Goal: Transaction & Acquisition: Subscribe to service/newsletter

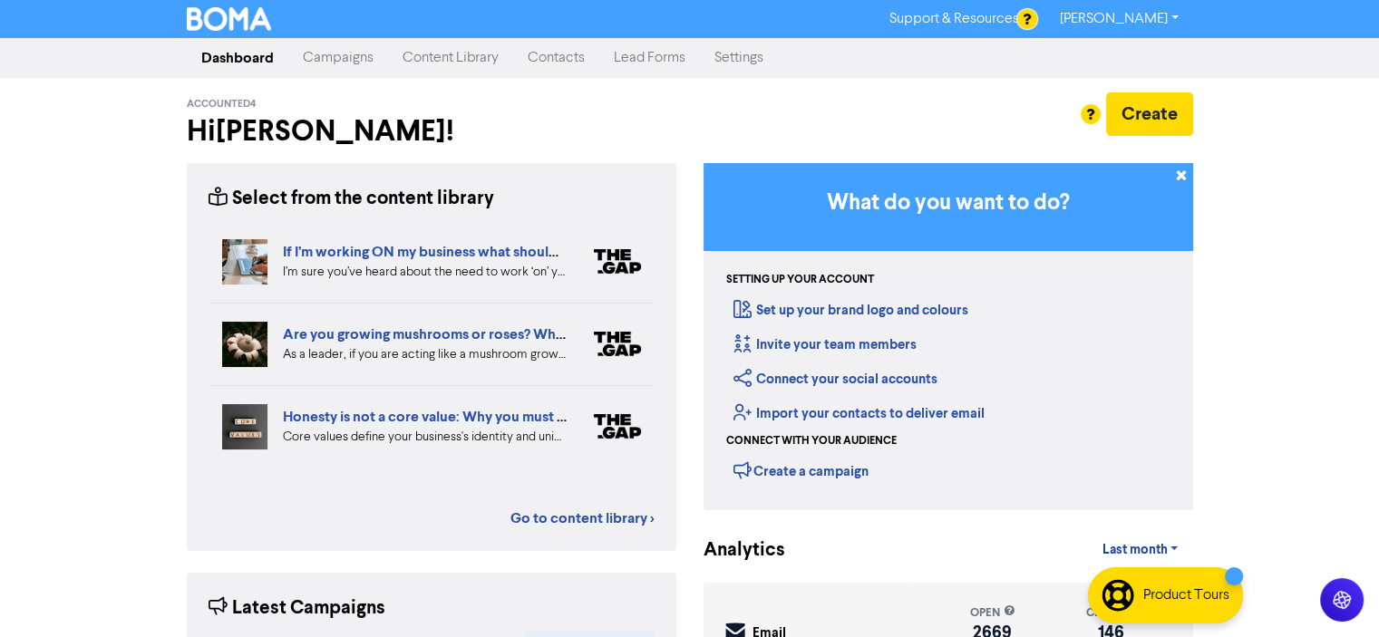
click at [548, 58] on link "Contacts" at bounding box center [556, 58] width 86 height 36
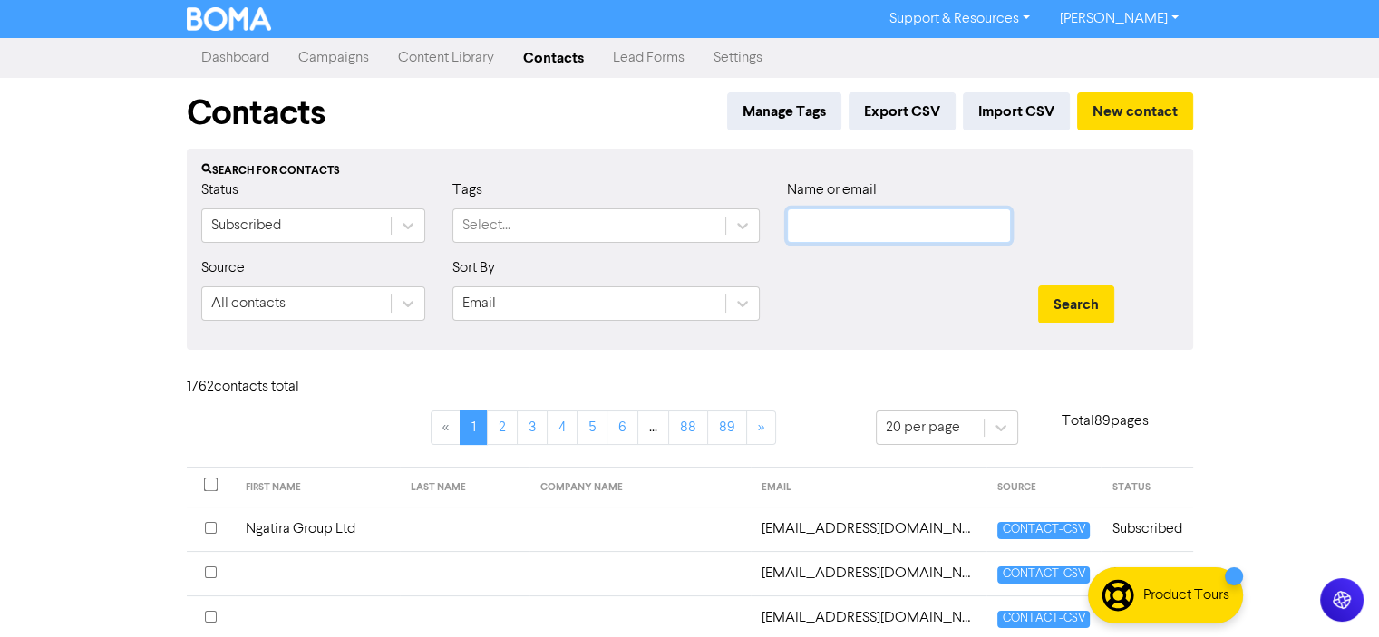
click at [813, 224] on input "text" at bounding box center [899, 226] width 224 height 34
click at [1038, 286] on button "Search" at bounding box center [1076, 305] width 76 height 38
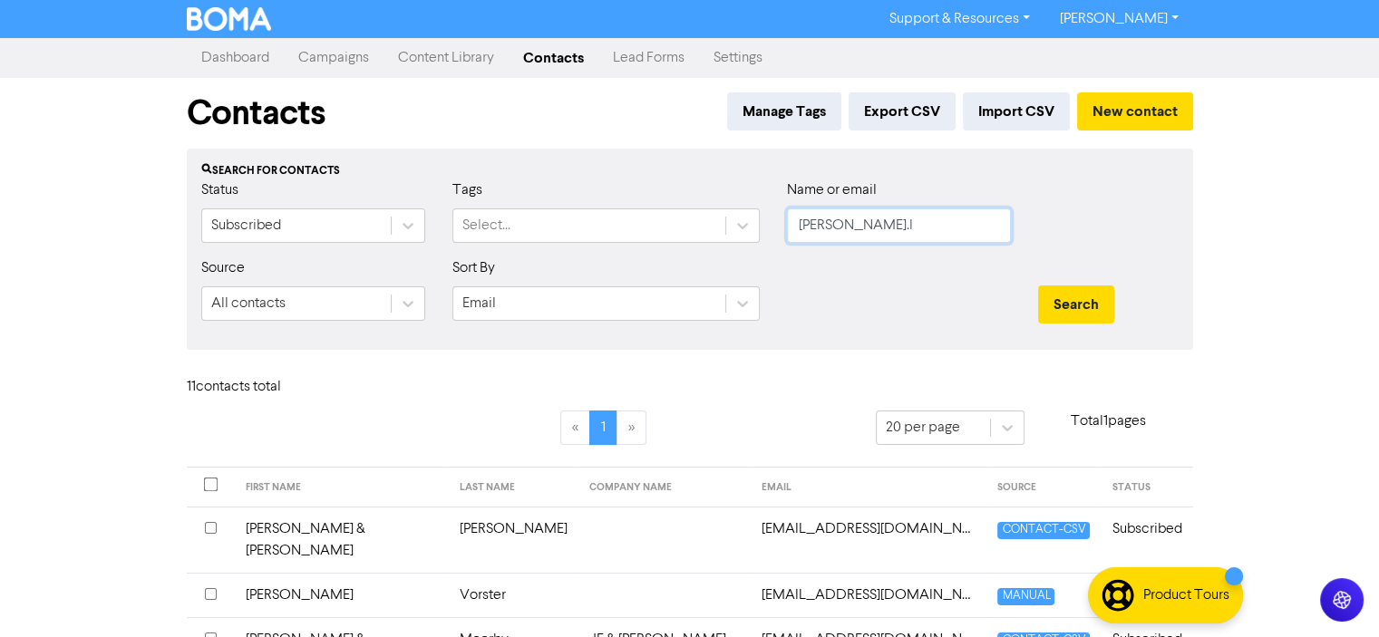
click at [1038, 286] on button "Search" at bounding box center [1076, 305] width 76 height 38
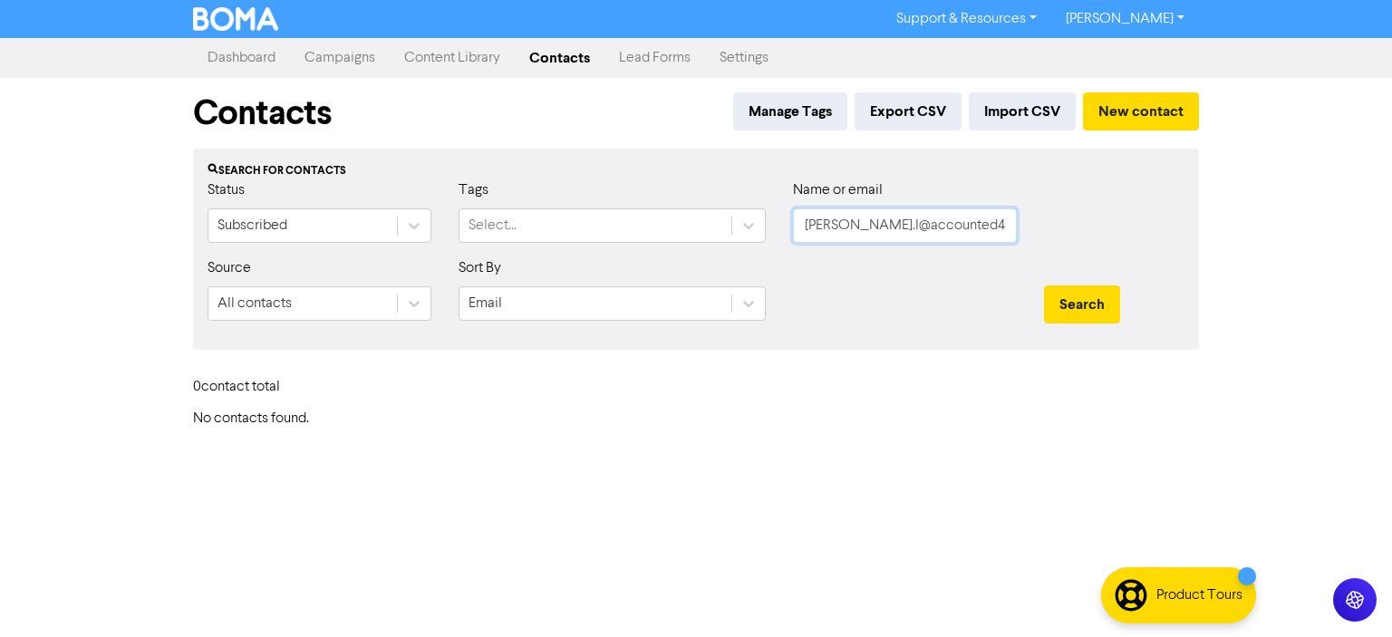
click at [1044, 286] on button "Search" at bounding box center [1082, 305] width 76 height 38
click at [1071, 302] on button "Search" at bounding box center [1082, 305] width 76 height 38
click at [838, 223] on input "john.l@accounted4" at bounding box center [905, 226] width 224 height 34
click at [1088, 296] on button "Search" at bounding box center [1082, 305] width 76 height 38
click at [939, 224] on input "john@accounted4" at bounding box center [905, 226] width 224 height 34
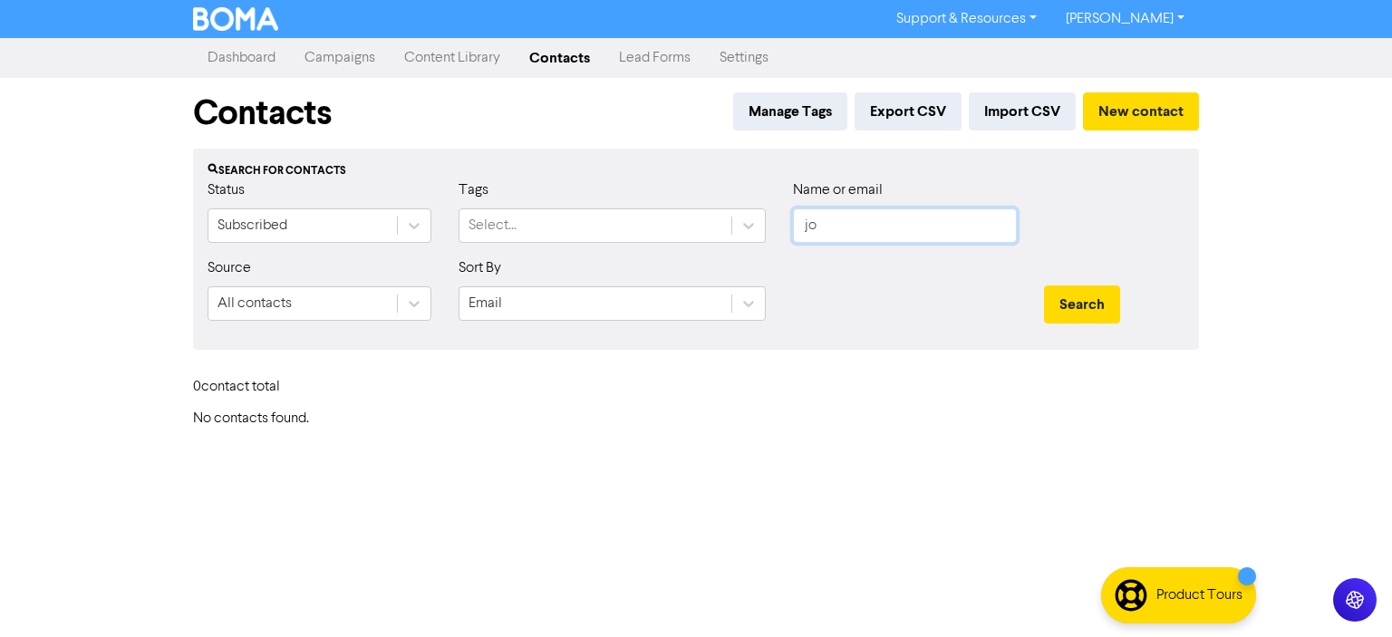
type input "j"
click at [412, 228] on icon at bounding box center [414, 226] width 18 height 18
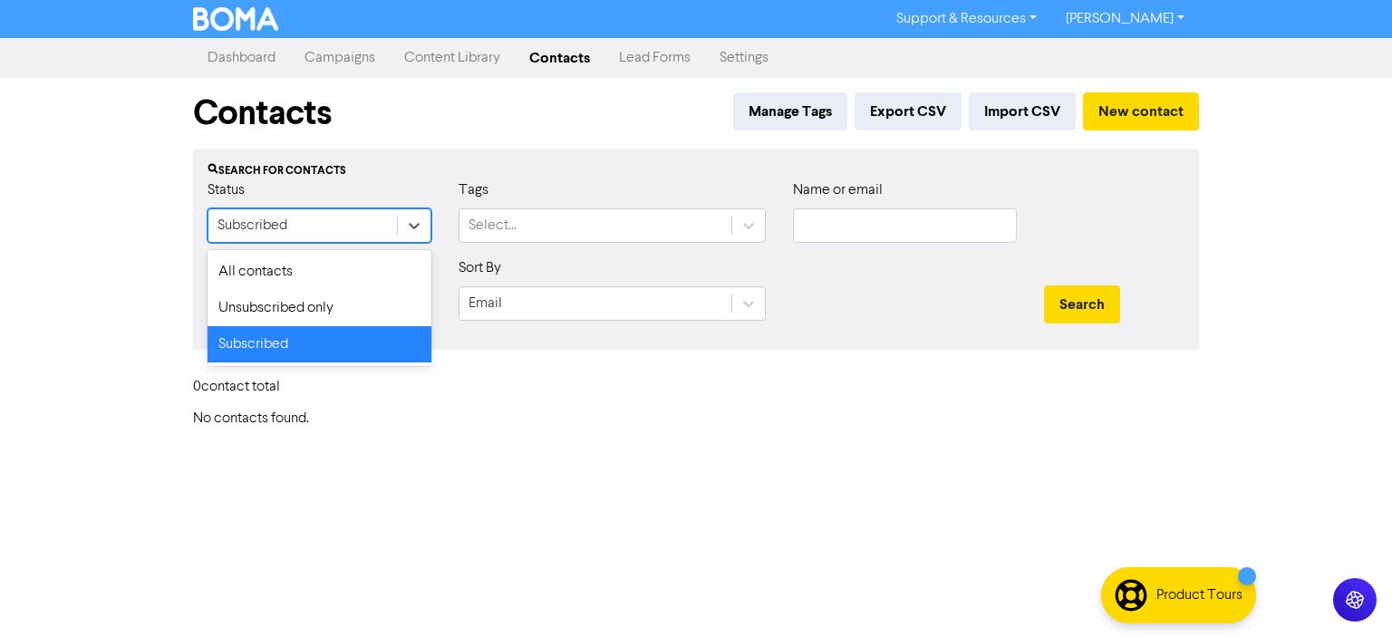
click at [538, 450] on div "Support & Resources Video Tutorials FAQ & Guides Marketing Education Christine …" at bounding box center [696, 318] width 1392 height 637
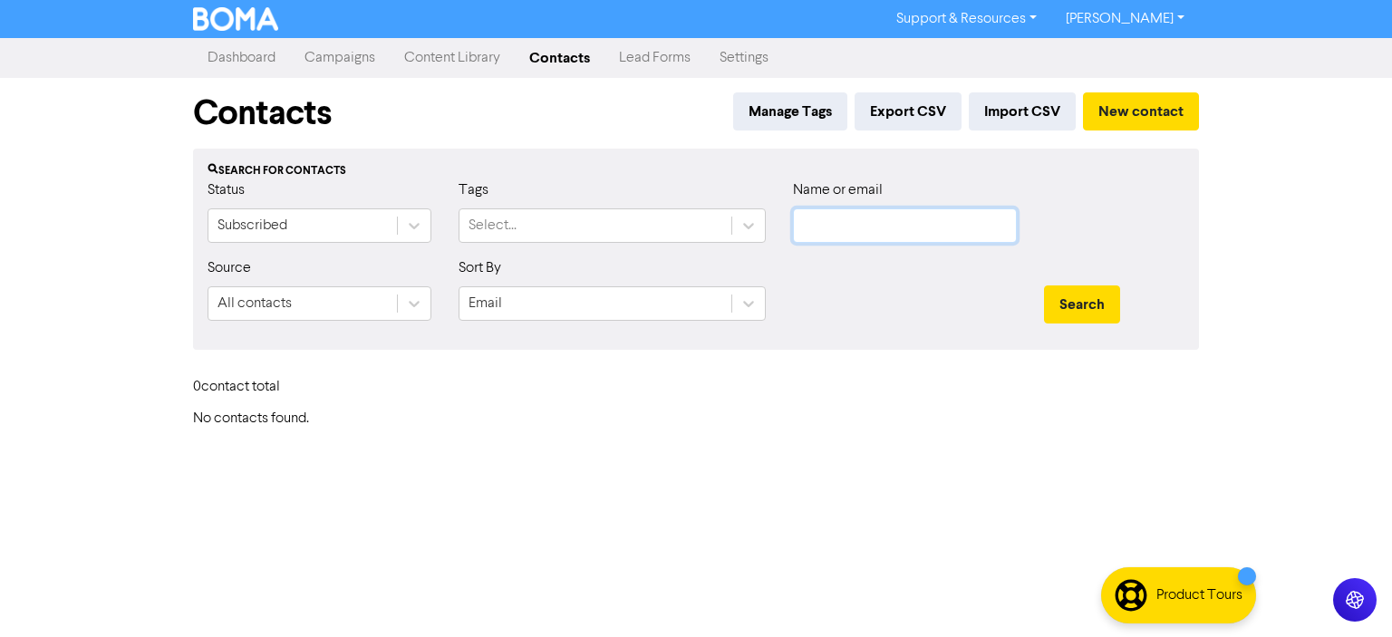
click at [822, 223] on input "text" at bounding box center [905, 226] width 224 height 34
click at [1044, 286] on button "Search" at bounding box center [1082, 305] width 76 height 38
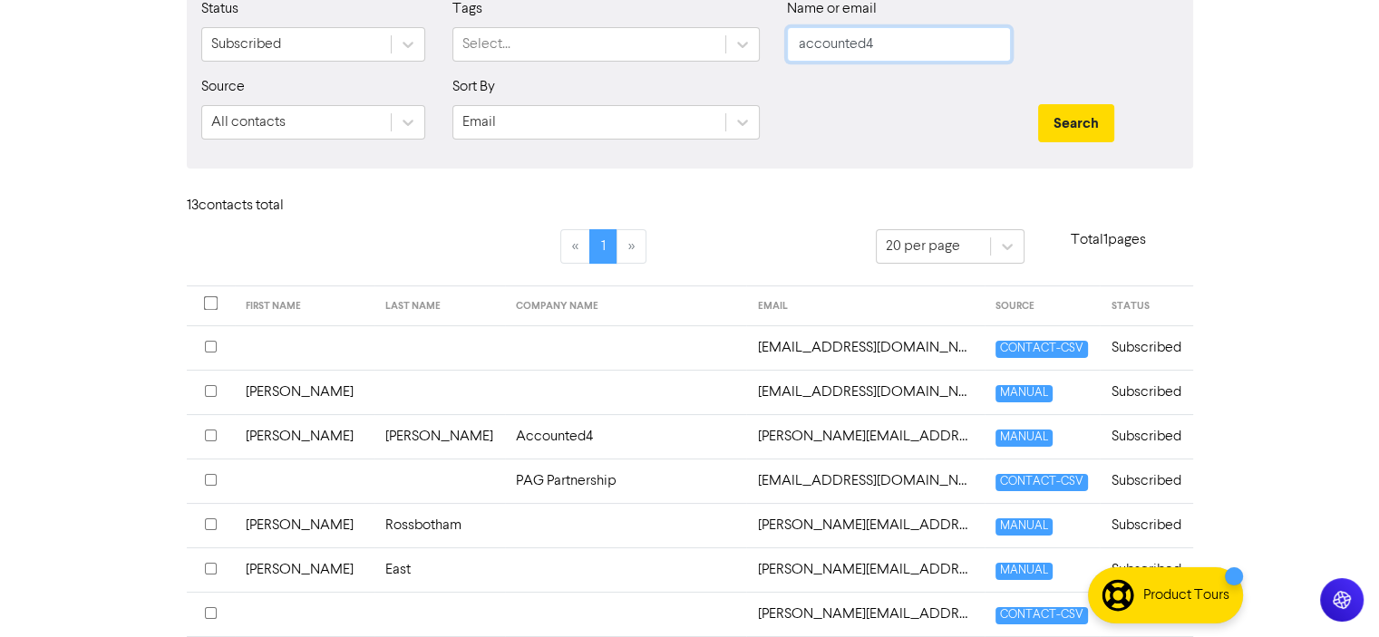
scroll to position [363, 0]
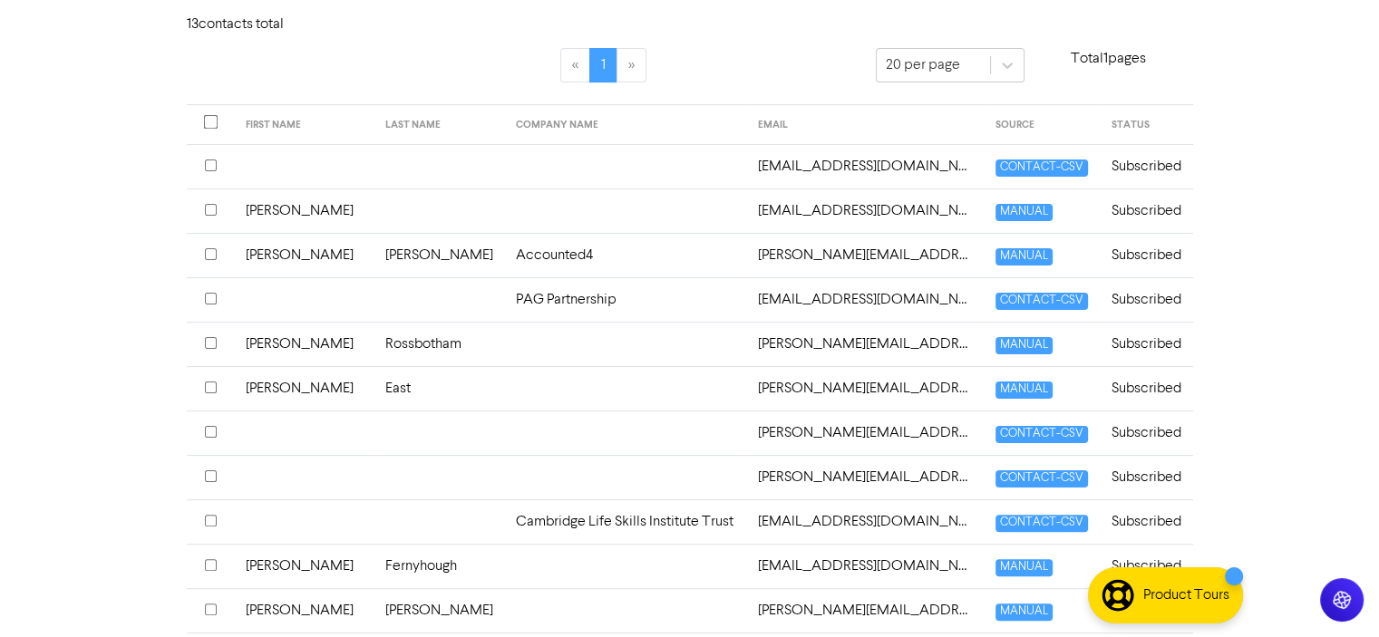
click at [213, 339] on input "checkbox" at bounding box center [211, 343] width 12 height 12
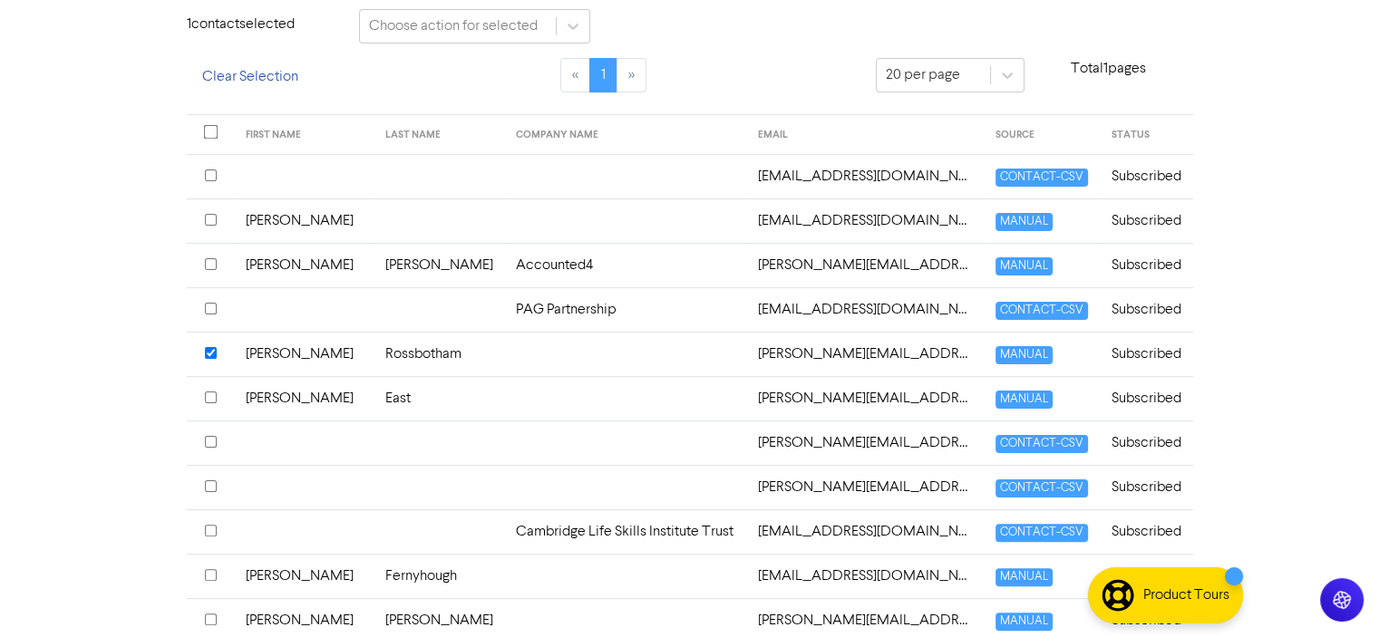
scroll to position [372, 0]
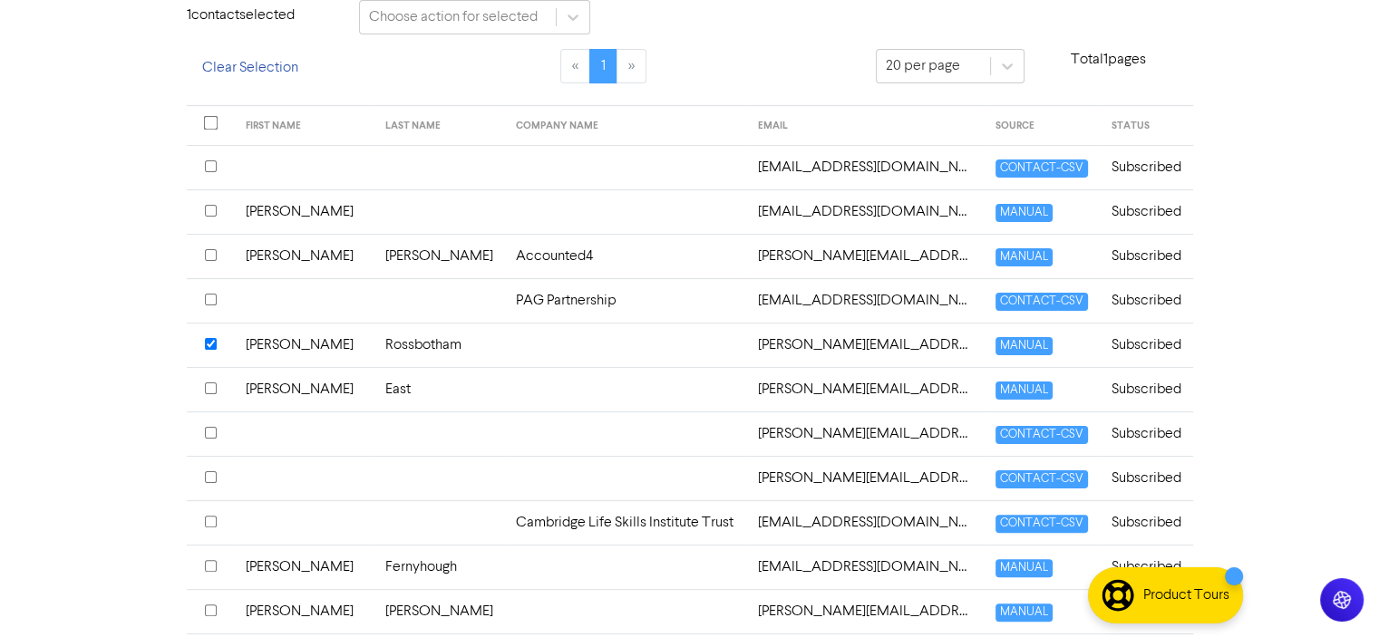
click at [207, 386] on input "checkbox" at bounding box center [211, 389] width 12 height 12
click at [211, 428] on input "checkbox" at bounding box center [211, 433] width 12 height 12
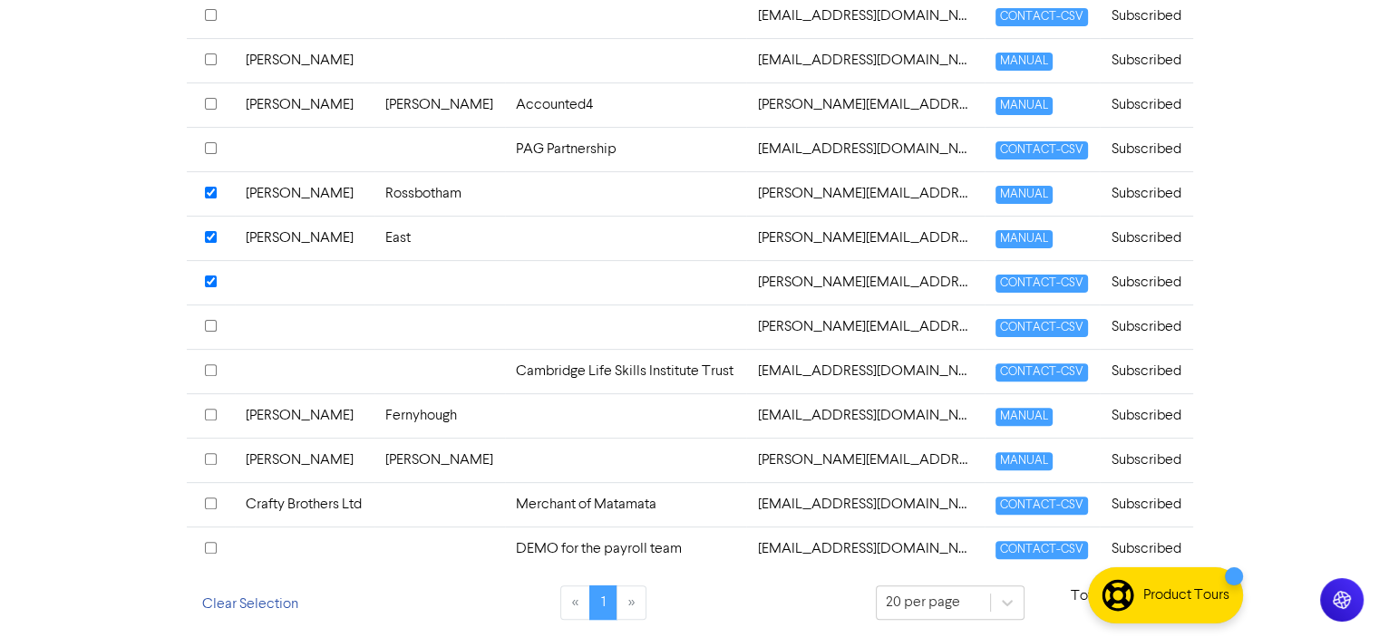
scroll to position [70, 0]
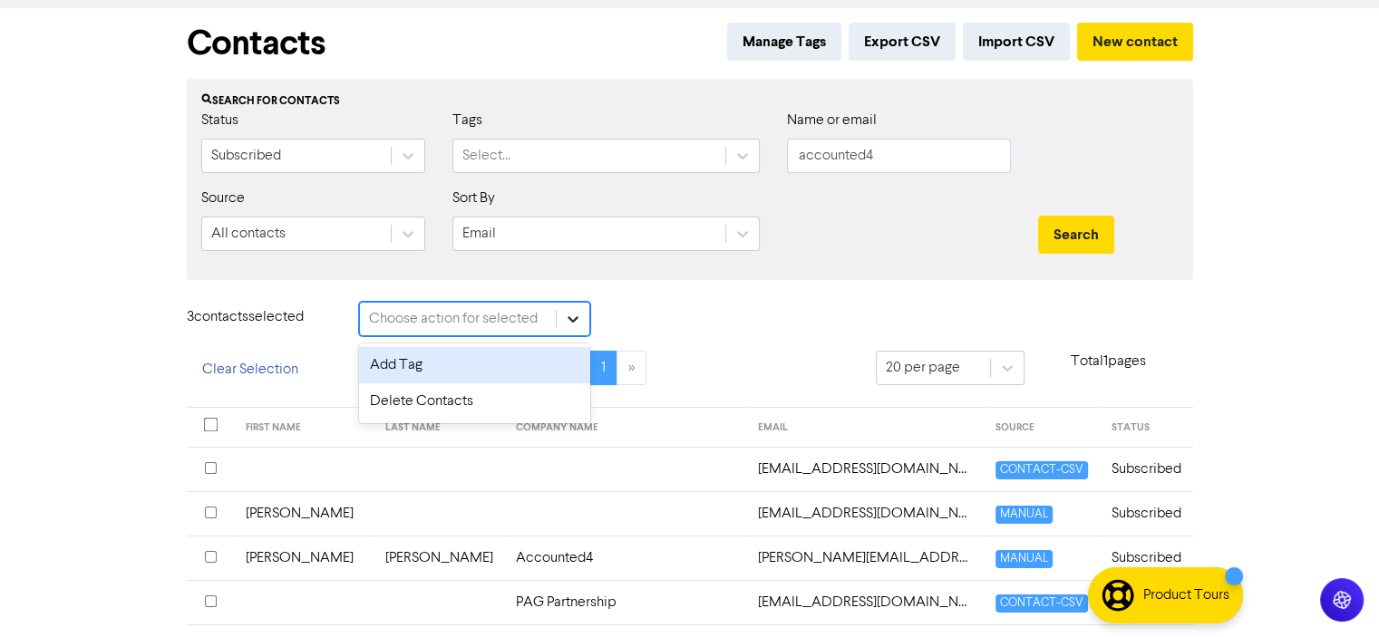
click at [573, 318] on icon at bounding box center [573, 319] width 11 height 6
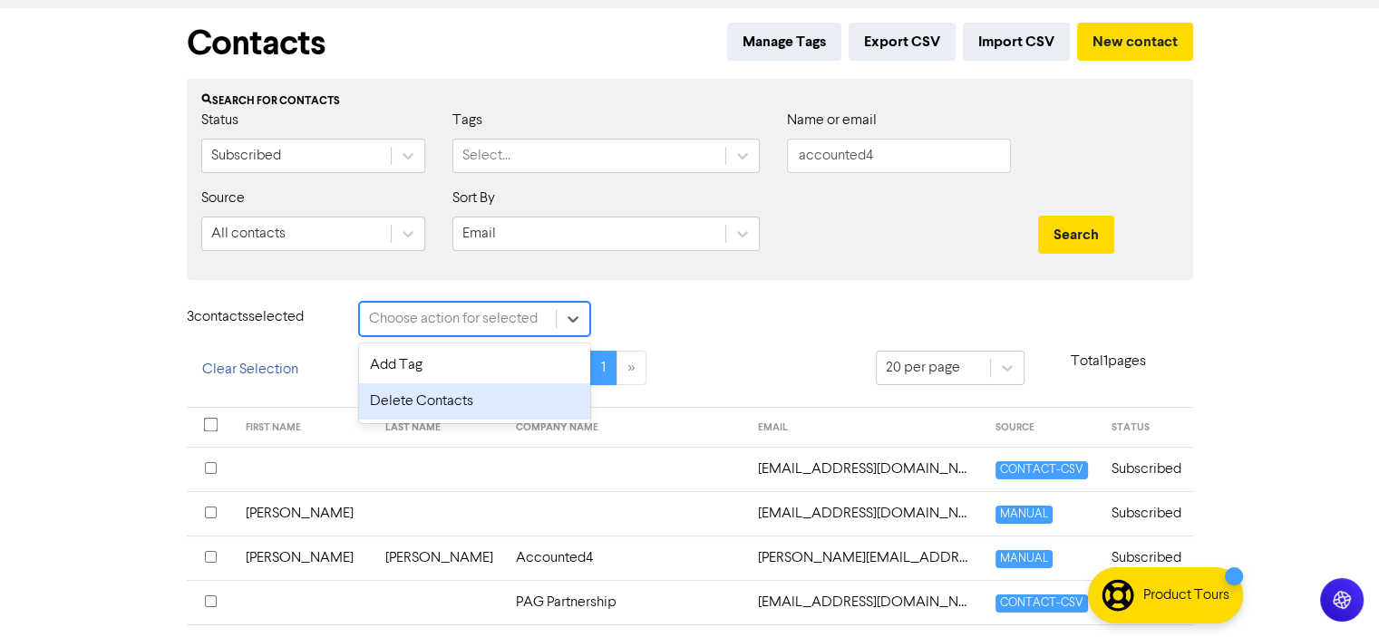
click at [398, 398] on div "Delete Contacts" at bounding box center [474, 401] width 231 height 36
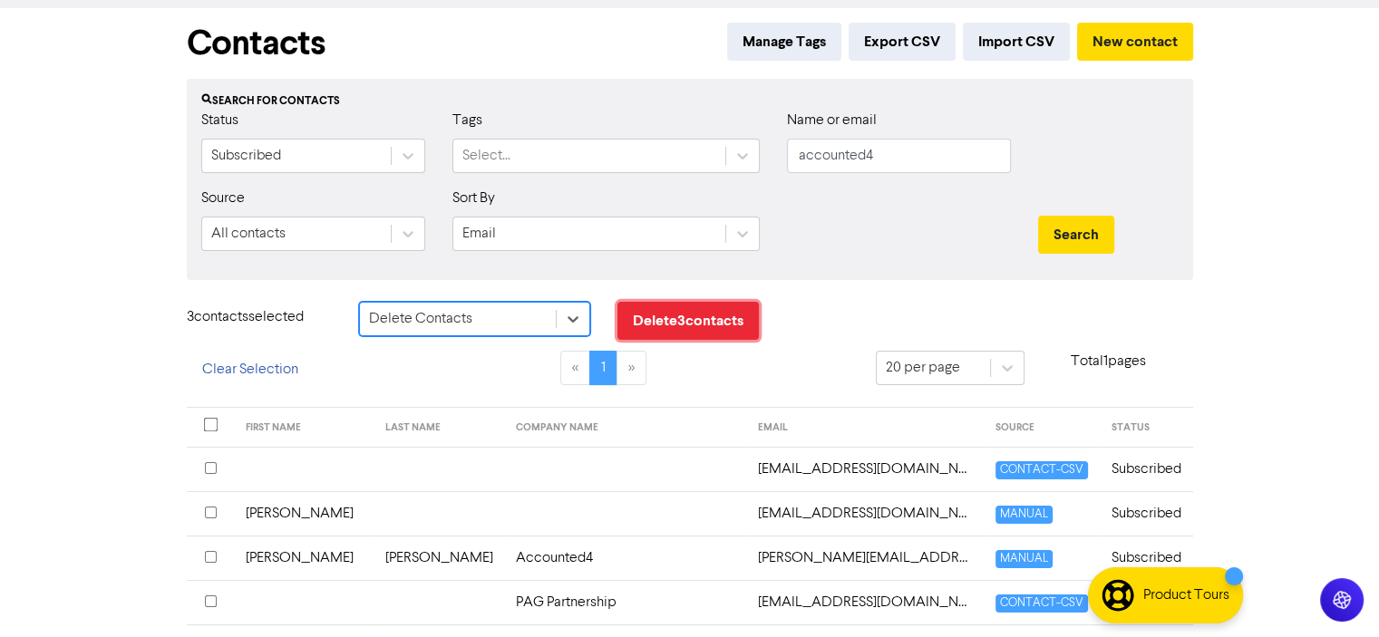
click at [685, 322] on button "Delete 3 contact s" at bounding box center [687, 321] width 141 height 38
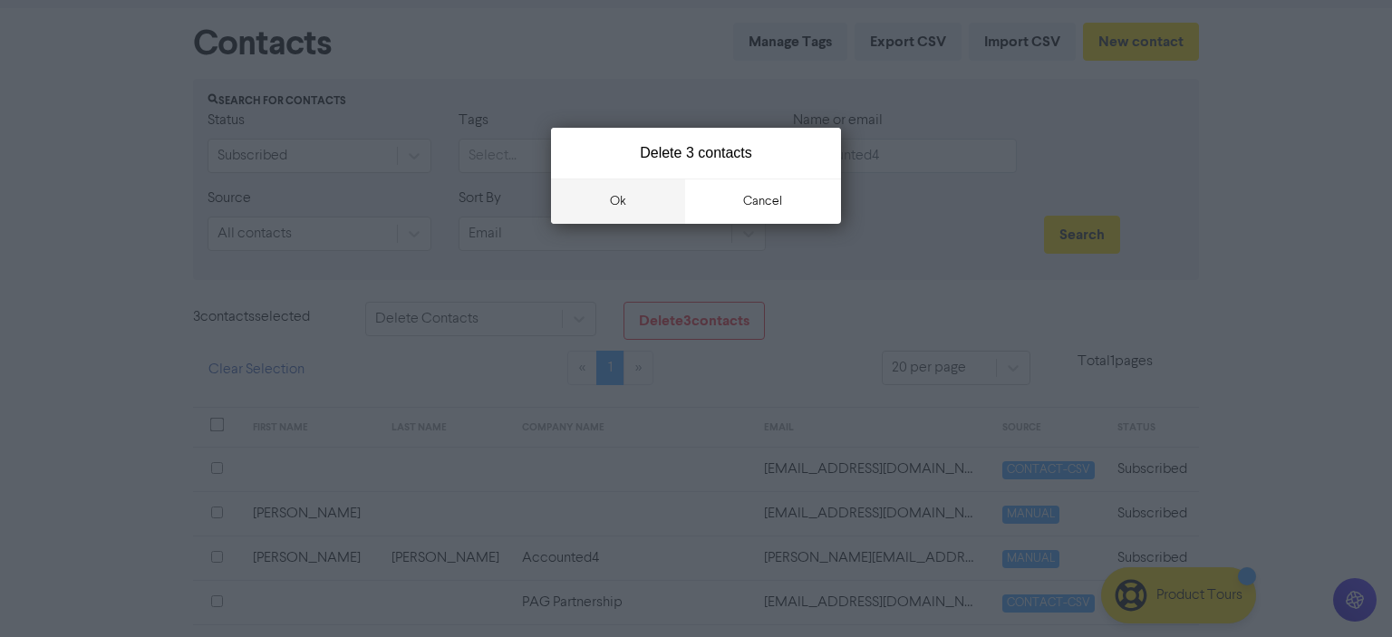
click at [616, 201] on button "ok" at bounding box center [618, 201] width 134 height 45
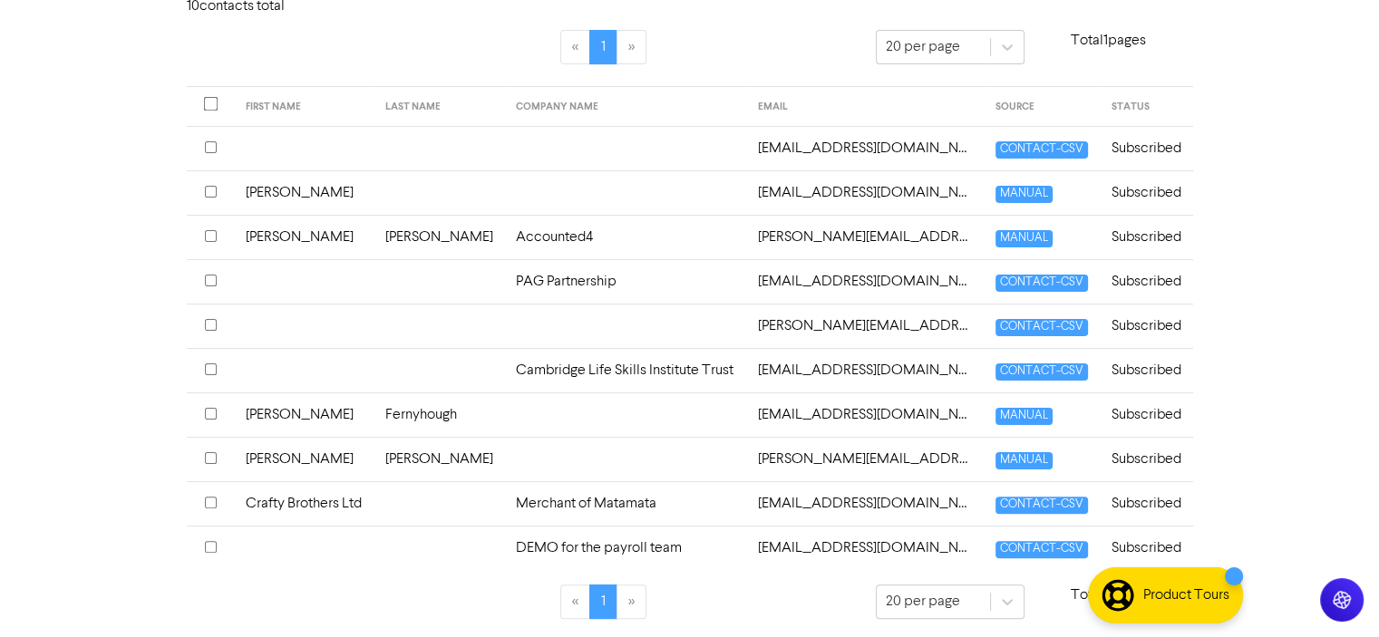
scroll to position [0, 0]
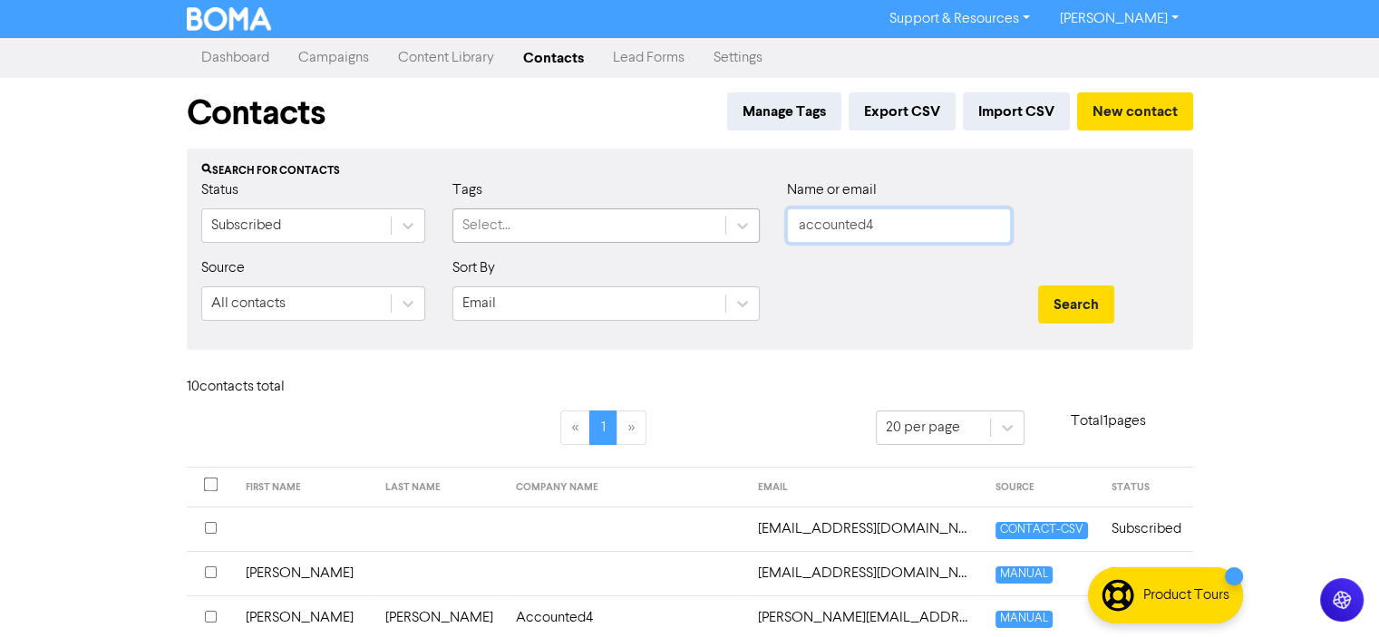
drag, startPoint x: 889, startPoint y: 220, endPoint x: 698, endPoint y: 233, distance: 191.7
click at [698, 233] on div "Status Subscribed Tags Select... Name or email accounted4" at bounding box center [690, 219] width 1004 height 78
type input "twine"
click at [1038, 286] on button "Search" at bounding box center [1076, 305] width 76 height 38
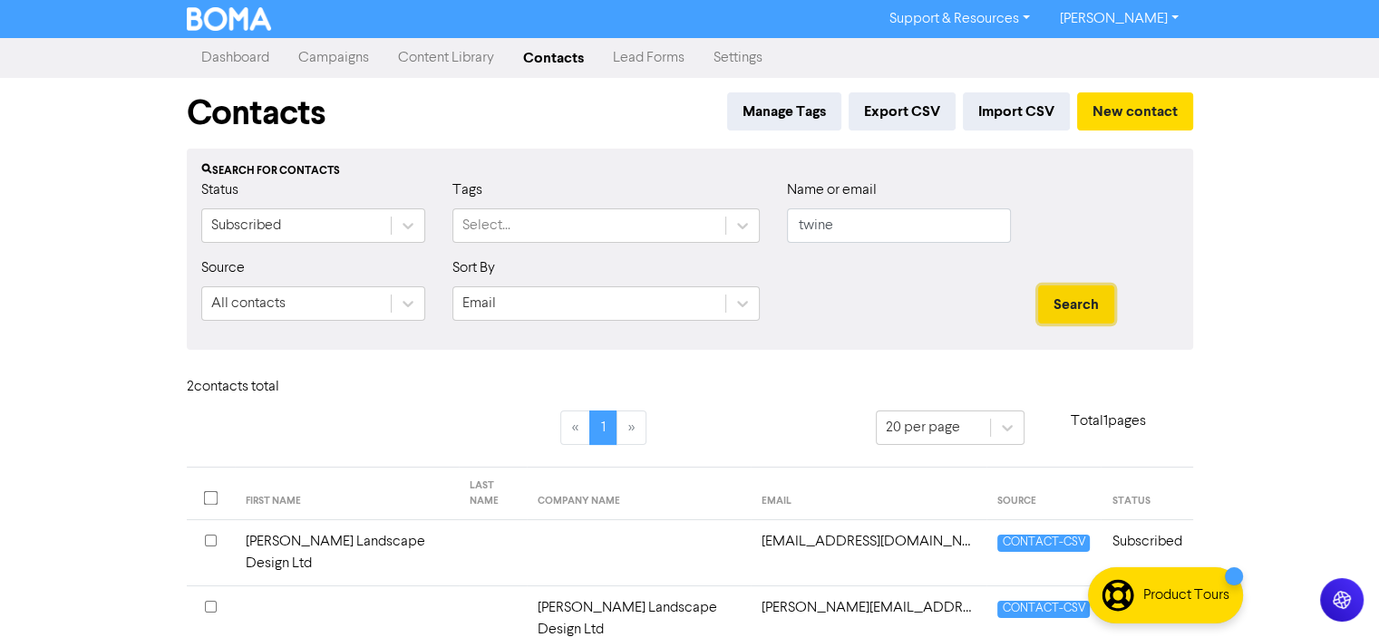
click at [1077, 298] on button "Search" at bounding box center [1076, 305] width 76 height 38
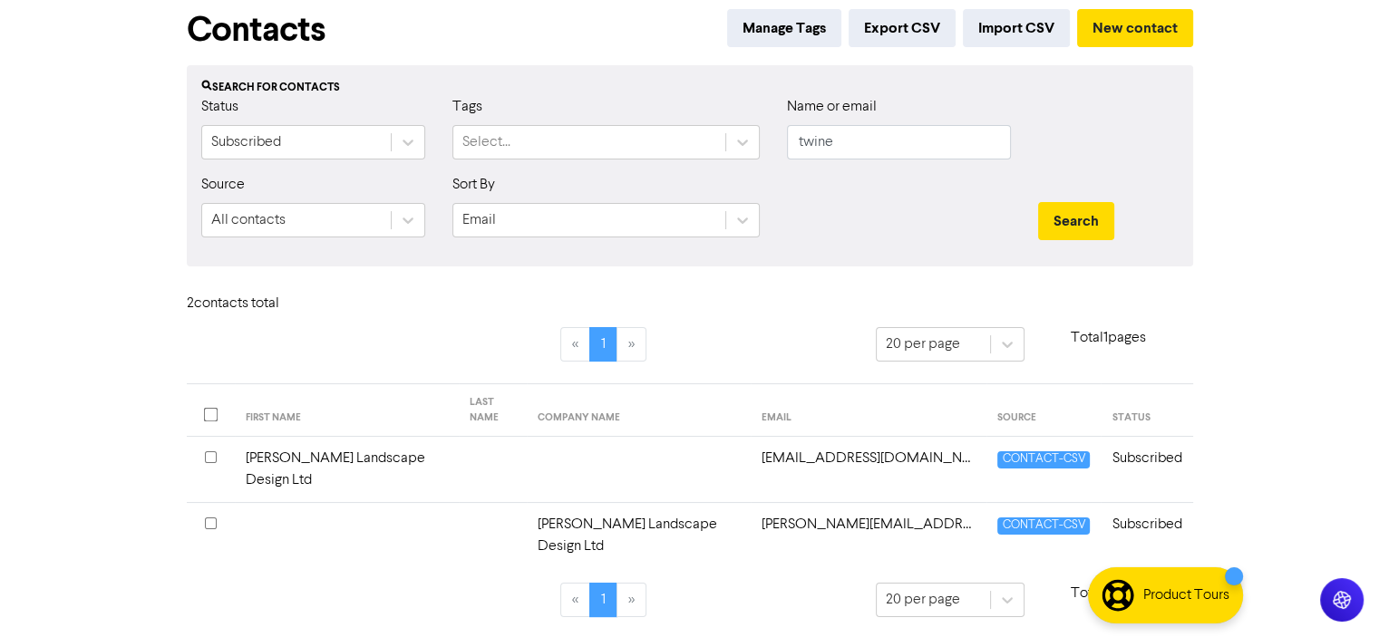
click at [207, 522] on input "checkbox" at bounding box center [211, 524] width 12 height 12
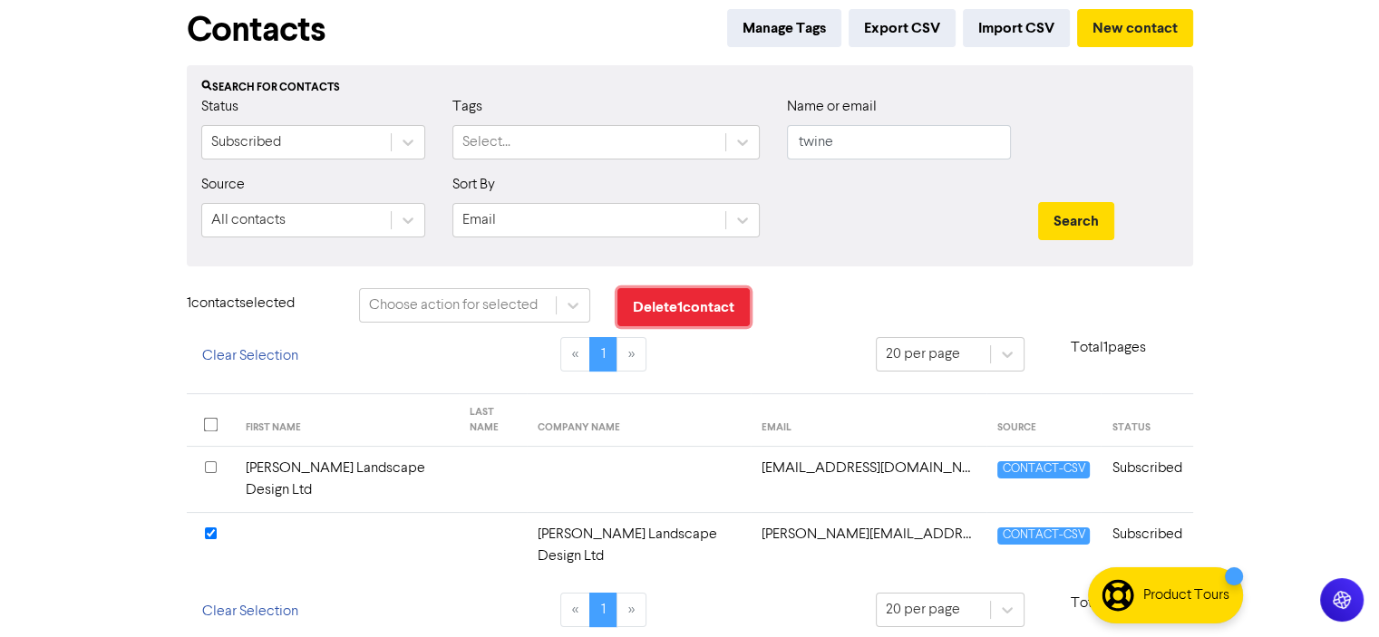
click at [688, 309] on button "Delete 1 contact" at bounding box center [683, 307] width 132 height 38
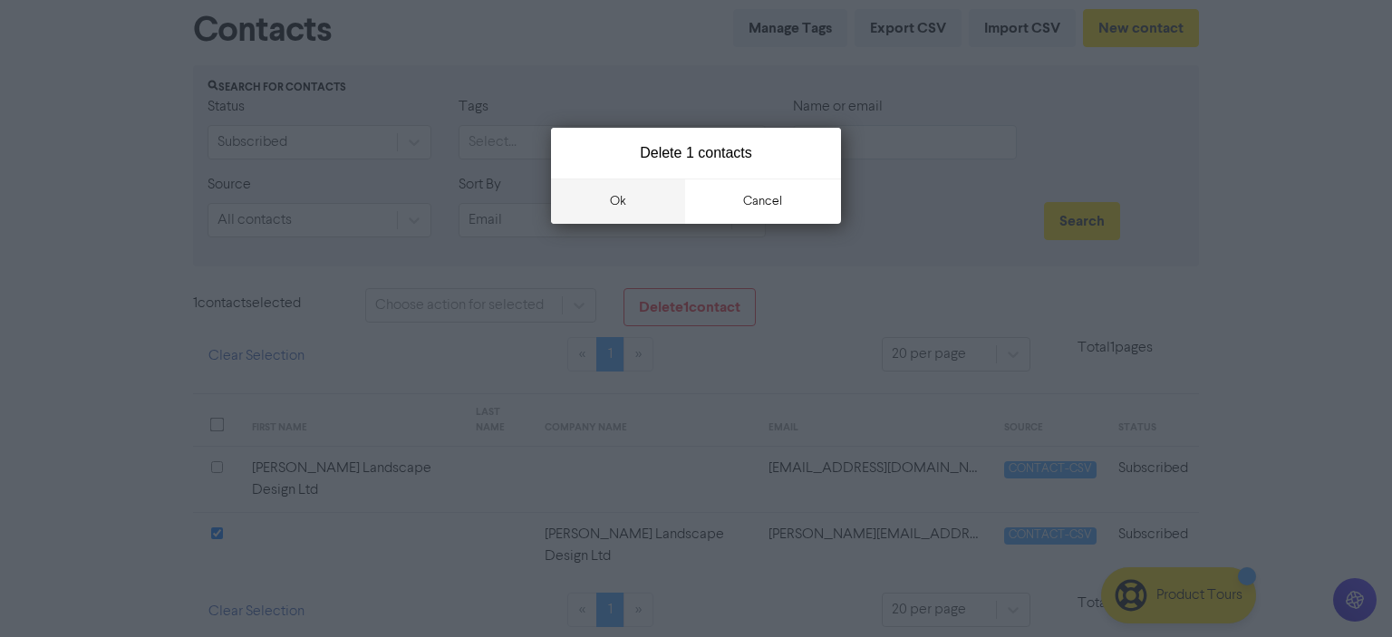
click at [632, 195] on button "ok" at bounding box center [618, 201] width 134 height 45
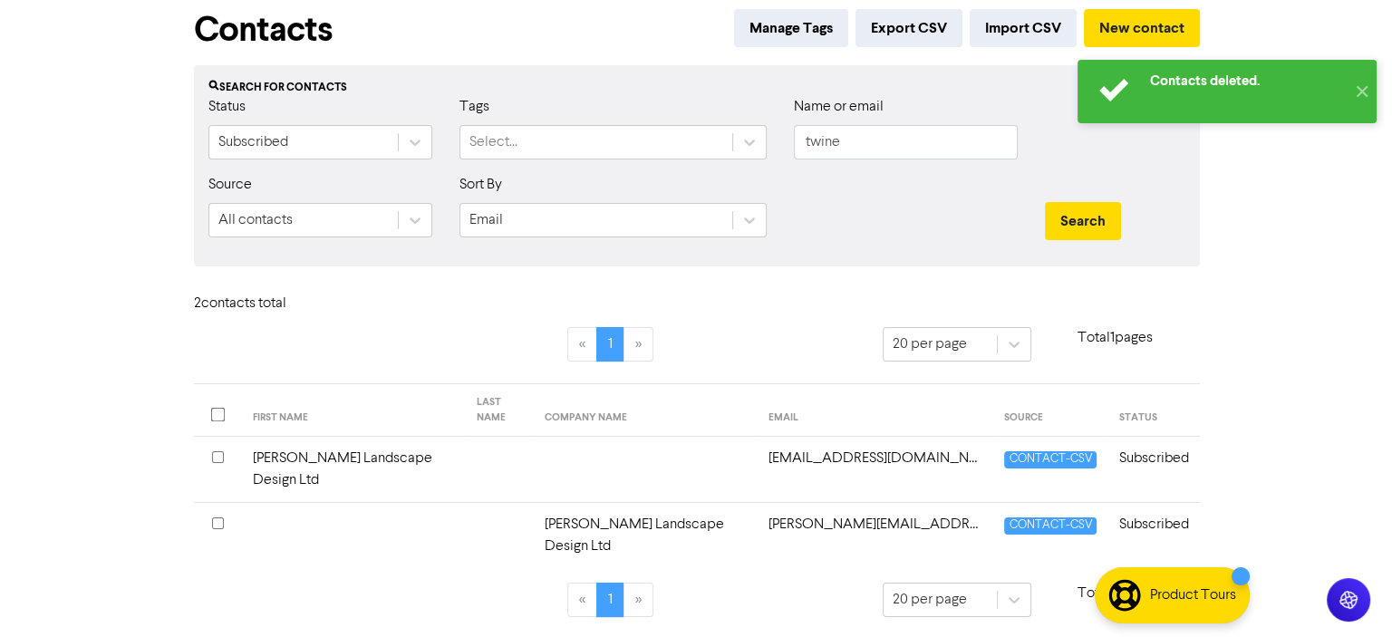
scroll to position [0, 0]
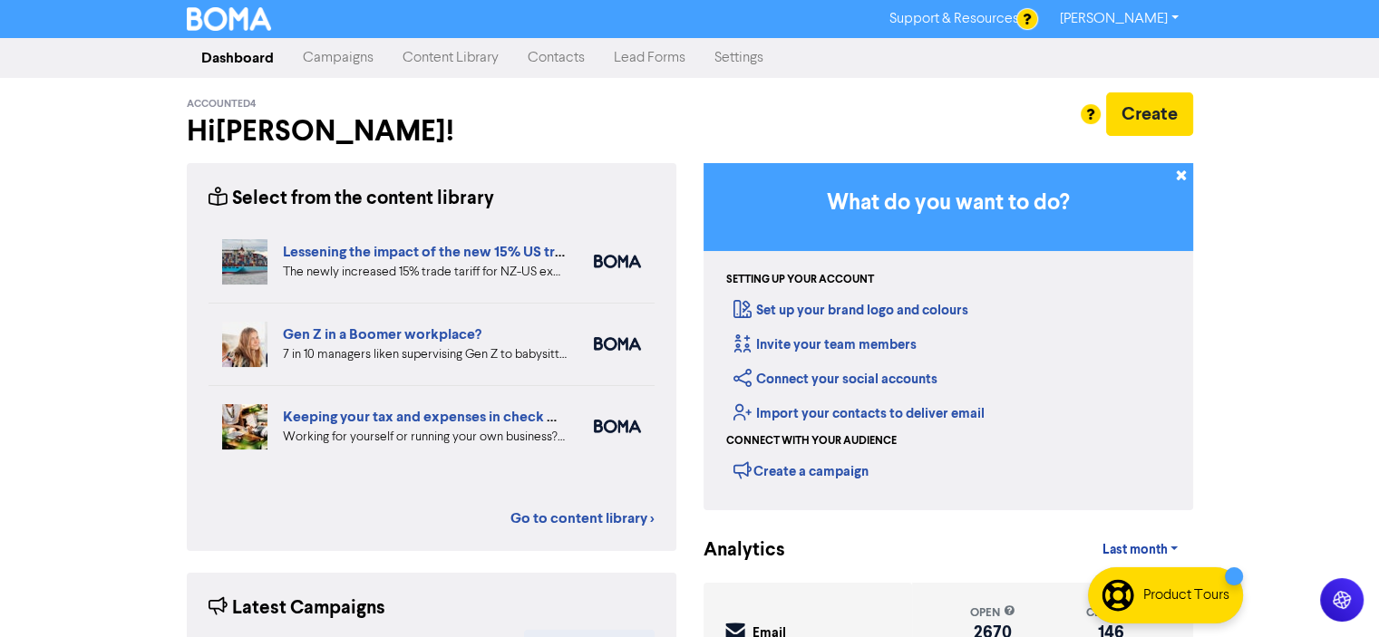
click at [545, 59] on link "Contacts" at bounding box center [556, 58] width 86 height 36
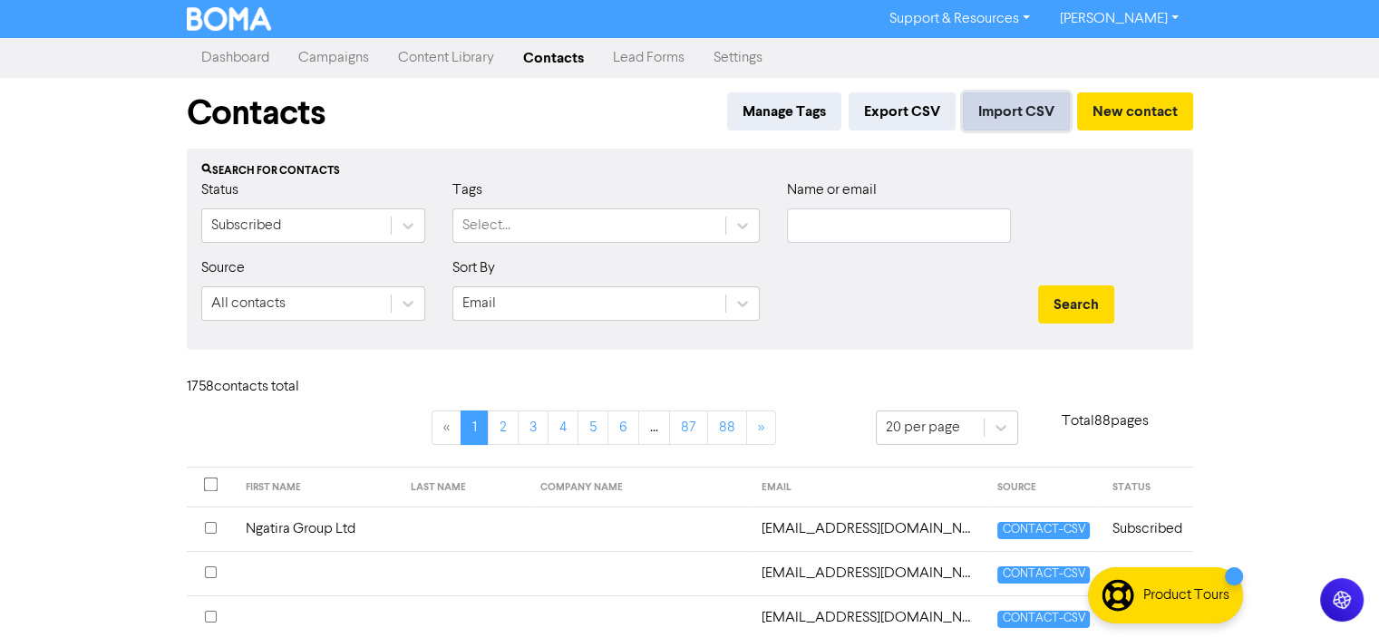
click at [1014, 108] on button "Import CSV" at bounding box center [1016, 111] width 107 height 38
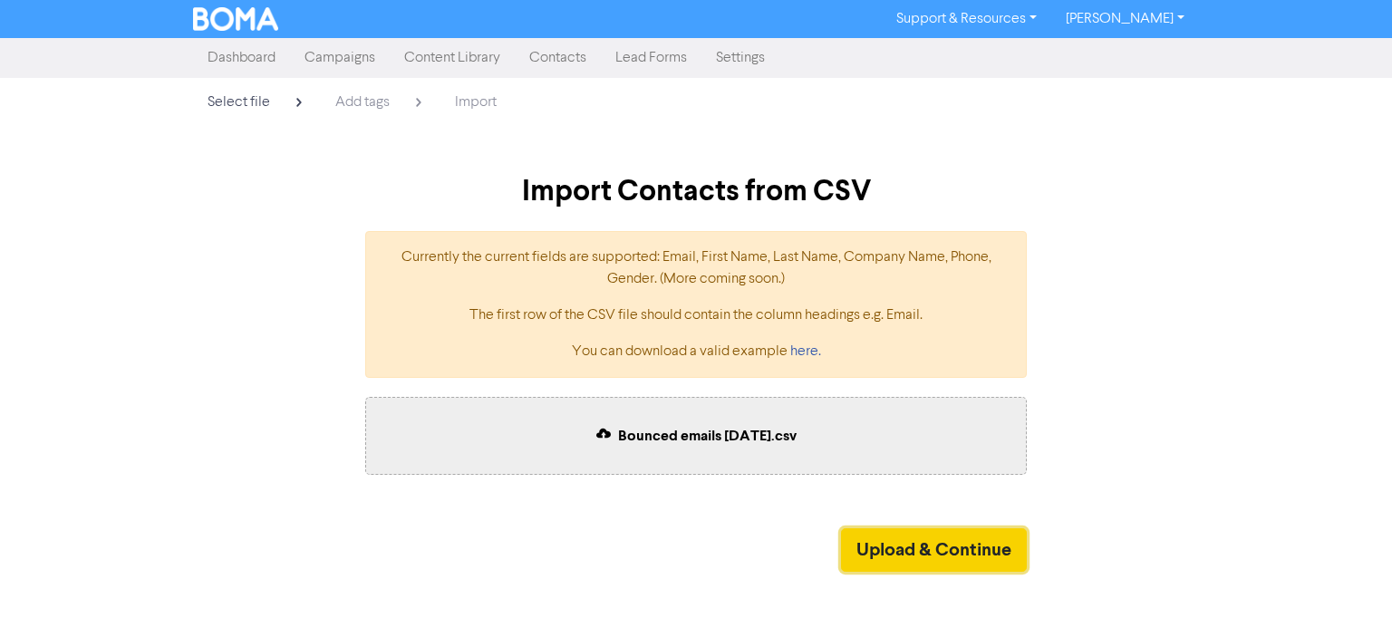
click at [928, 548] on button "Upload & Continue" at bounding box center [934, 551] width 186 height 44
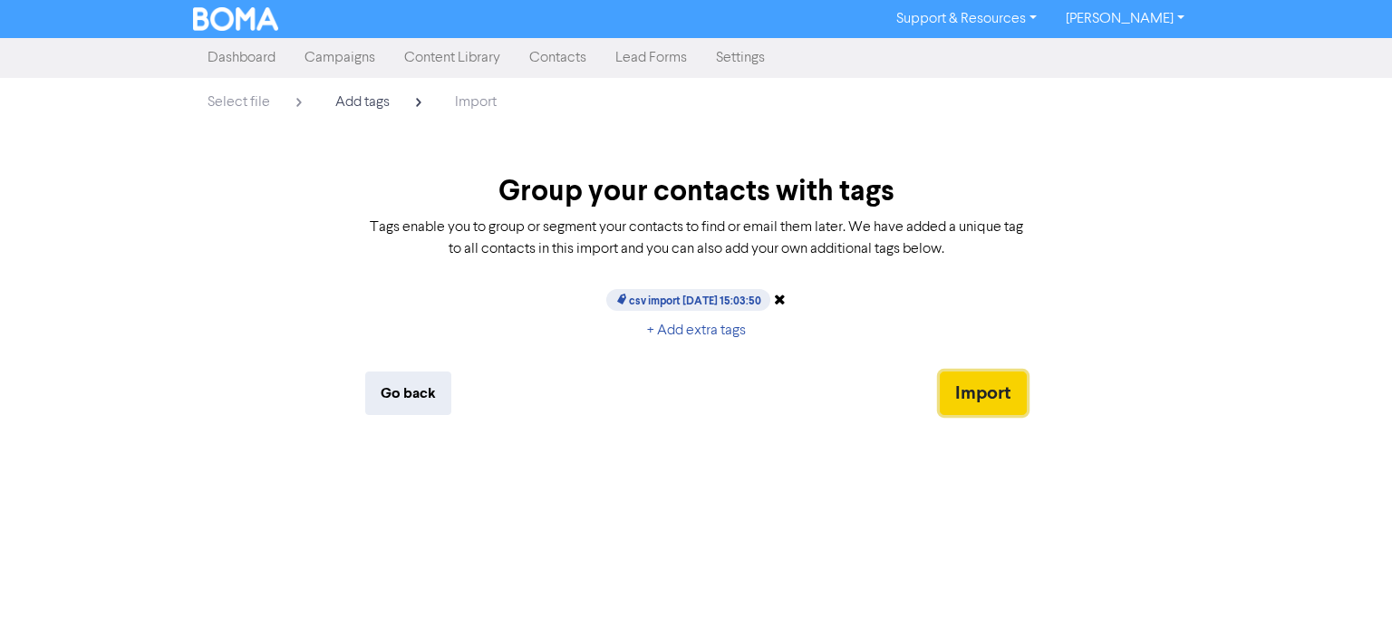
click at [975, 388] on button "Import" at bounding box center [983, 394] width 87 height 44
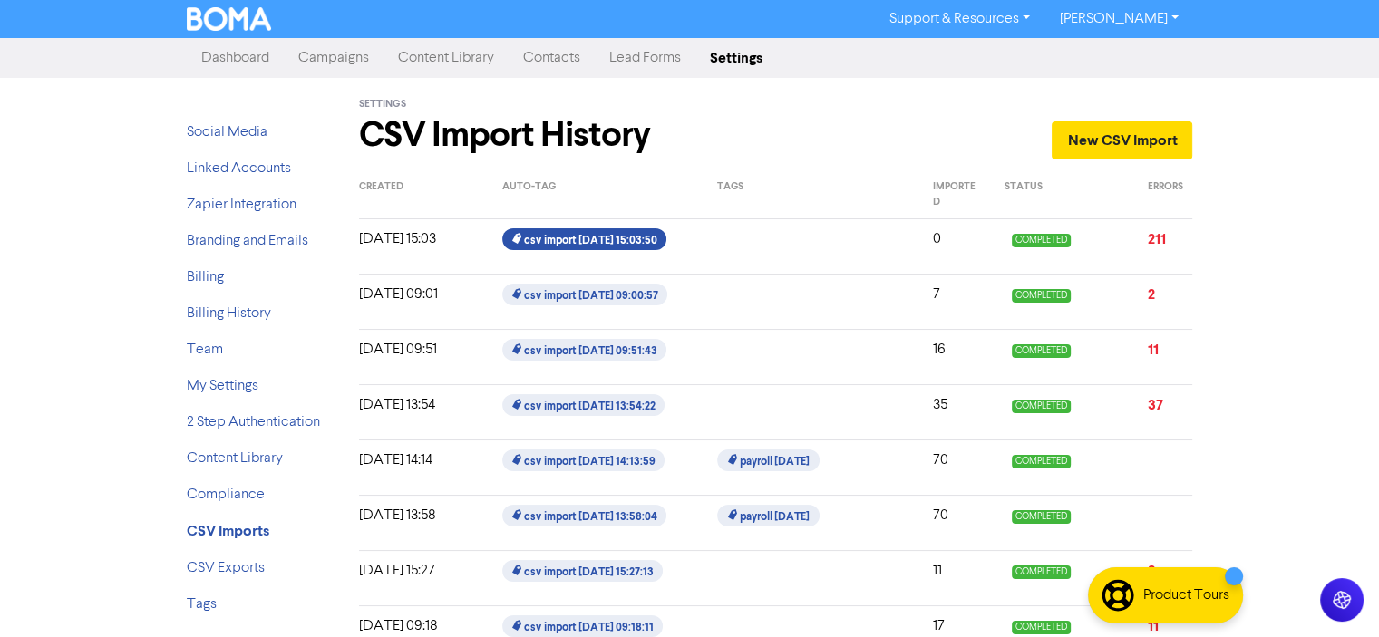
click at [559, 240] on span "csv import [DATE] 15:03:50" at bounding box center [584, 239] width 164 height 22
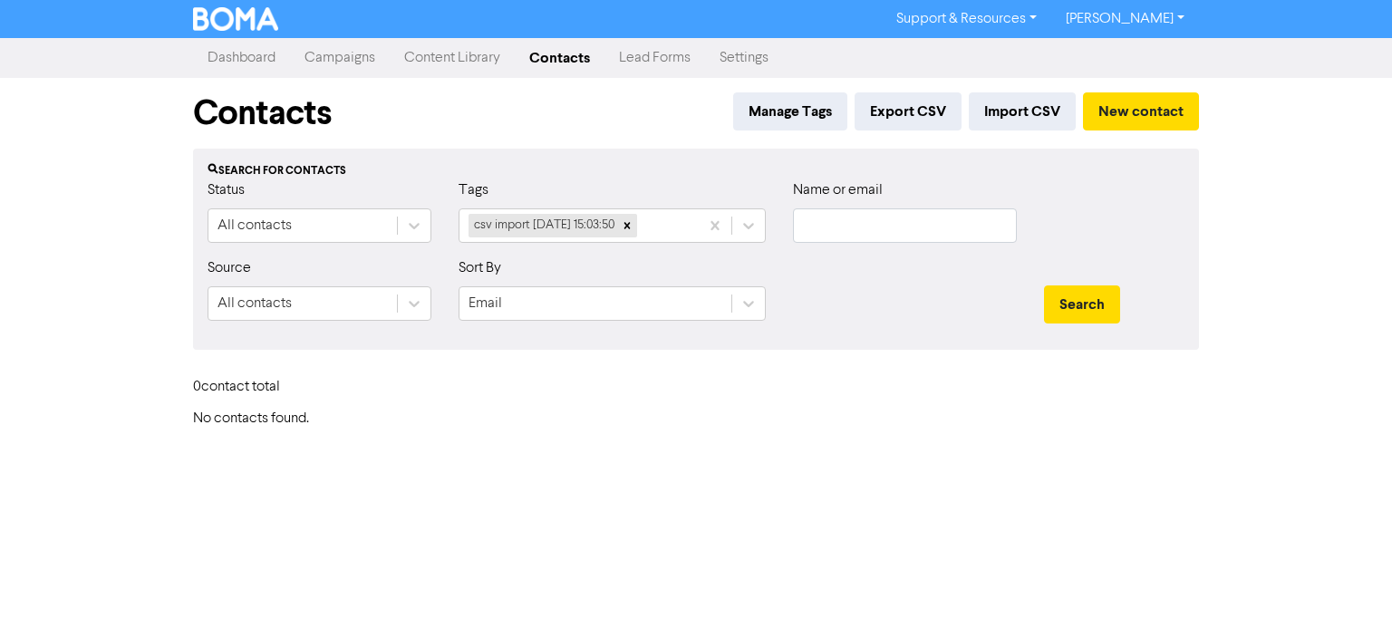
drag, startPoint x: 755, startPoint y: 468, endPoint x: 778, endPoint y: 380, distance: 90.8
click at [755, 468] on div "Support & Resources Video Tutorials FAQ & Guides Marketing Education [PERSON_NA…" at bounding box center [696, 318] width 1392 height 637
click at [546, 56] on link "Contacts" at bounding box center [560, 58] width 90 height 36
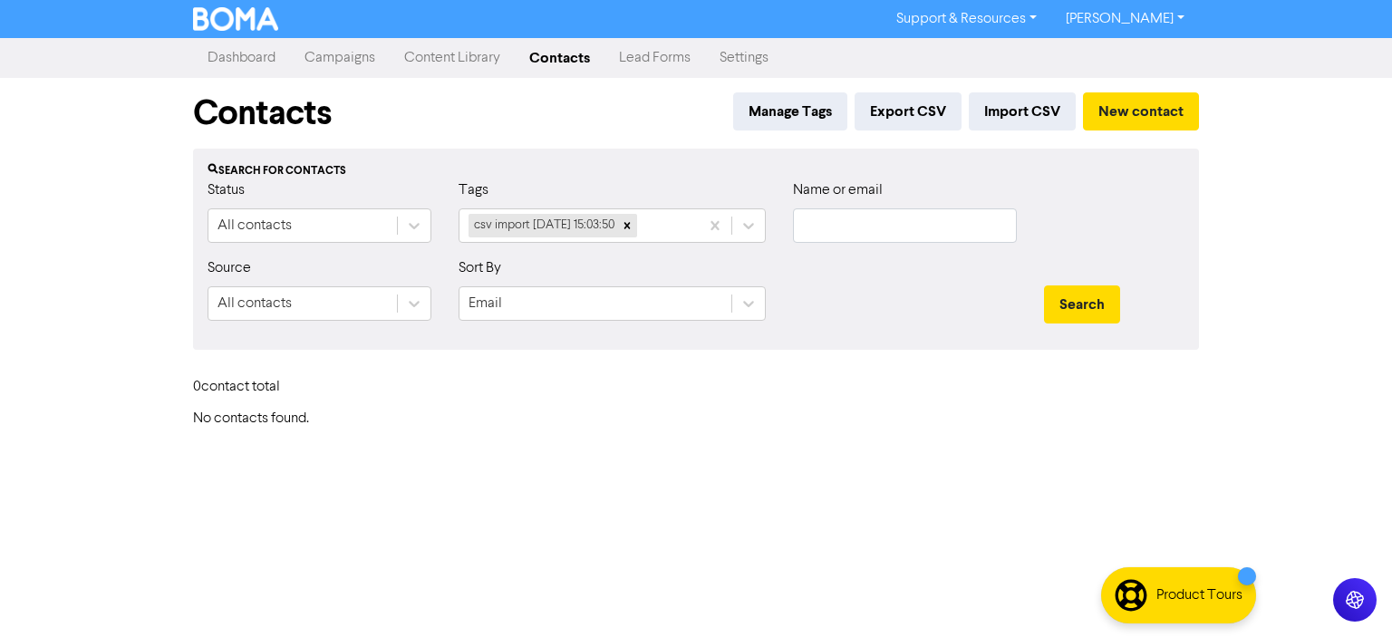
click at [325, 58] on link "Campaigns" at bounding box center [340, 58] width 100 height 36
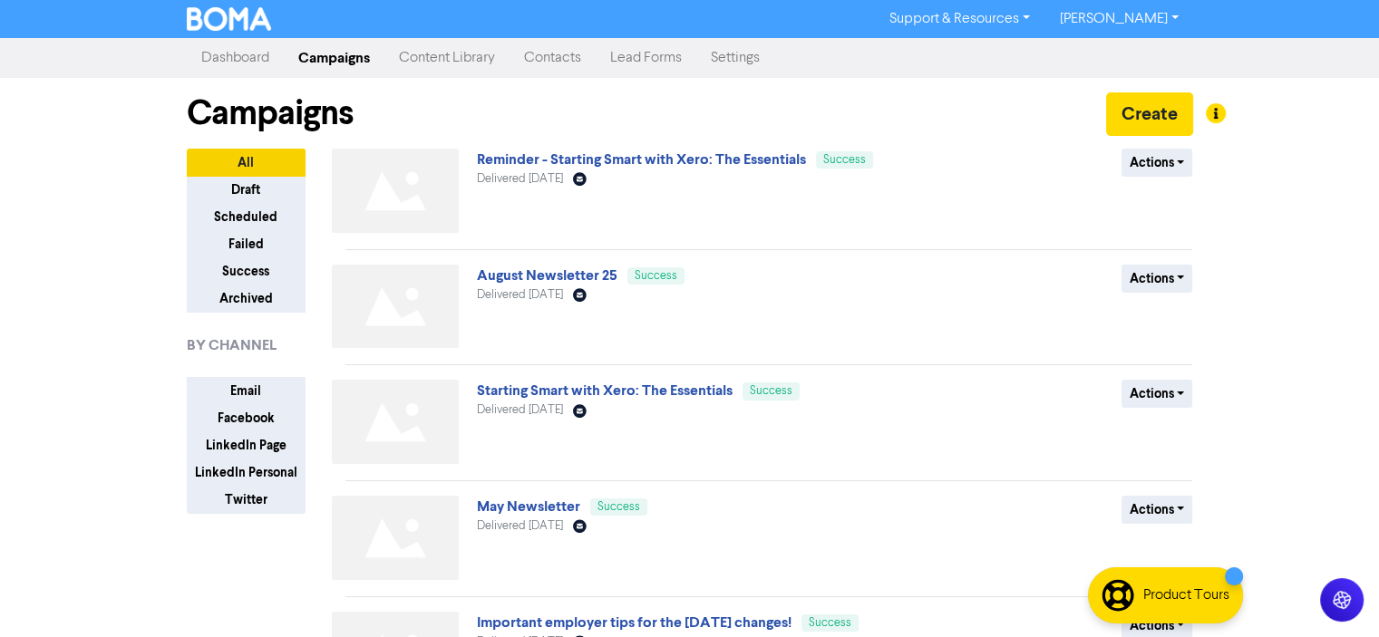
click at [551, 56] on link "Contacts" at bounding box center [552, 58] width 86 height 36
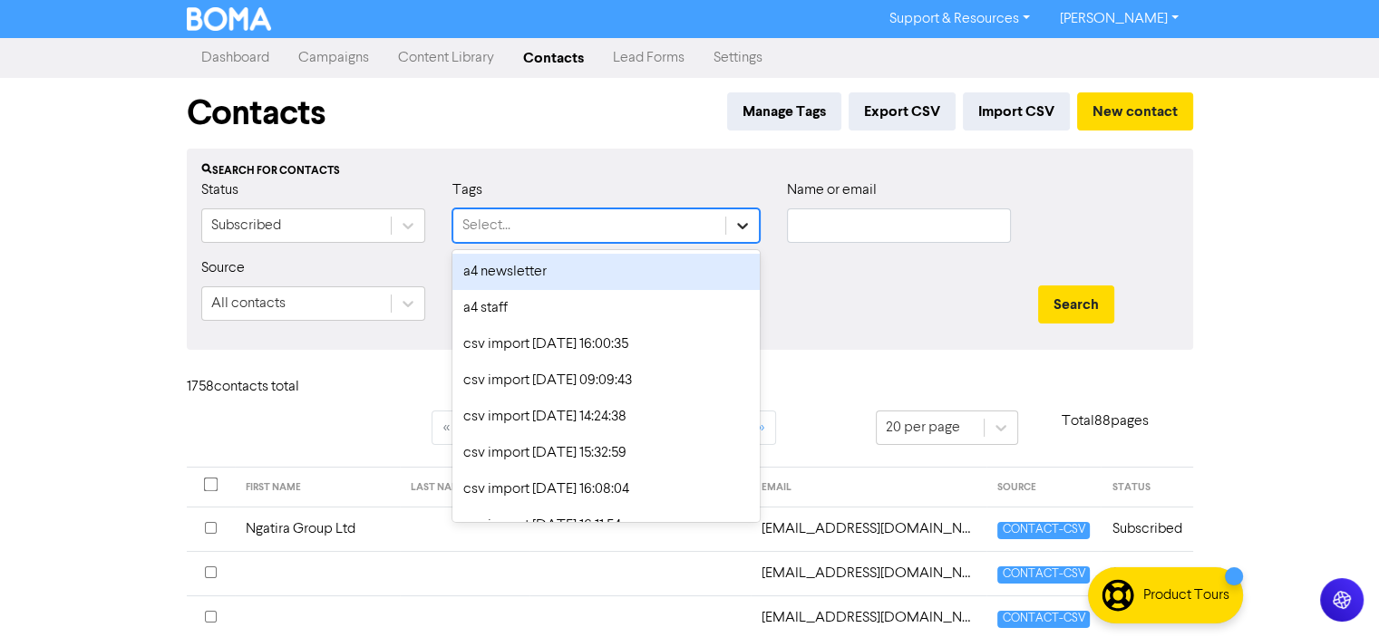
click at [741, 227] on icon at bounding box center [742, 226] width 11 height 6
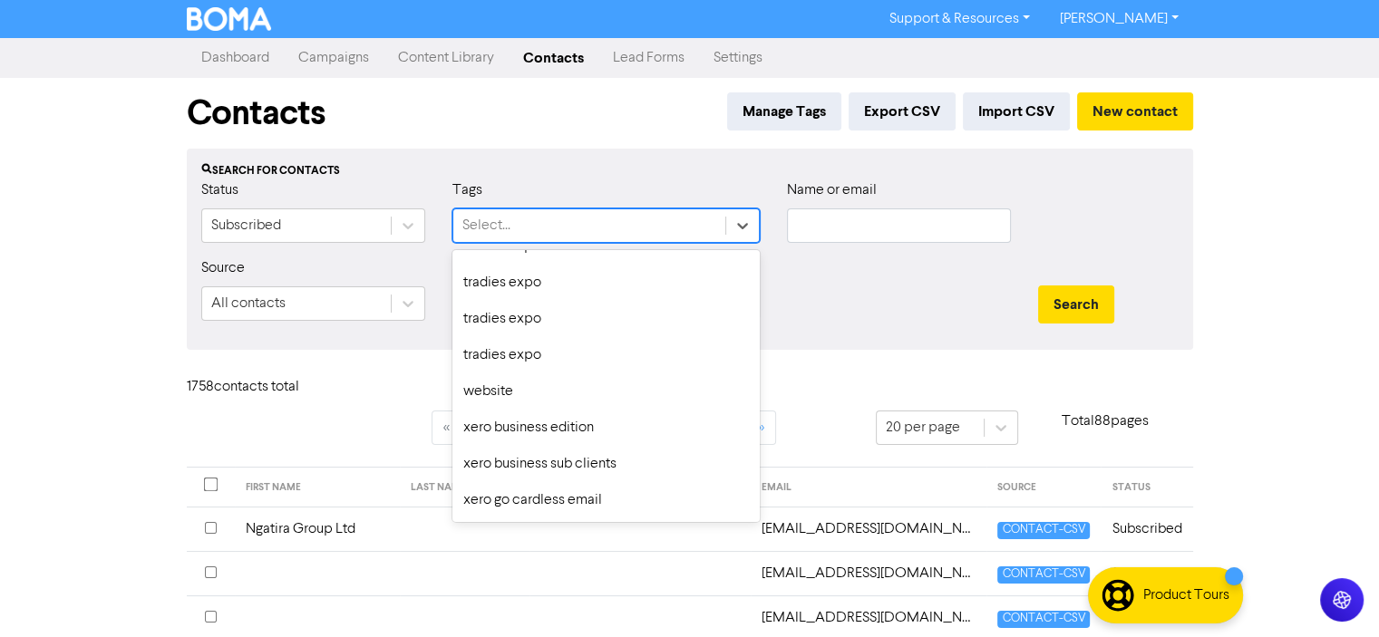
scroll to position [1693, 0]
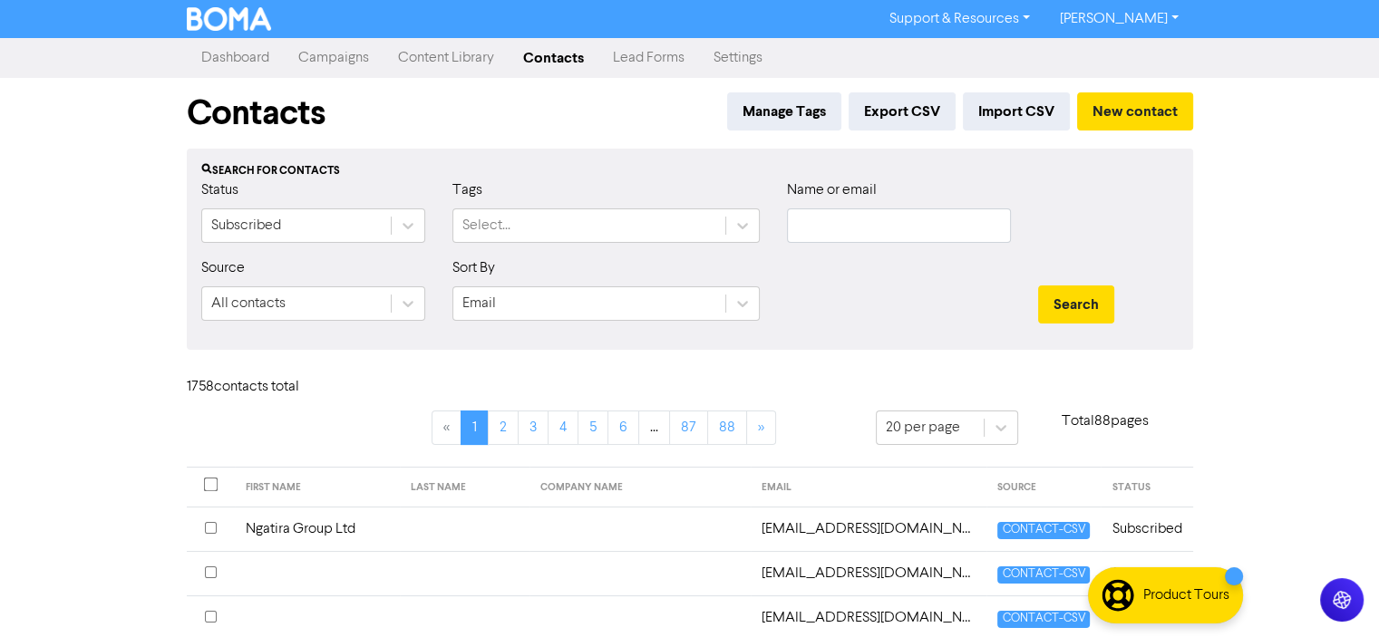
click at [1333, 259] on div "Support & Resources Video Tutorials FAQ & Guides Marketing Education [PERSON_NA…" at bounding box center [689, 318] width 1379 height 637
click at [1008, 105] on button "Import CSV" at bounding box center [1016, 111] width 107 height 38
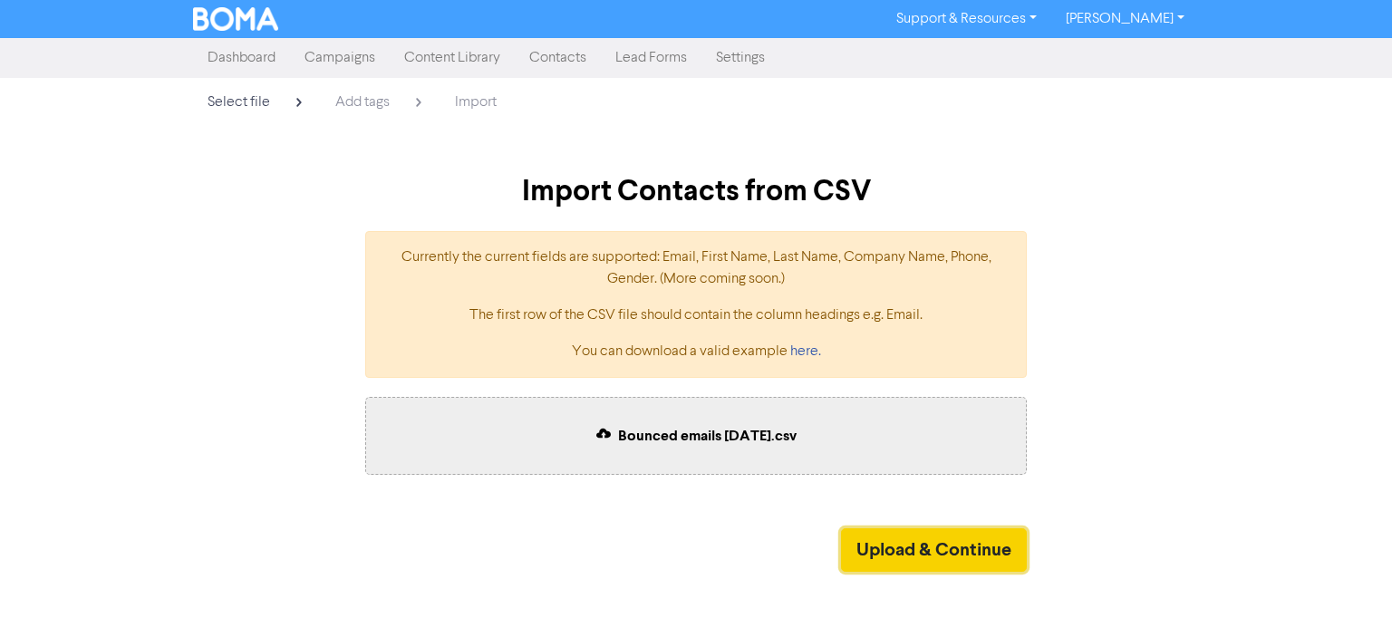
click at [939, 546] on button "Upload & Continue" at bounding box center [934, 551] width 186 height 44
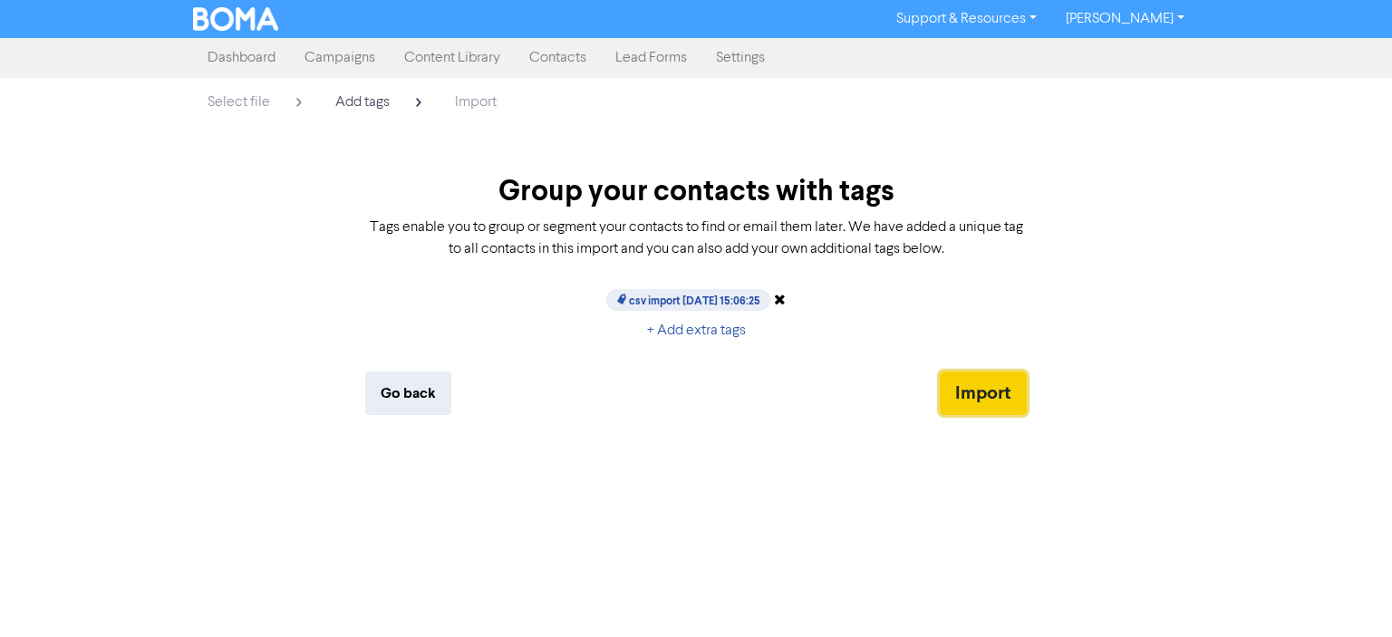
click at [985, 390] on button "Import" at bounding box center [983, 394] width 87 height 44
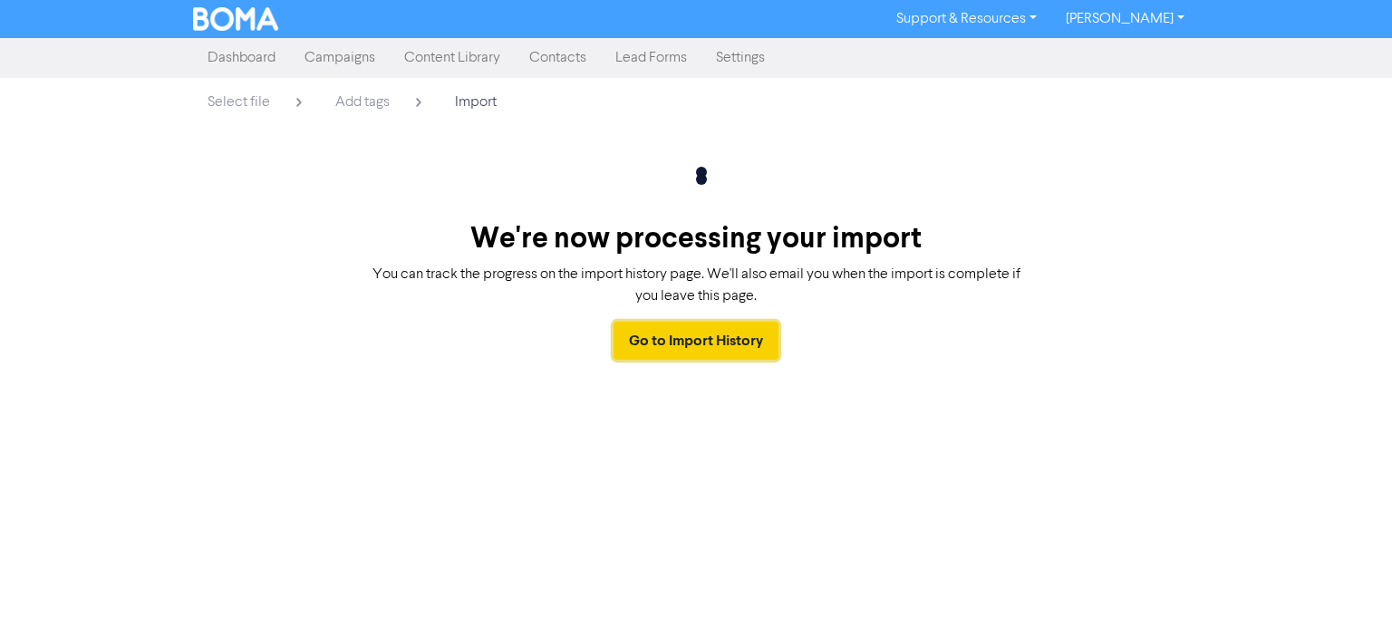
click at [705, 341] on link "Go to Import History" at bounding box center [696, 341] width 165 height 38
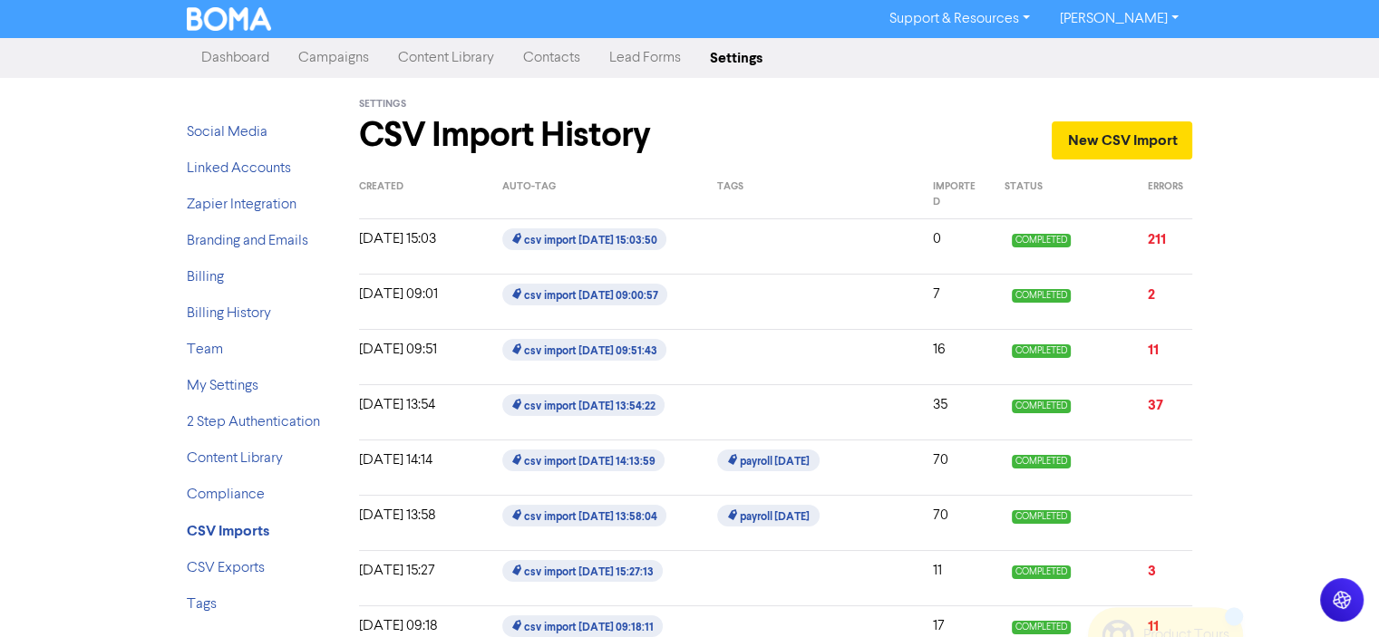
click at [541, 58] on link "Contacts" at bounding box center [552, 58] width 86 height 36
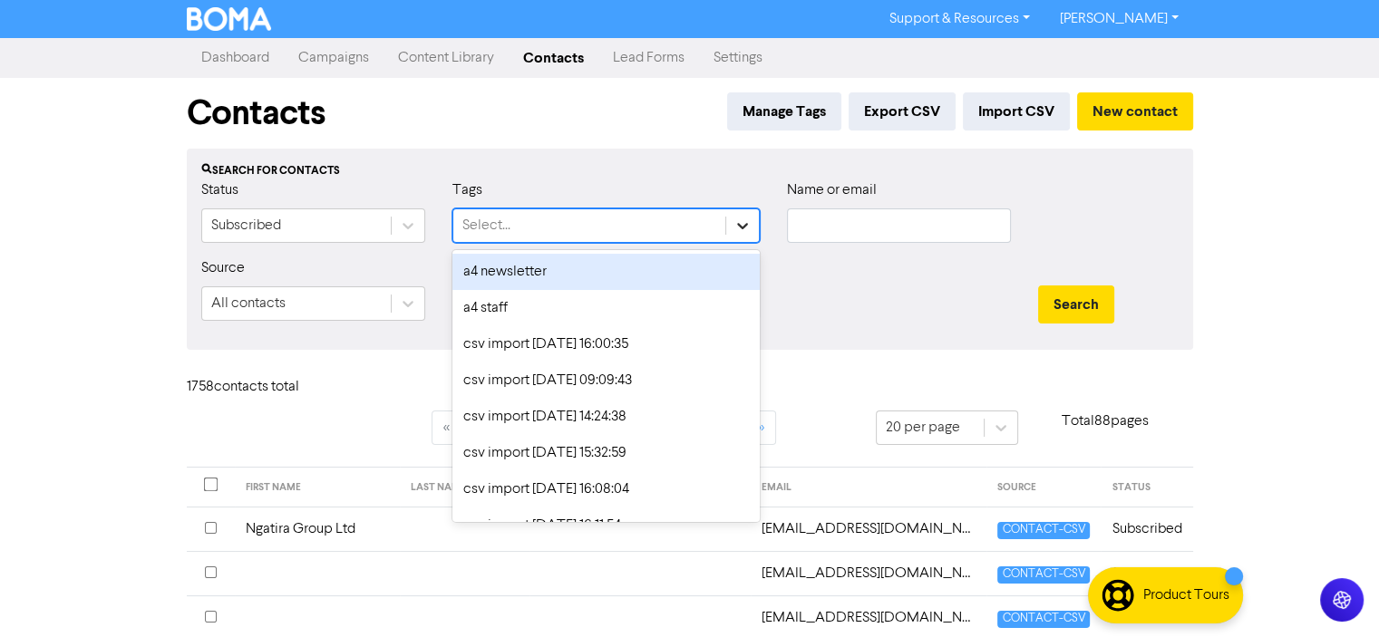
click at [740, 228] on icon at bounding box center [742, 226] width 18 height 18
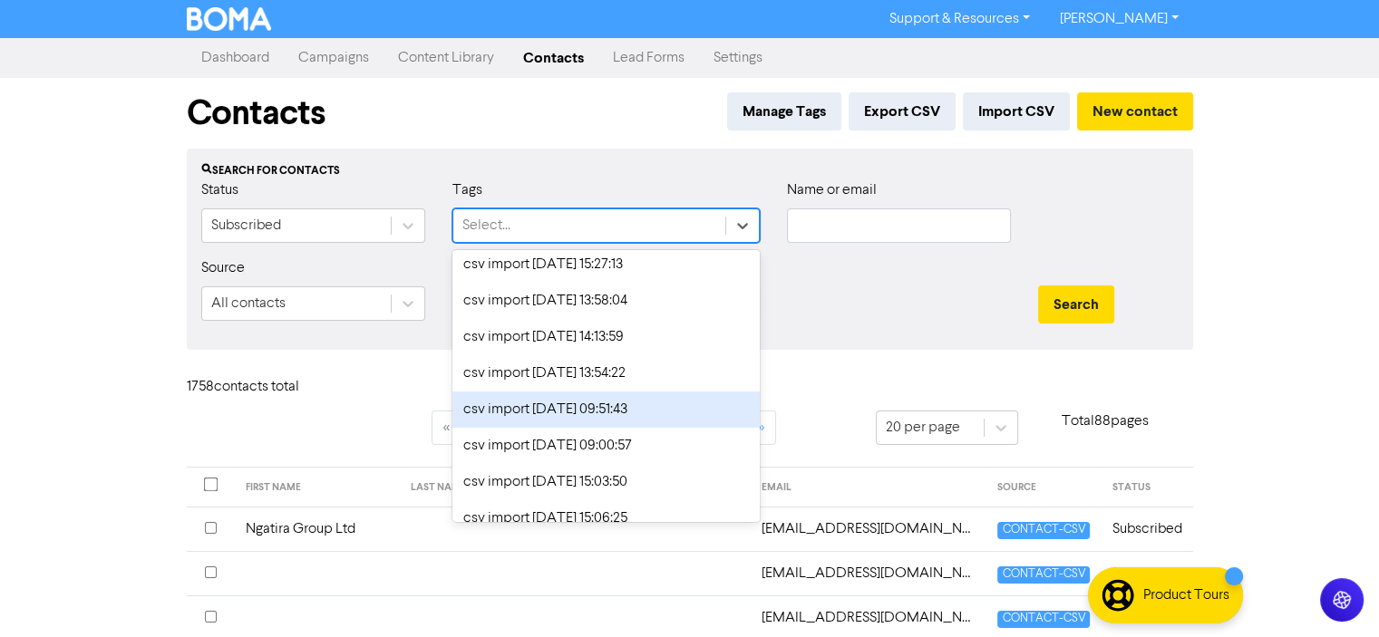
scroll to position [1730, 0]
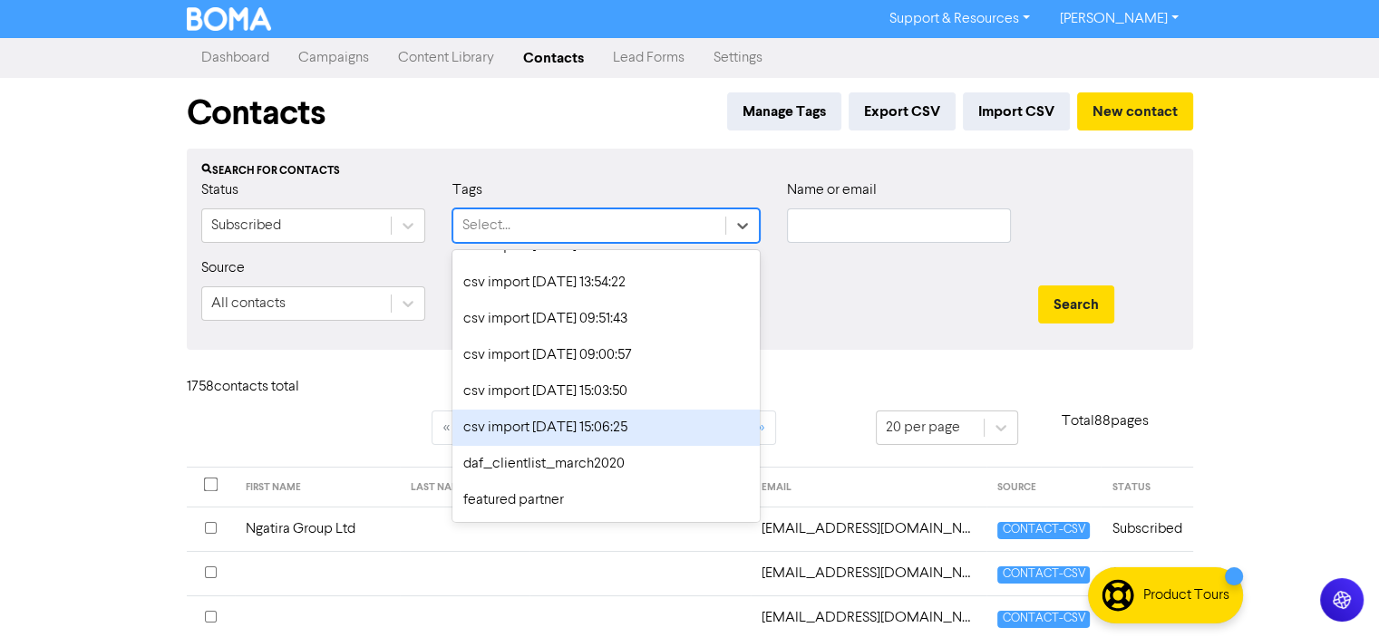
click at [540, 427] on div "csv import [DATE] 15:06:25" at bounding box center [605, 428] width 307 height 36
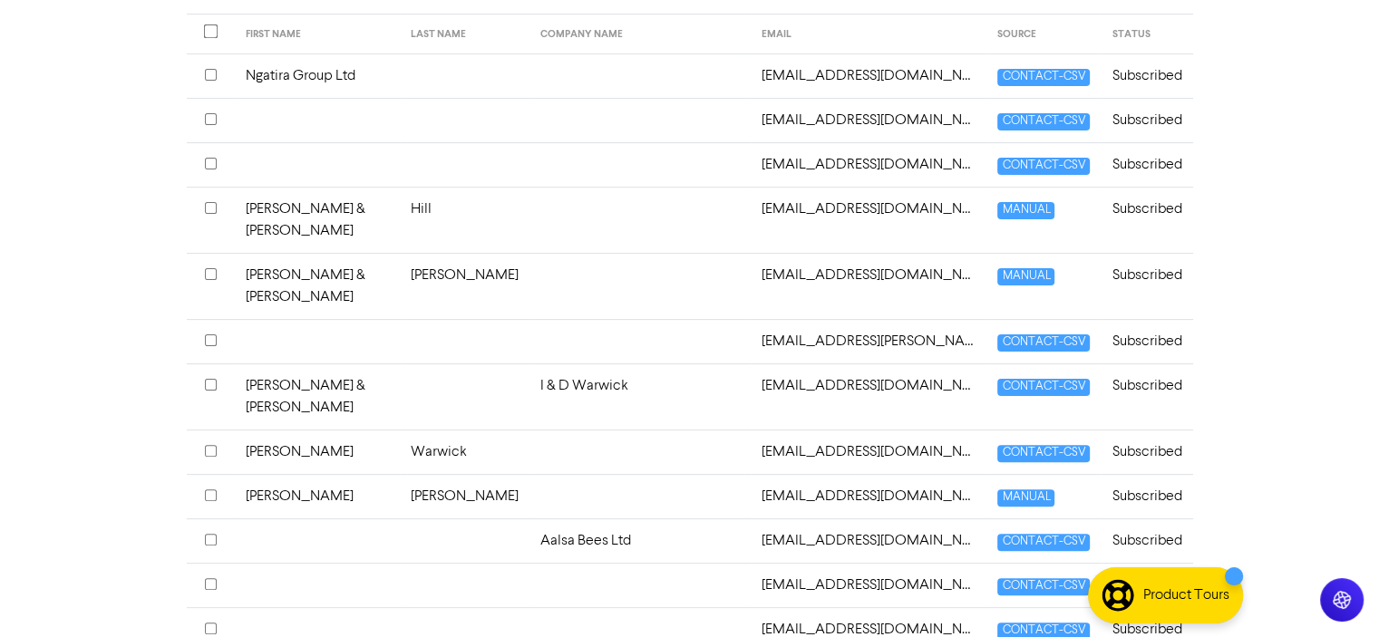
scroll to position [0, 0]
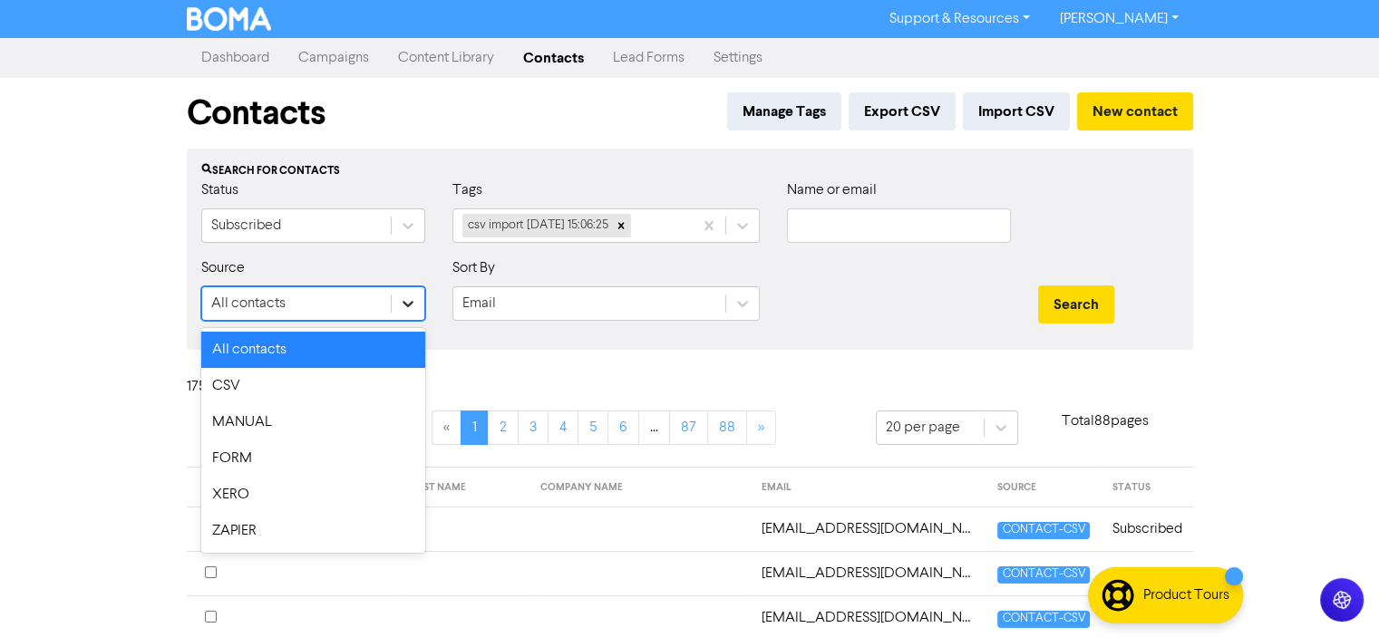
click at [409, 302] on icon at bounding box center [408, 304] width 18 height 18
click at [252, 382] on div "CSV" at bounding box center [313, 386] width 224 height 36
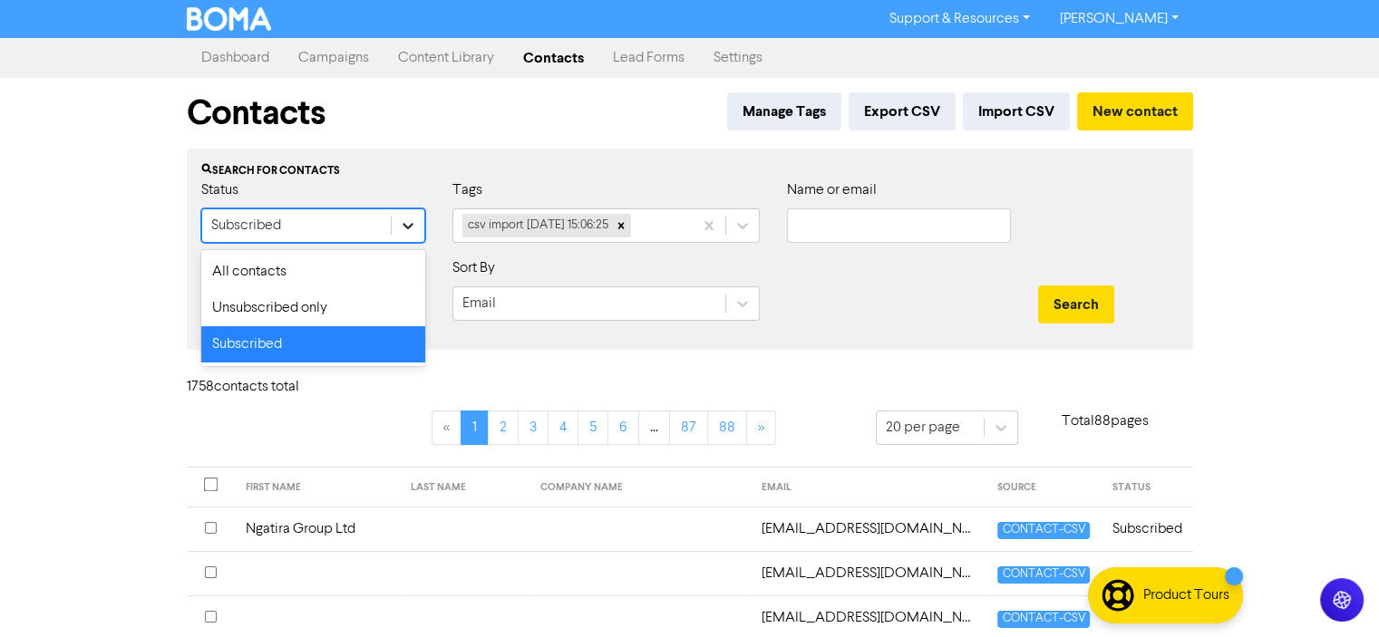
click at [405, 224] on icon at bounding box center [408, 226] width 18 height 18
click at [18, 373] on div "Support & Resources Video Tutorials FAQ & Guides Marketing Education [PERSON_NA…" at bounding box center [689, 318] width 1379 height 637
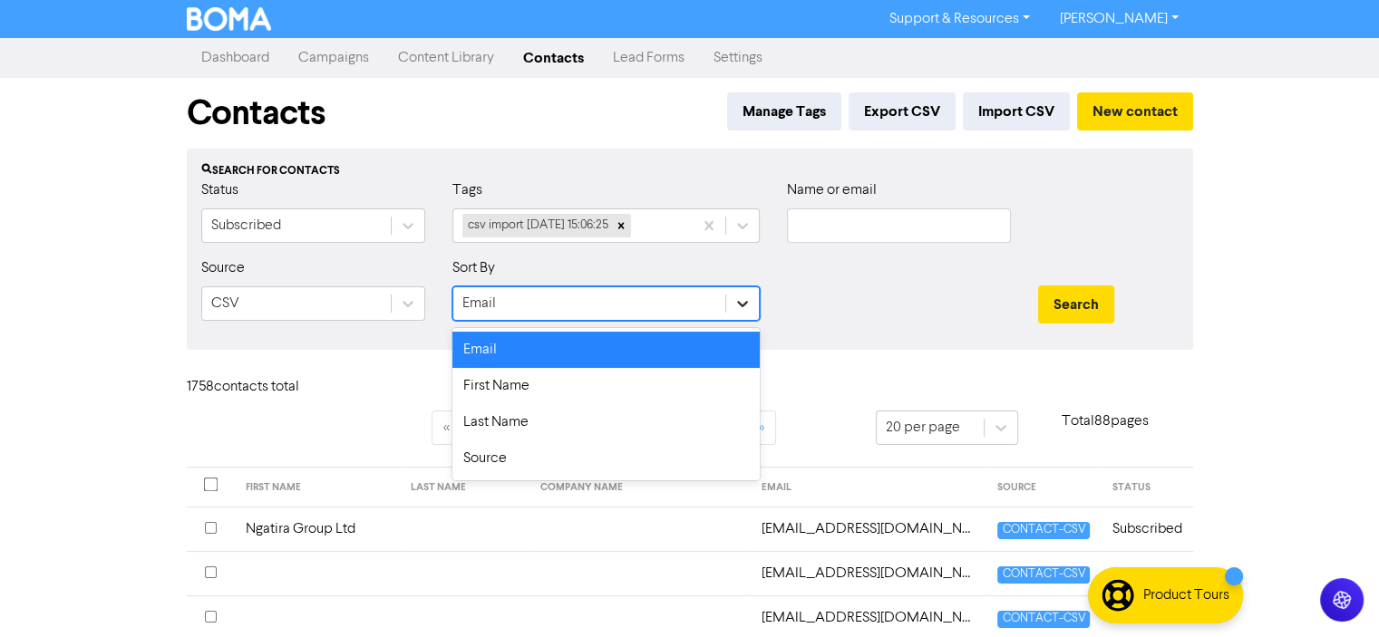
click at [743, 303] on icon at bounding box center [742, 304] width 18 height 18
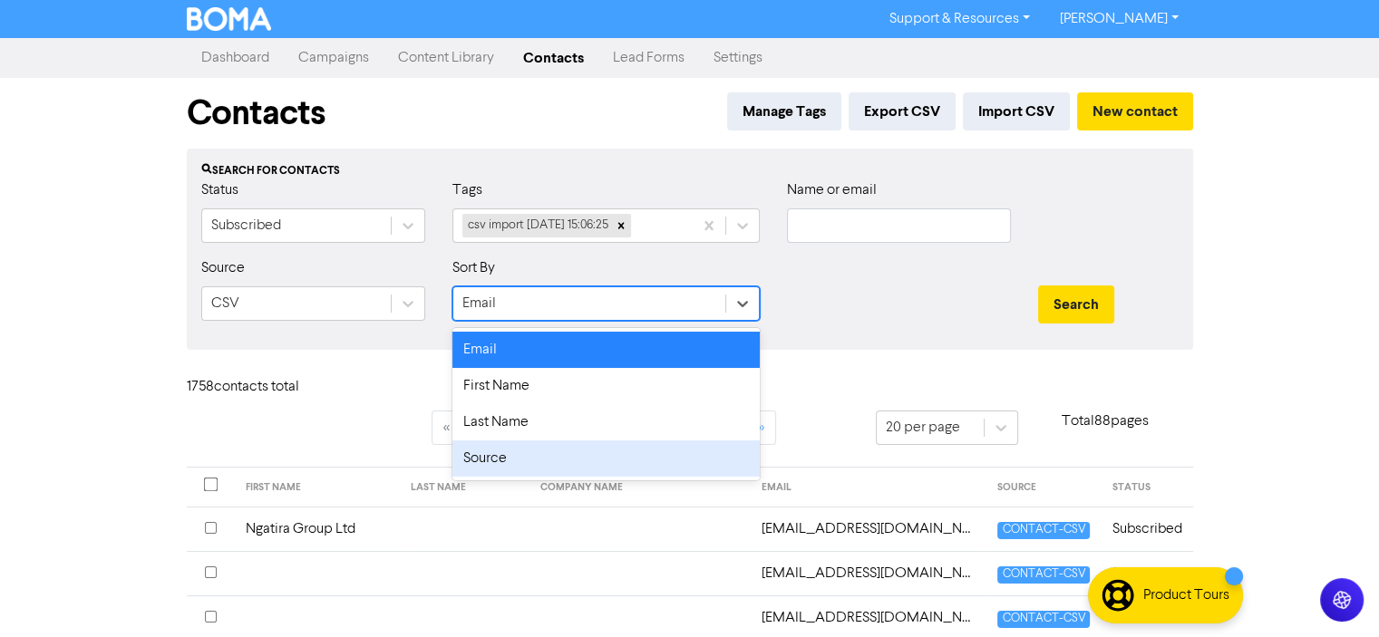
click at [490, 459] on div "Source" at bounding box center [605, 459] width 307 height 36
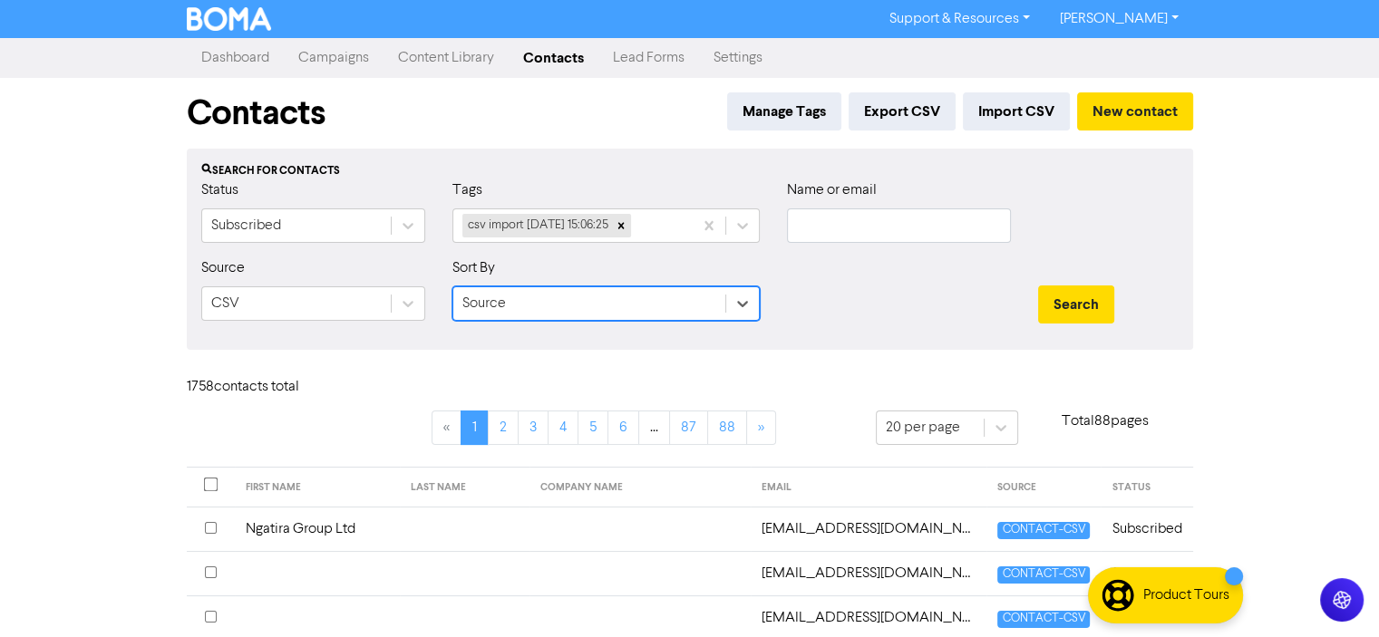
click at [1183, 292] on div "Search" at bounding box center [1108, 296] width 168 height 78
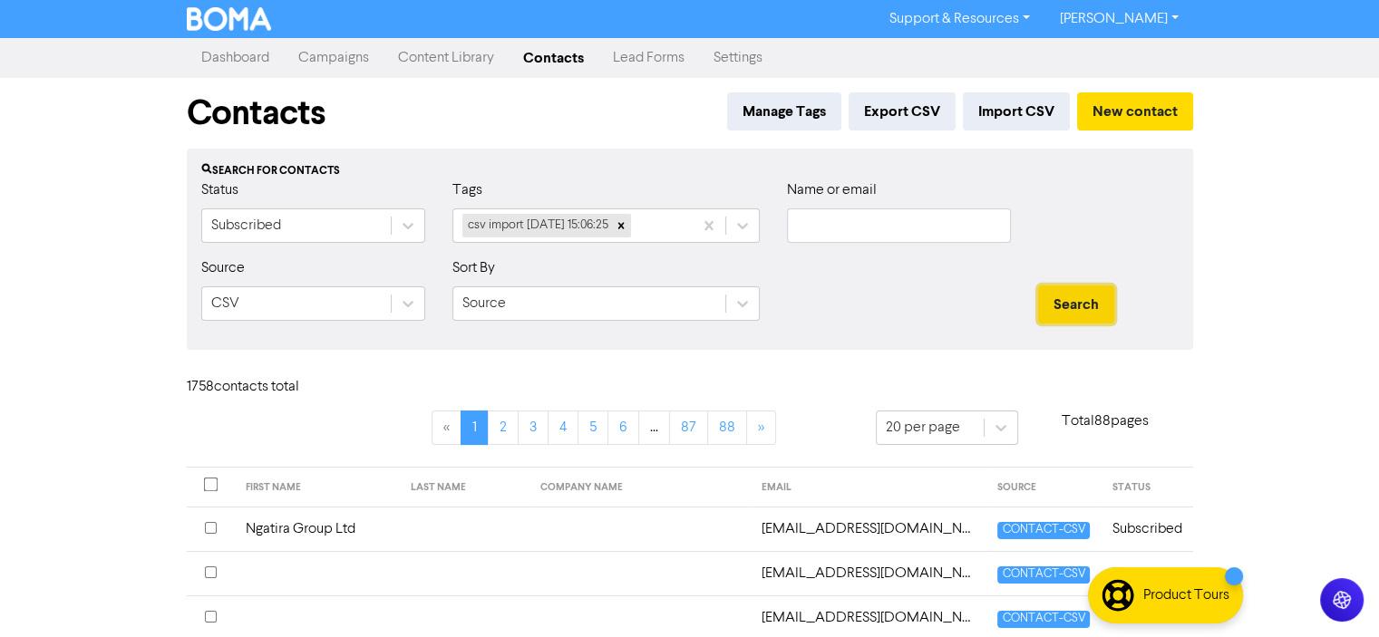
click at [1071, 300] on button "Search" at bounding box center [1076, 305] width 76 height 38
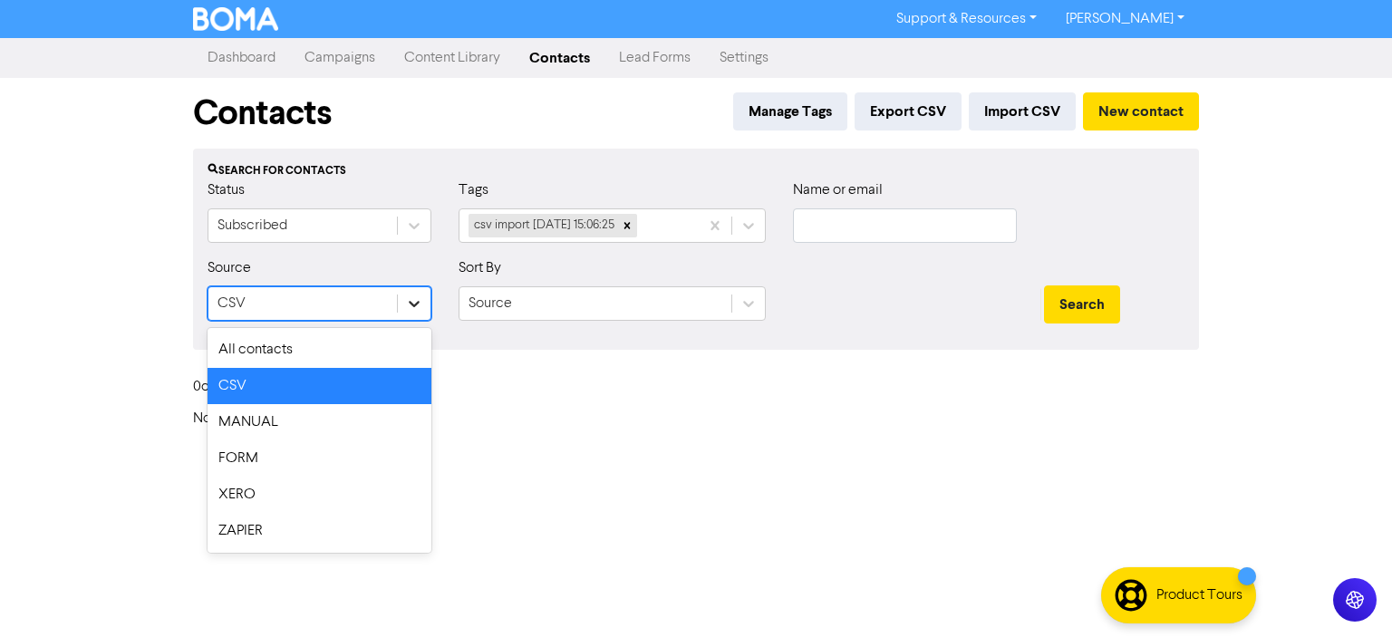
click at [417, 304] on icon at bounding box center [414, 304] width 11 height 6
click at [291, 347] on div "All contacts" at bounding box center [320, 350] width 224 height 36
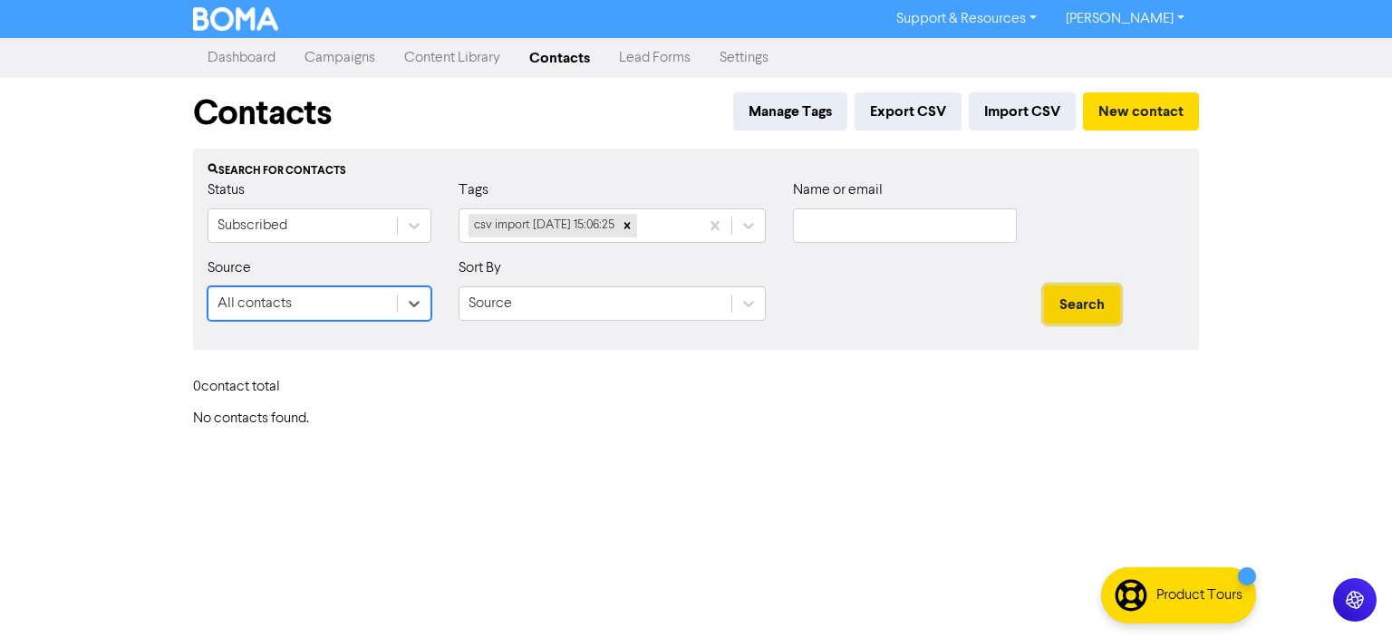
click at [1092, 303] on button "Search" at bounding box center [1082, 305] width 76 height 38
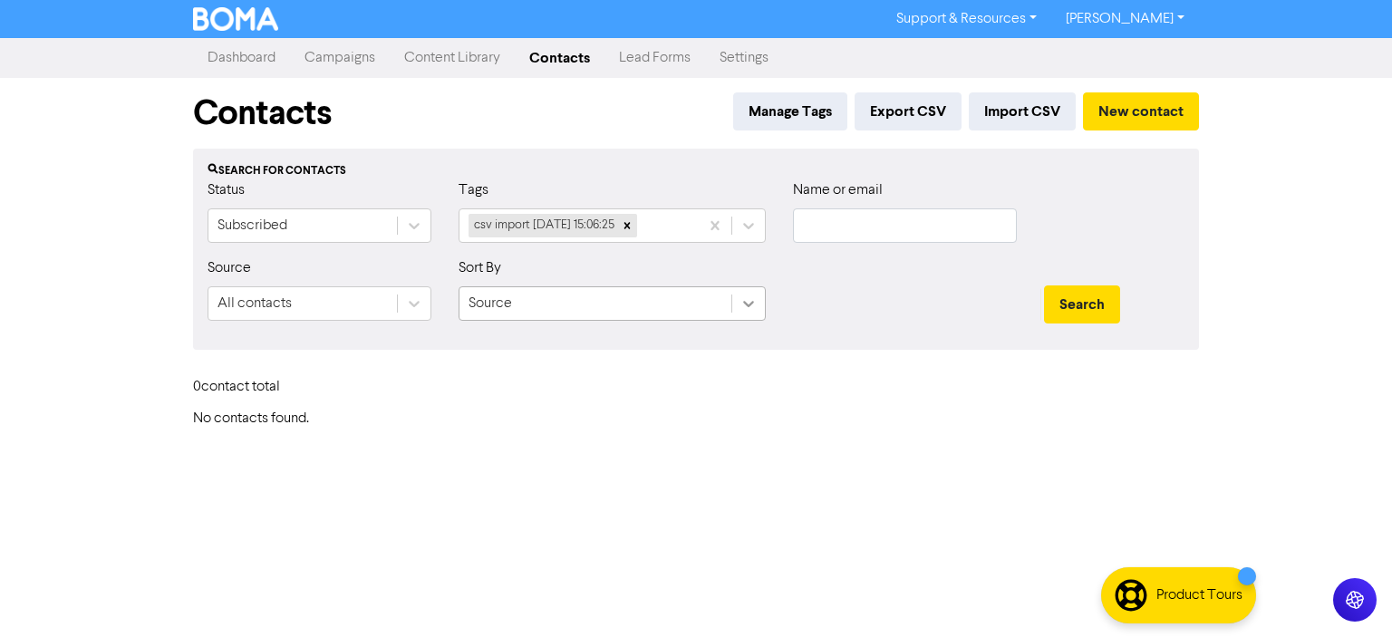
click at [747, 304] on icon at bounding box center [749, 304] width 11 height 6
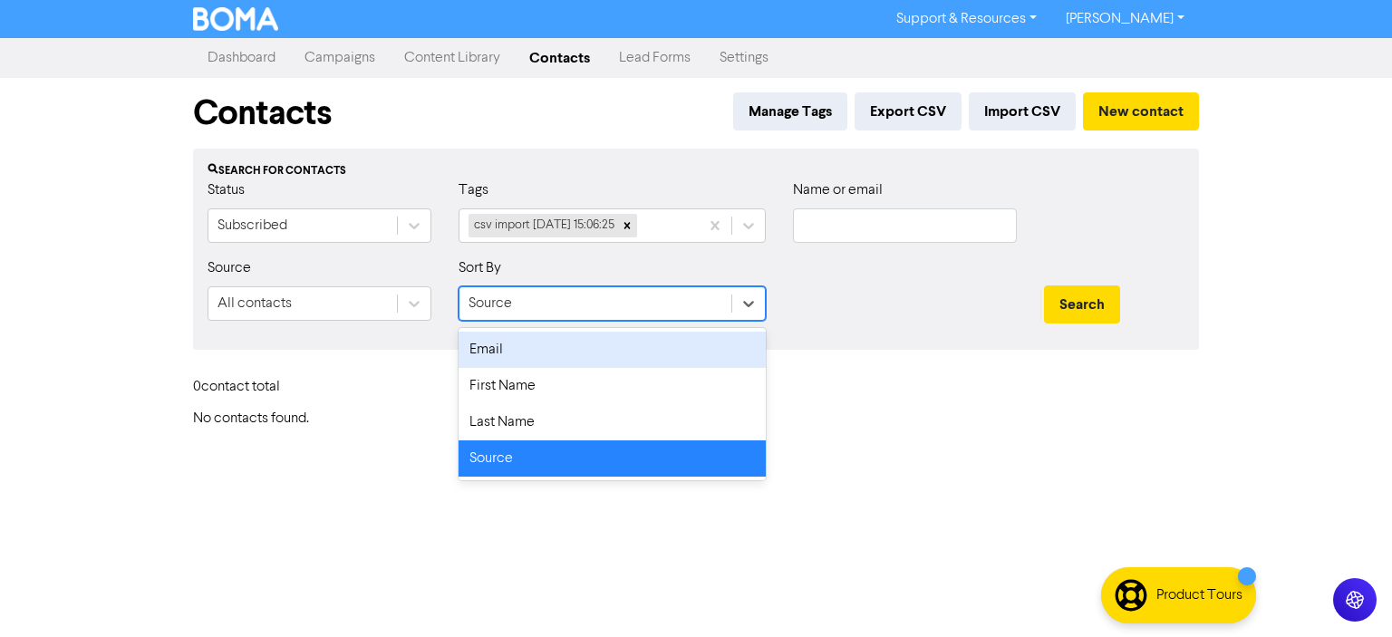
click at [490, 351] on div "Email" at bounding box center [612, 350] width 307 height 36
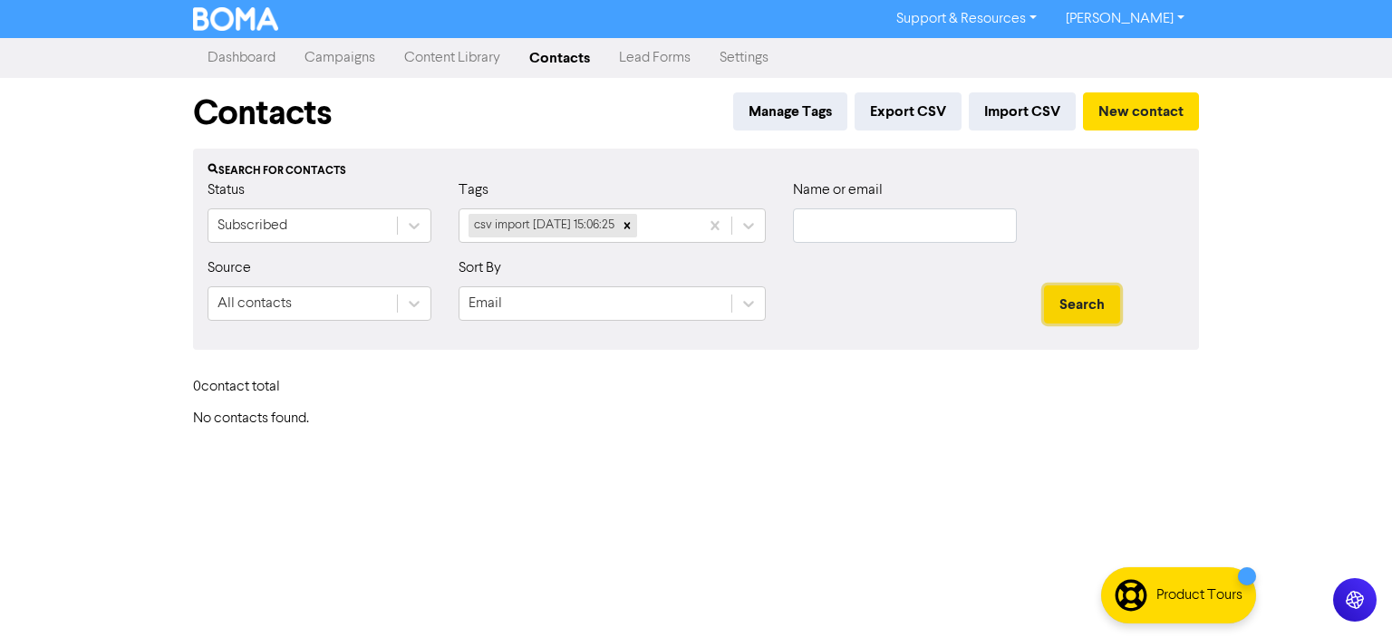
click at [1098, 307] on button "Search" at bounding box center [1082, 305] width 76 height 38
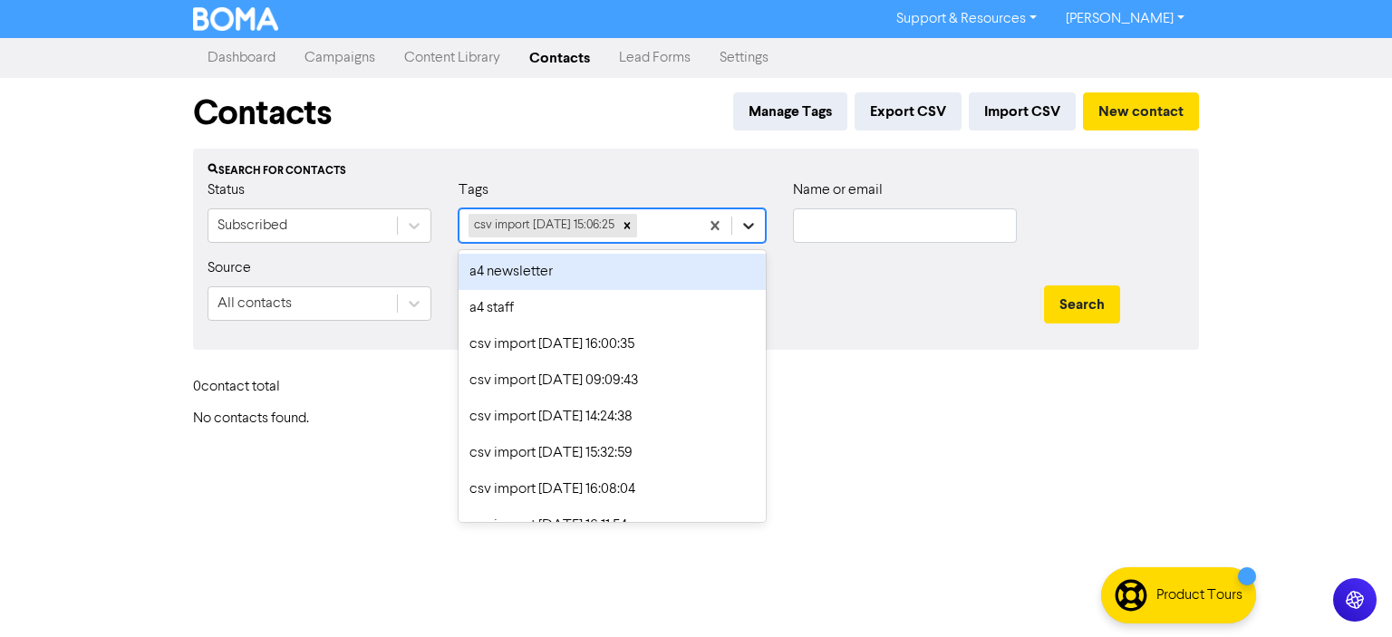
click at [753, 228] on icon at bounding box center [749, 226] width 18 height 18
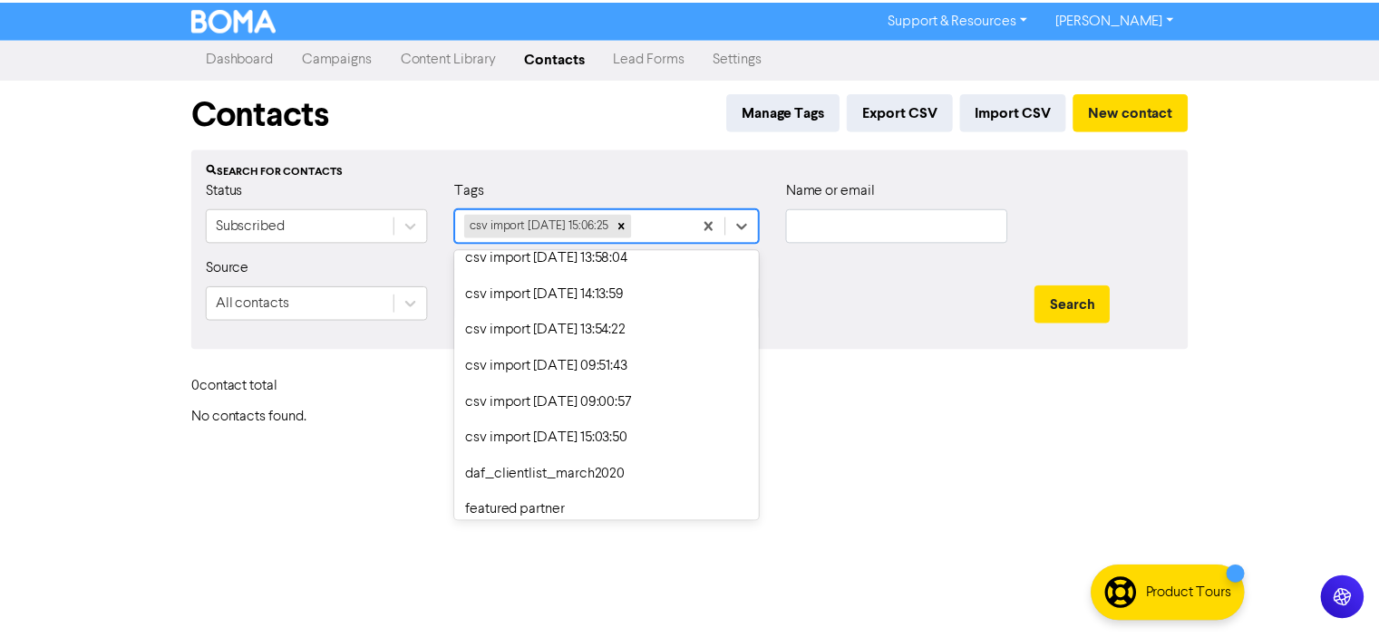
scroll to position [1674, 0]
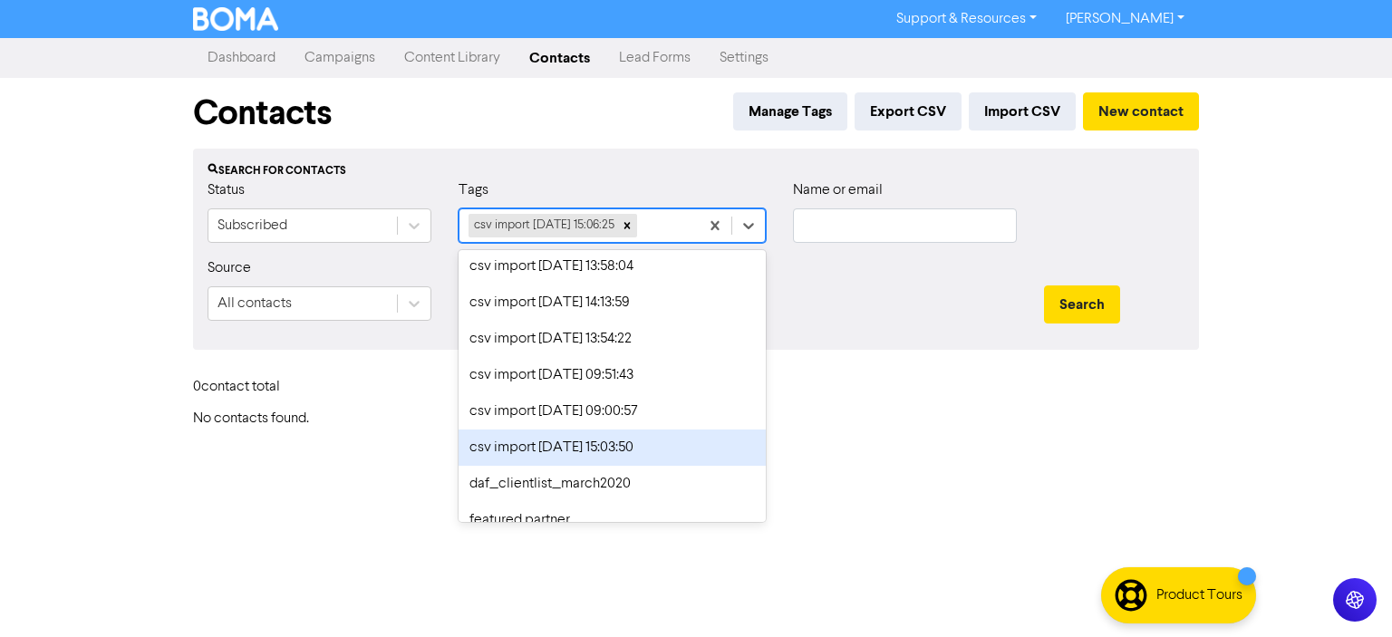
click at [570, 446] on div "csv import [DATE] 15:03:50" at bounding box center [612, 448] width 307 height 36
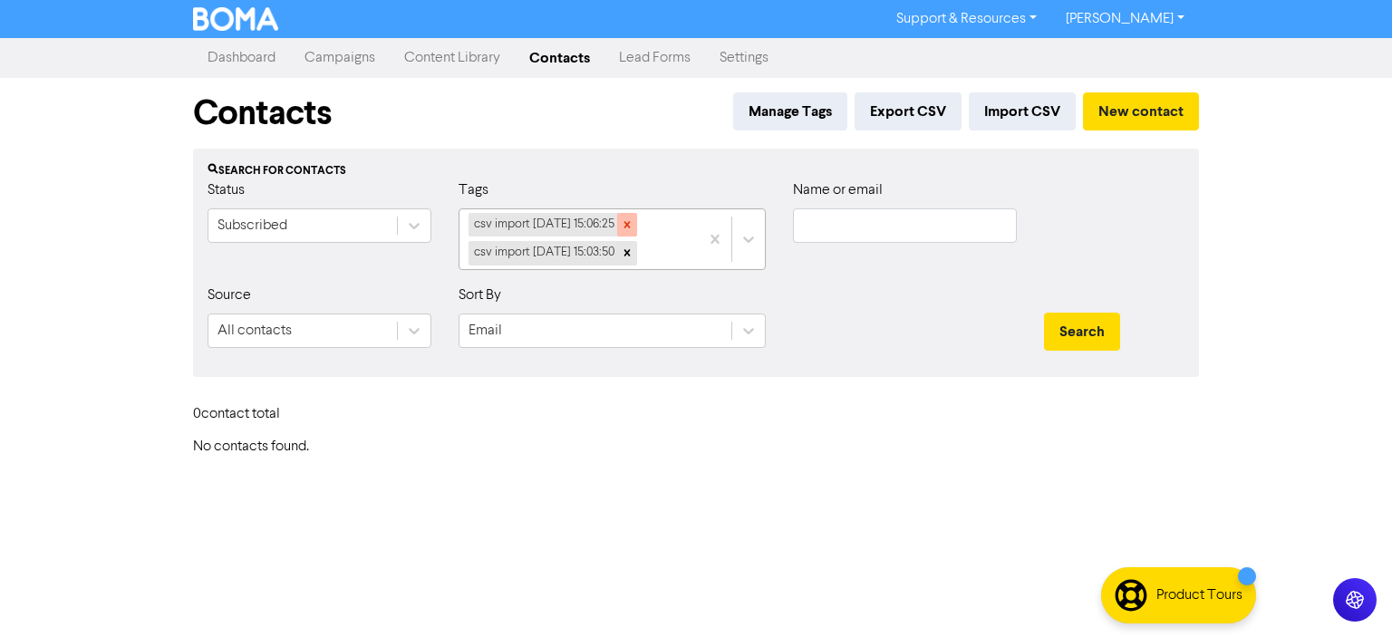
click at [631, 224] on icon at bounding box center [628, 225] width 6 height 6
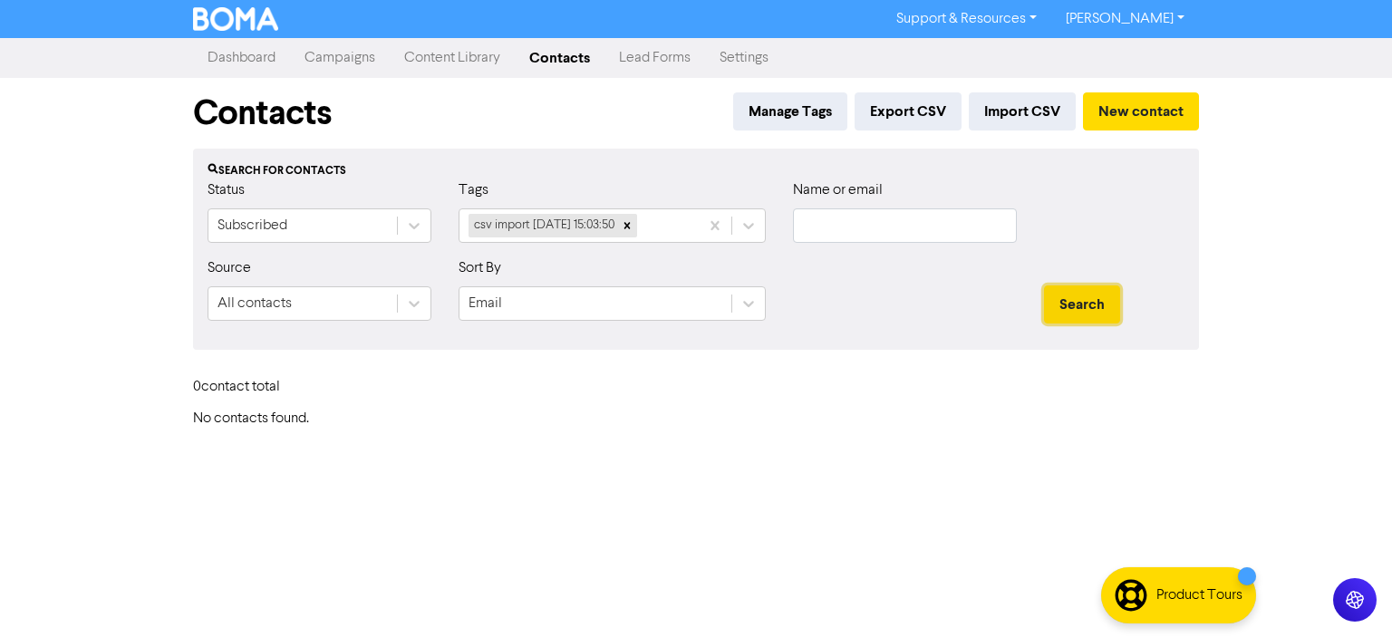
click at [1082, 304] on button "Search" at bounding box center [1082, 305] width 76 height 38
click at [795, 440] on div "Support & Resources Video Tutorials FAQ & Guides Marketing Education [PERSON_NA…" at bounding box center [696, 318] width 1392 height 637
click at [341, 54] on link "Campaigns" at bounding box center [340, 58] width 100 height 36
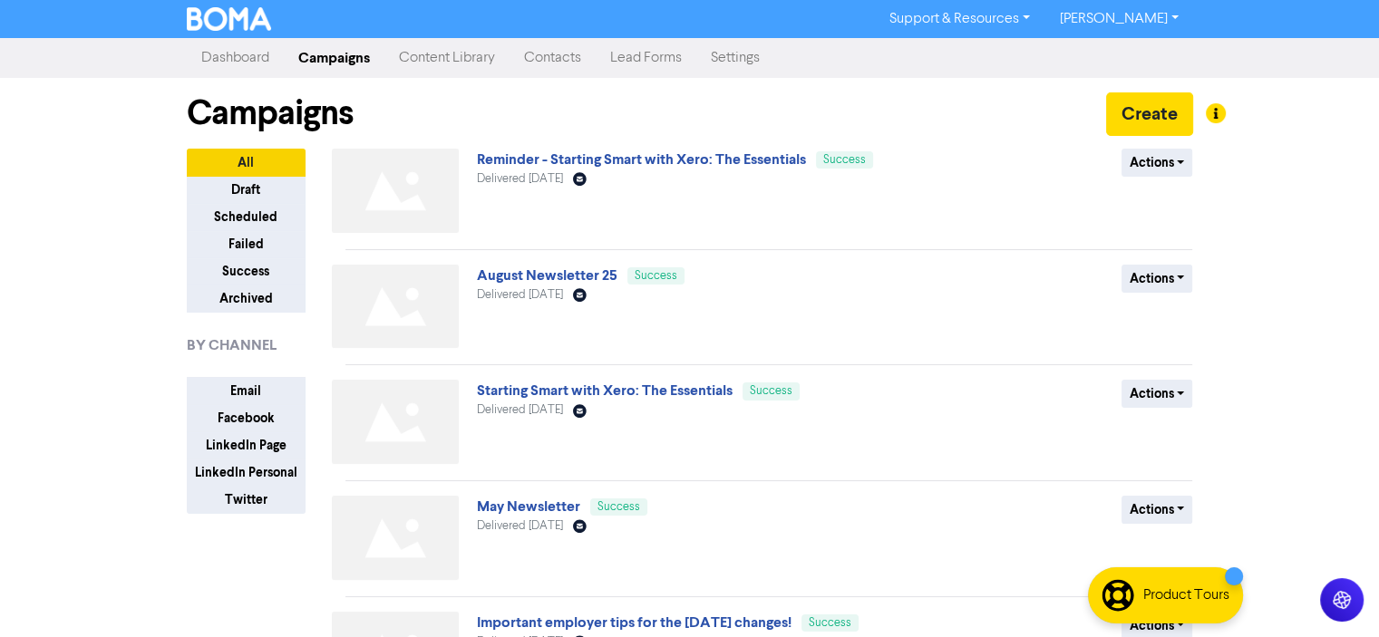
click at [561, 53] on link "Contacts" at bounding box center [552, 58] width 86 height 36
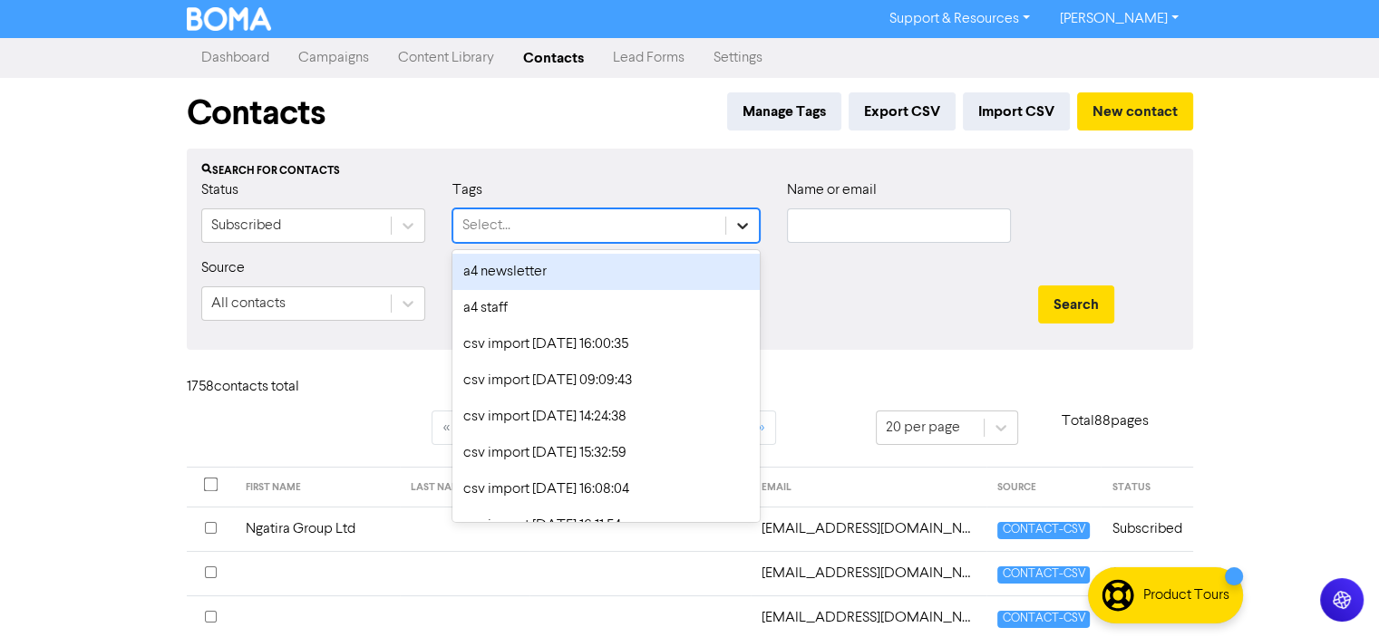
click at [737, 222] on icon at bounding box center [742, 226] width 18 height 18
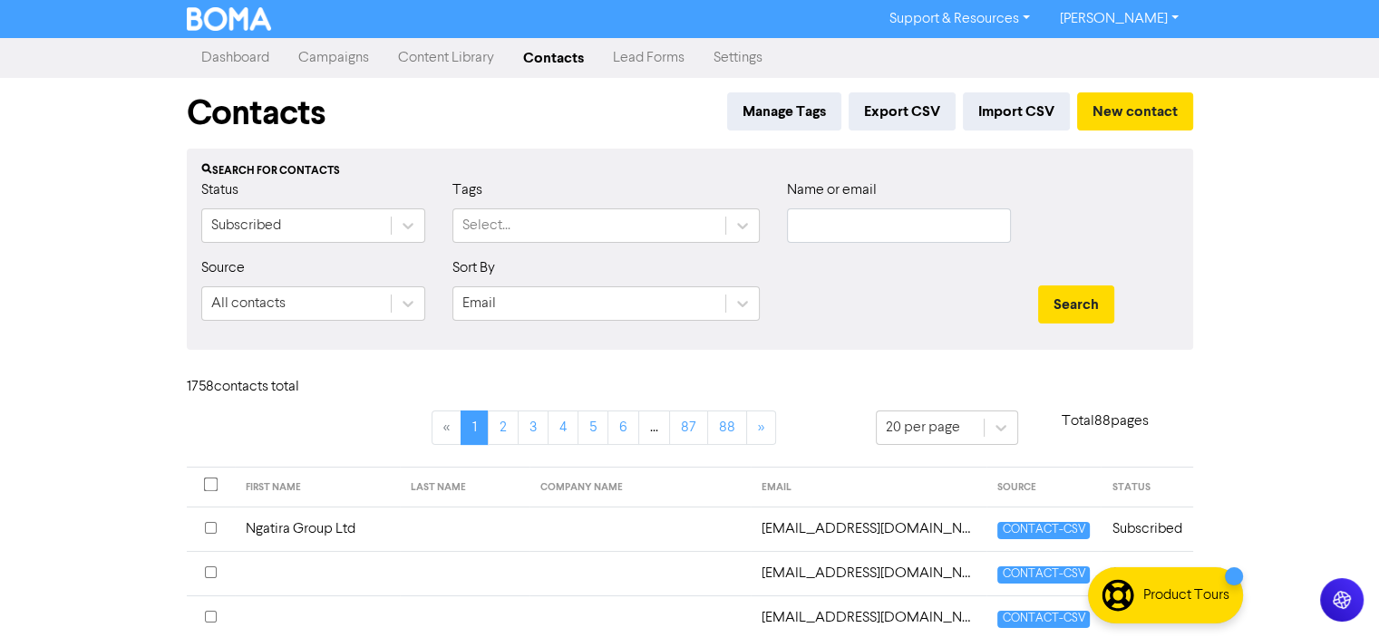
click at [1365, 324] on div "Support & Resources Video Tutorials FAQ & Guides Marketing Education [PERSON_NA…" at bounding box center [689, 318] width 1379 height 637
click at [1017, 112] on button "Import CSV" at bounding box center [1016, 111] width 107 height 38
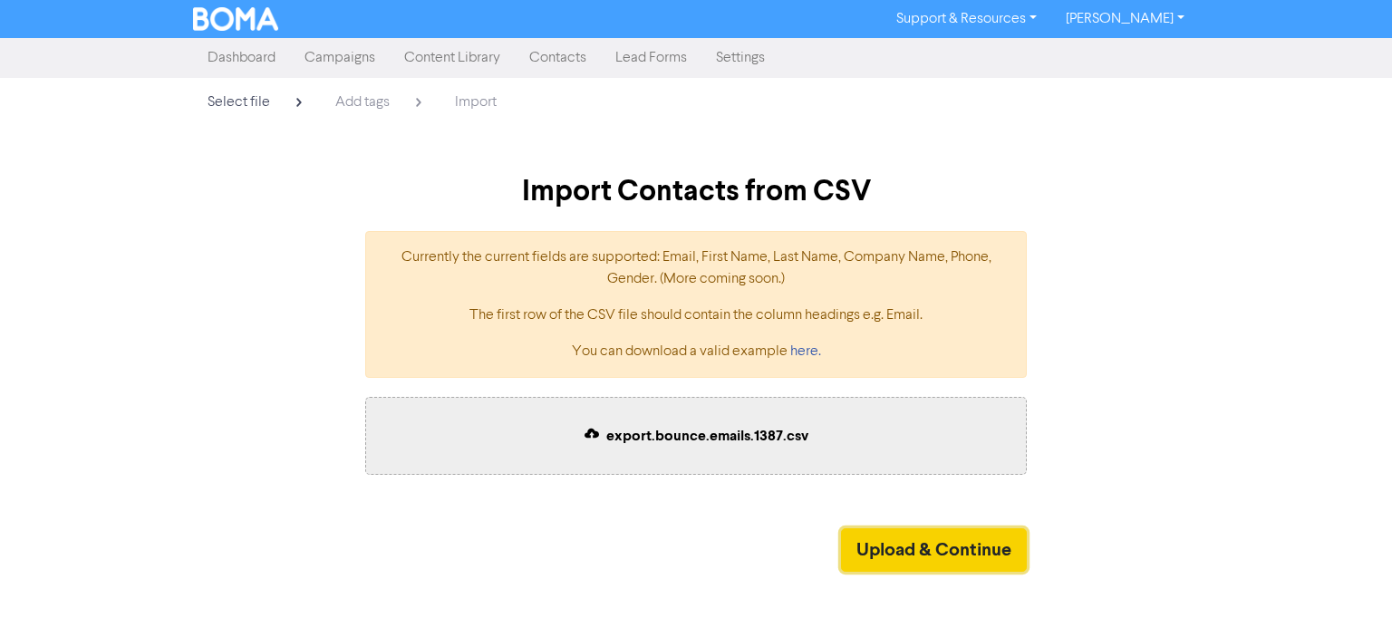
click at [941, 544] on button "Upload & Continue" at bounding box center [934, 551] width 186 height 44
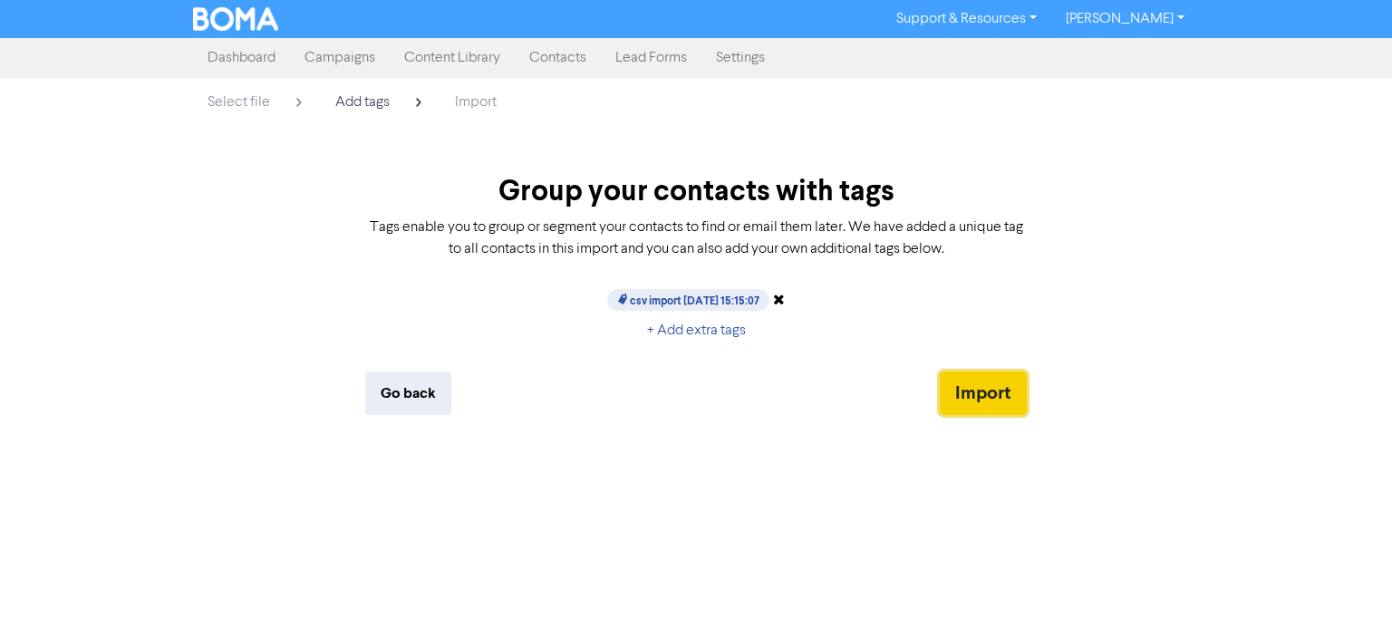
click at [976, 387] on button "Import" at bounding box center [983, 394] width 87 height 44
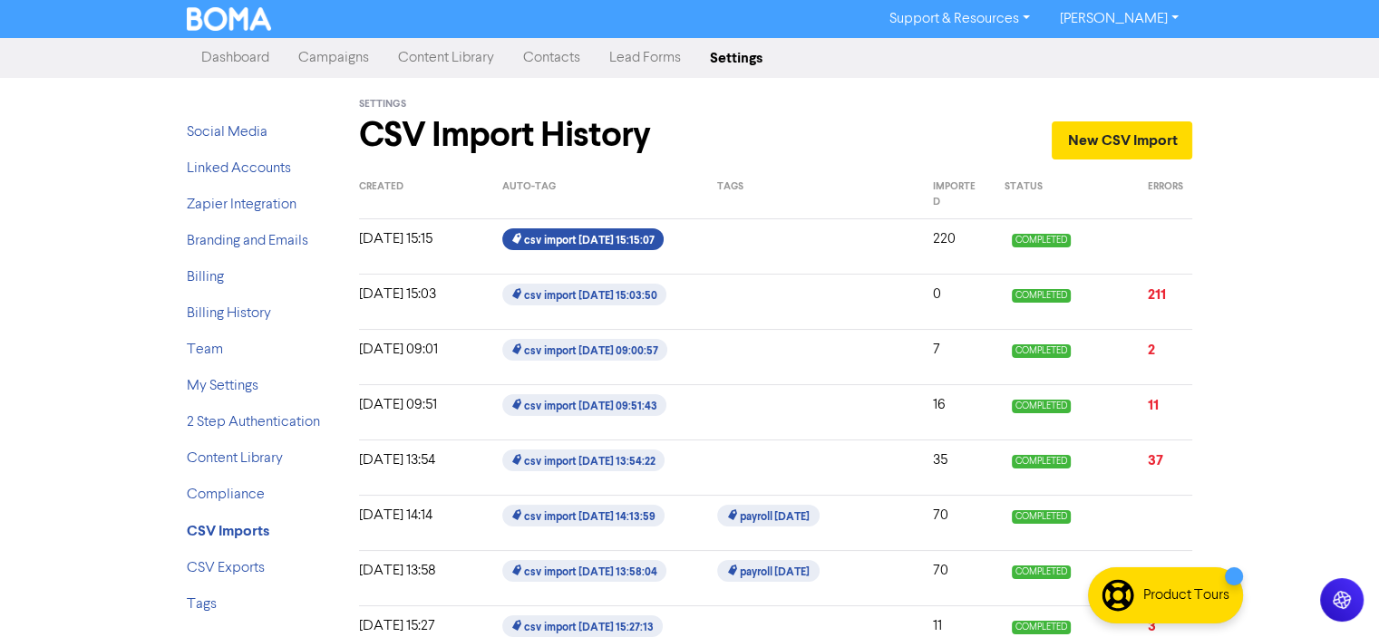
click at [566, 240] on span "csv import [DATE] 15:15:07" at bounding box center [582, 239] width 161 height 22
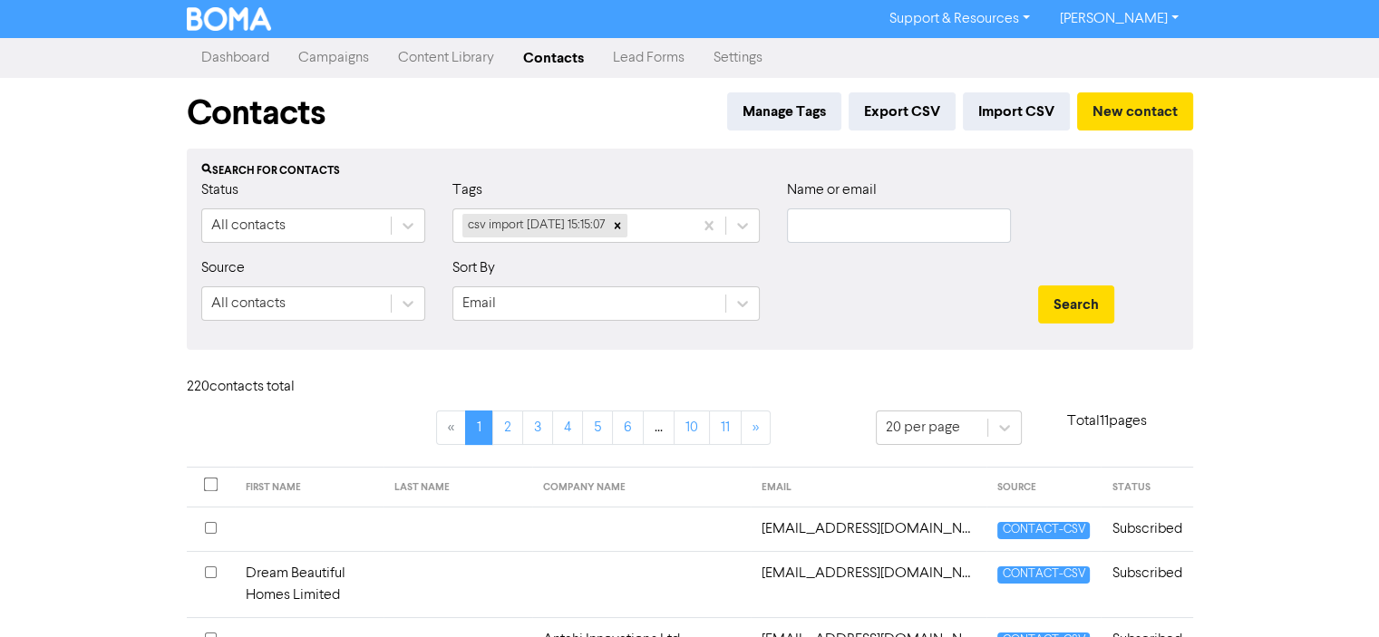
click at [1277, 279] on div "Support & Resources Video Tutorials FAQ & Guides Marketing Education [PERSON_NA…" at bounding box center [689, 318] width 1379 height 637
click at [324, 58] on link "Campaigns" at bounding box center [334, 58] width 100 height 36
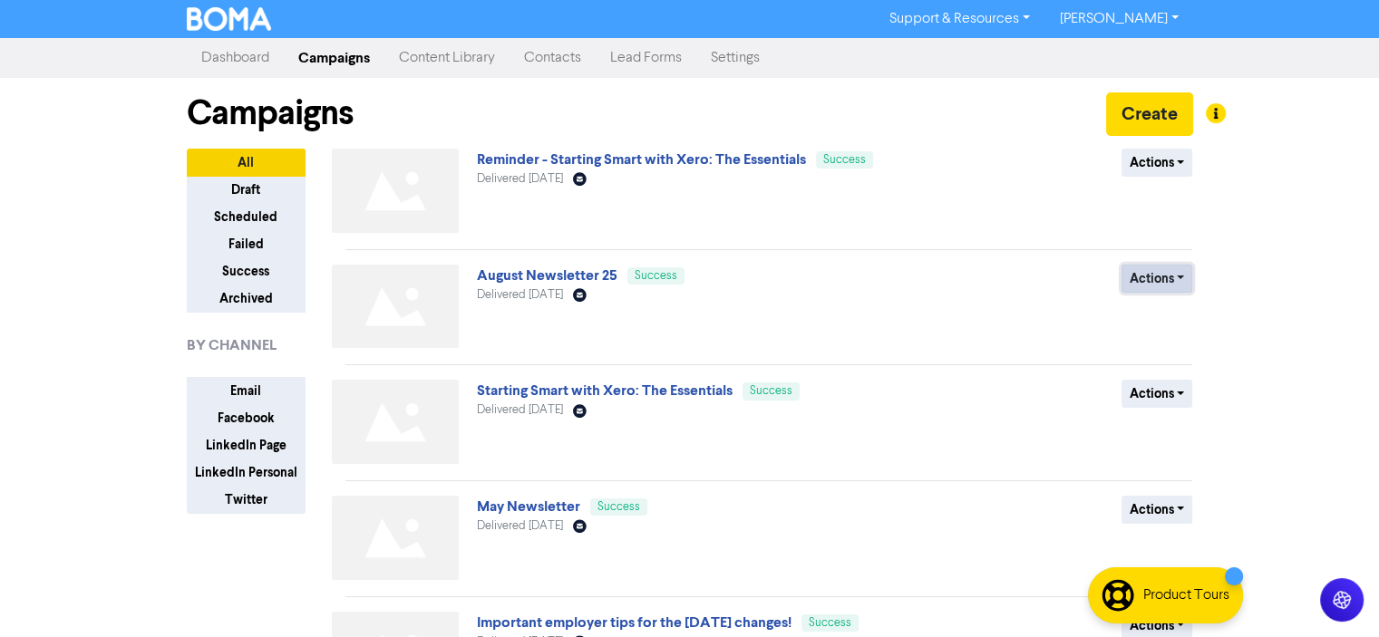
click at [1182, 275] on button "Actions" at bounding box center [1157, 279] width 72 height 28
click at [1156, 316] on button "Duplicate" at bounding box center [1193, 316] width 143 height 29
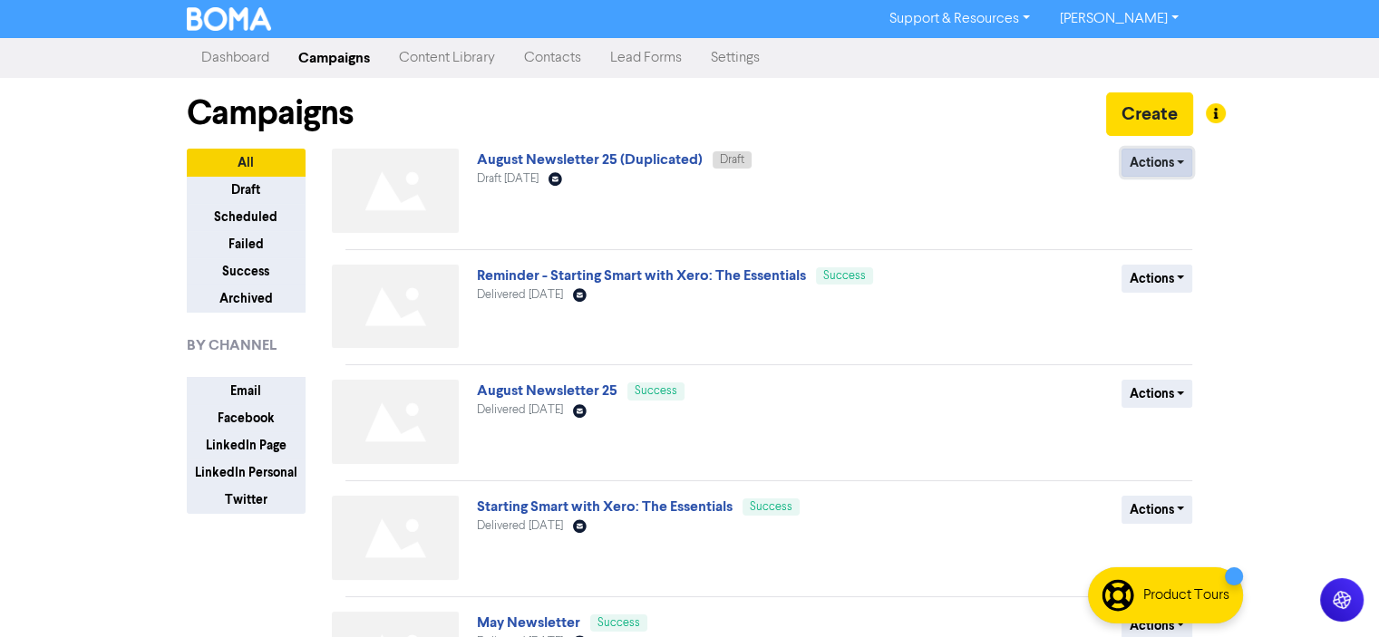
click at [1178, 159] on button "Actions" at bounding box center [1157, 163] width 72 height 28
click at [1169, 255] on button "Rename" at bounding box center [1193, 258] width 143 height 29
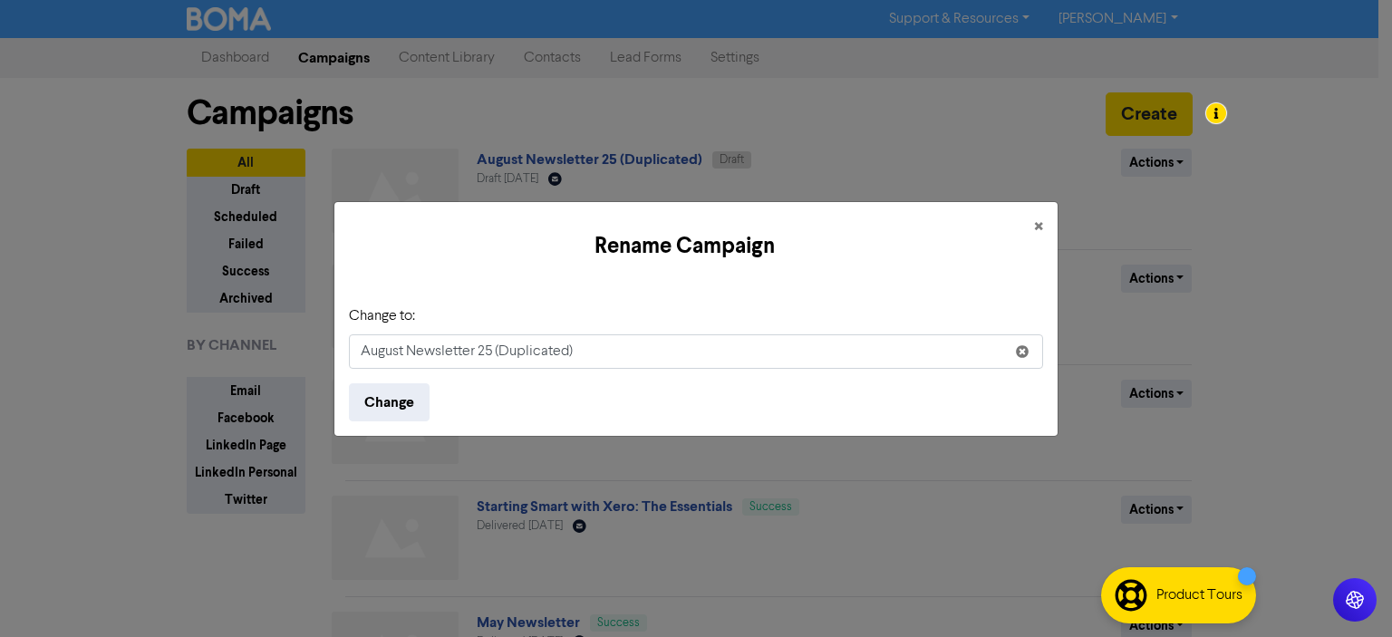
drag, startPoint x: 570, startPoint y: 351, endPoint x: 586, endPoint y: 351, distance: 15.4
click at [572, 351] on input "August Newsletter 25 (Duplicated)" at bounding box center [696, 352] width 694 height 34
click at [583, 351] on input "August Newsletter 25 (Duplicated)" at bounding box center [696, 352] width 694 height 34
type input "August Newsletter 25 (resent to bounced)"
click at [392, 402] on button "Change" at bounding box center [389, 402] width 81 height 38
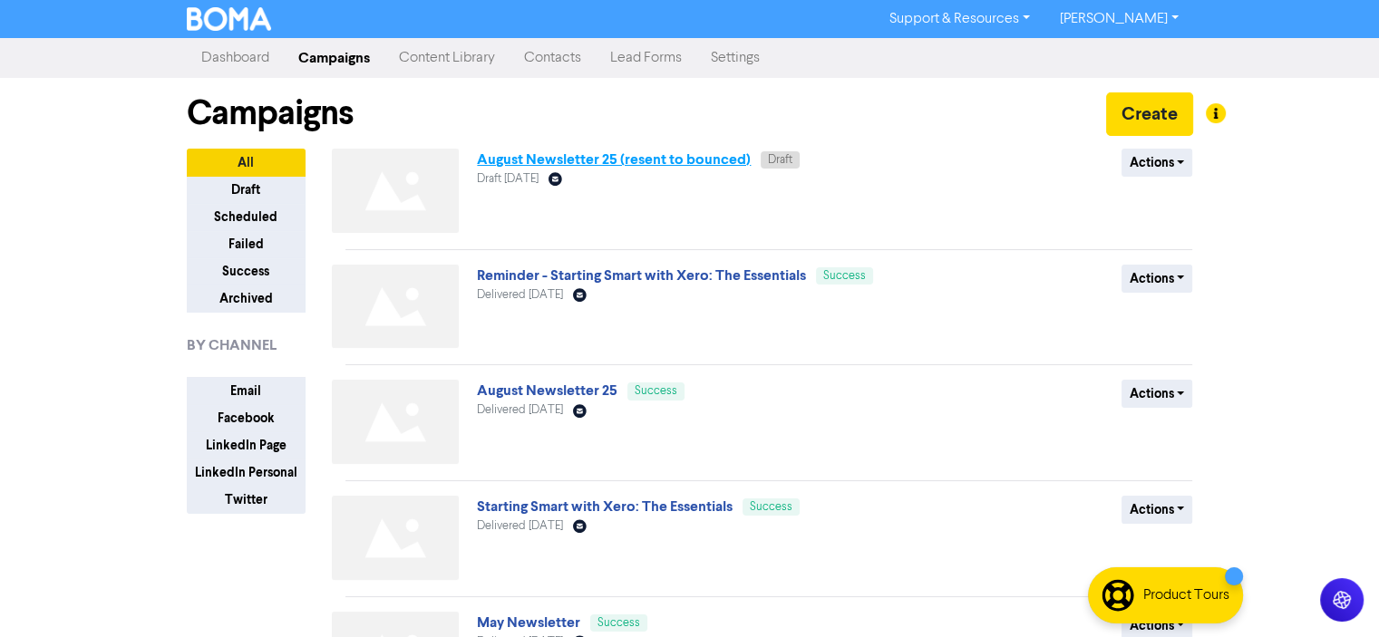
click at [548, 159] on link "August Newsletter 25 (resent to bounced)" at bounding box center [614, 159] width 274 height 18
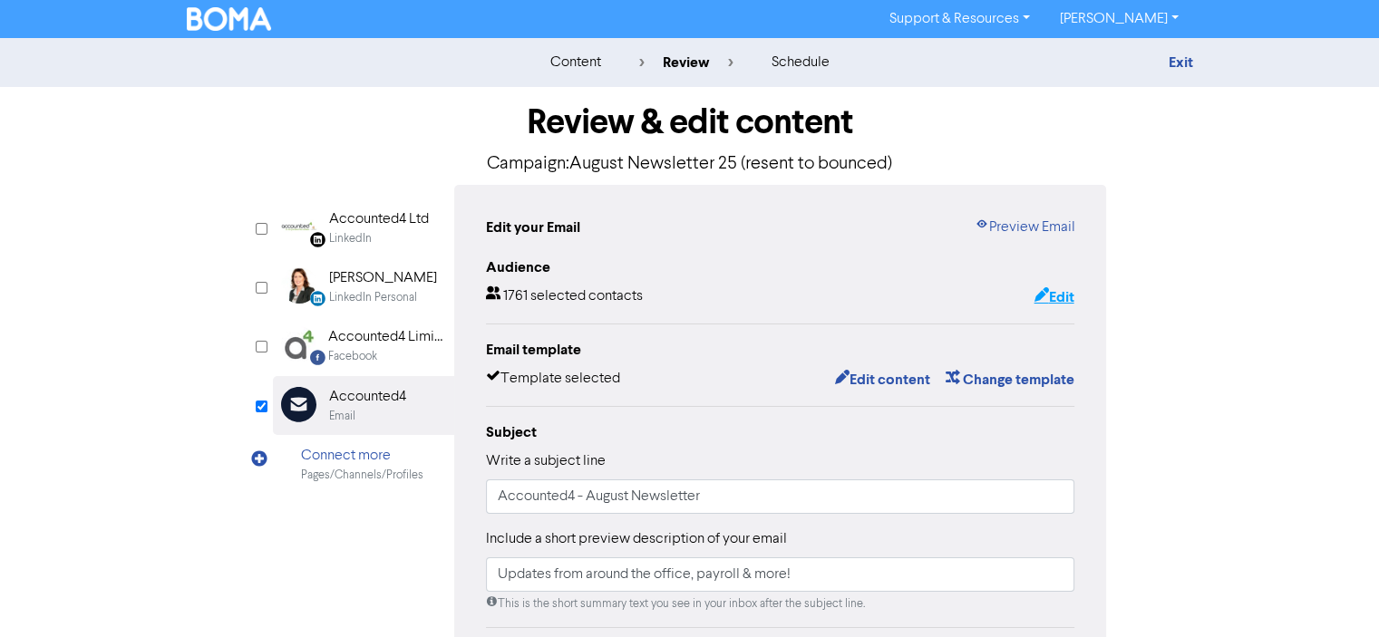
click at [1049, 294] on button "Edit" at bounding box center [1054, 298] width 42 height 24
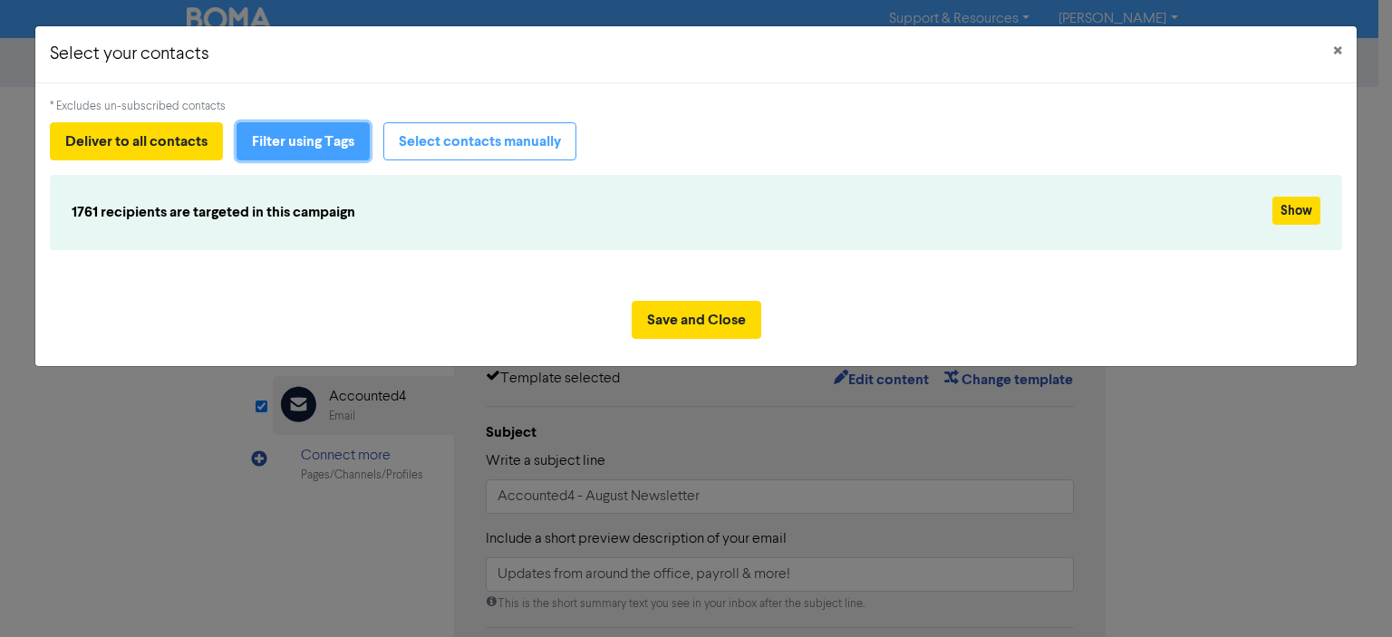
click at [315, 139] on button "Filter using Tags" at bounding box center [303, 141] width 133 height 38
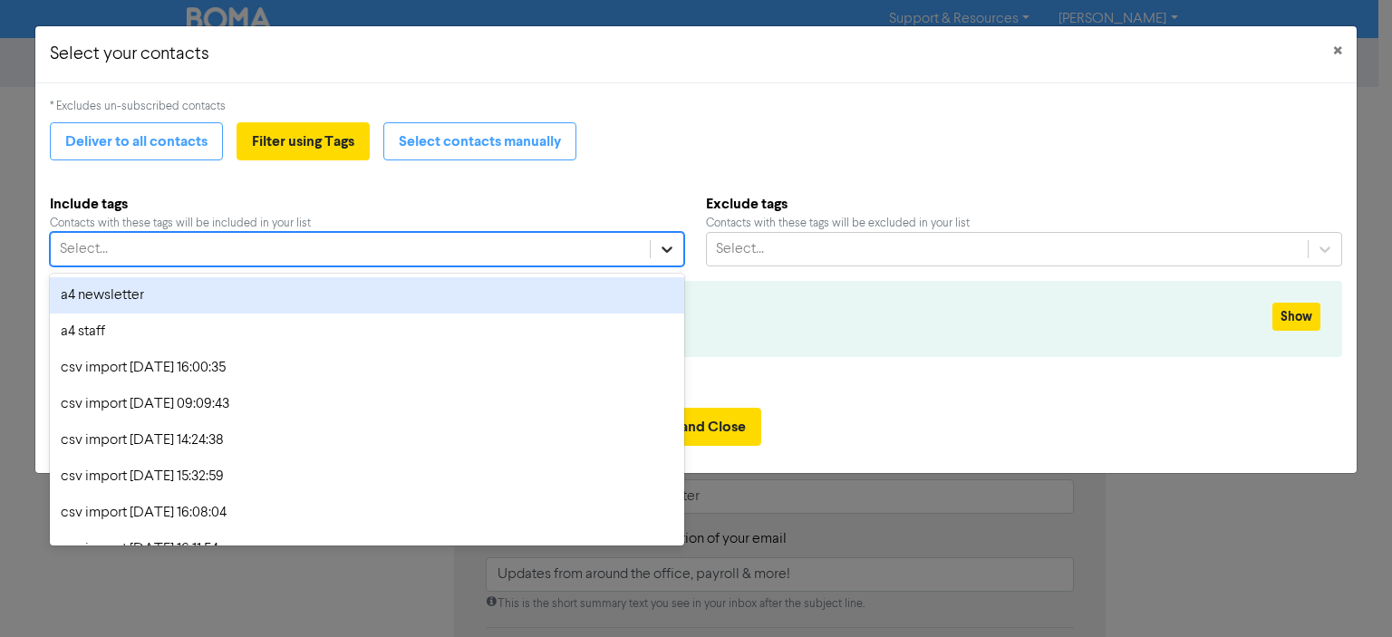
click at [661, 244] on icon at bounding box center [667, 249] width 18 height 18
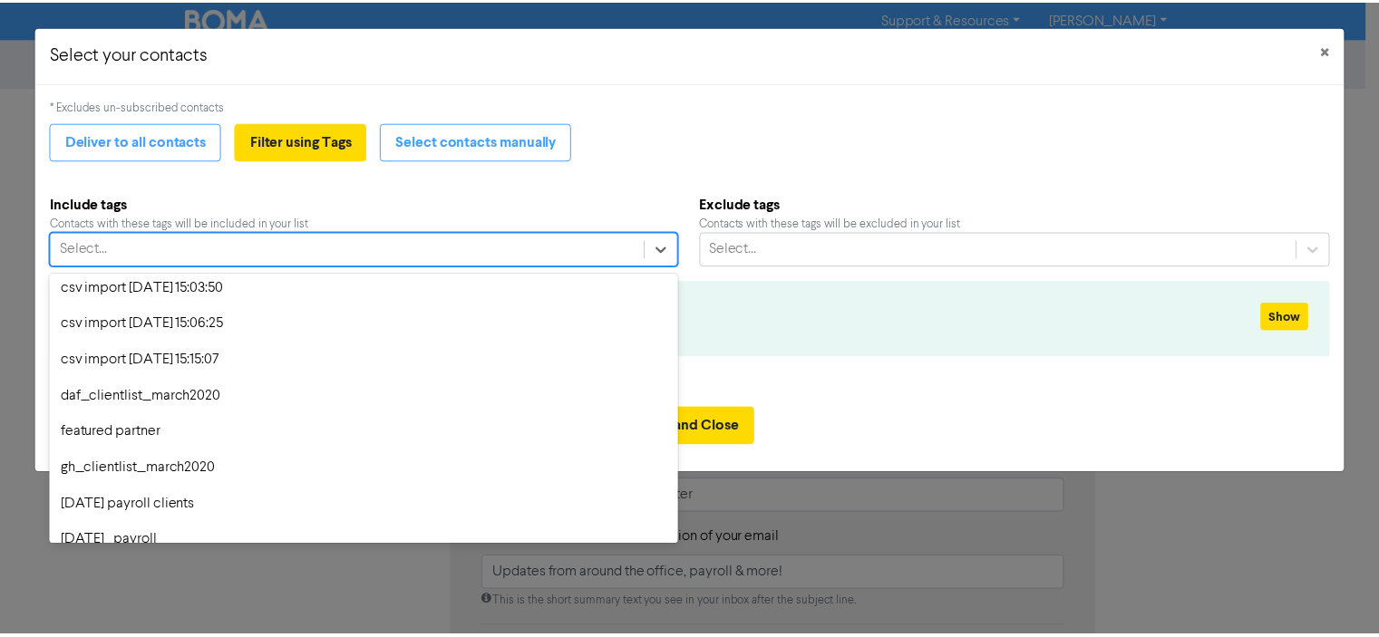
scroll to position [1766, 0]
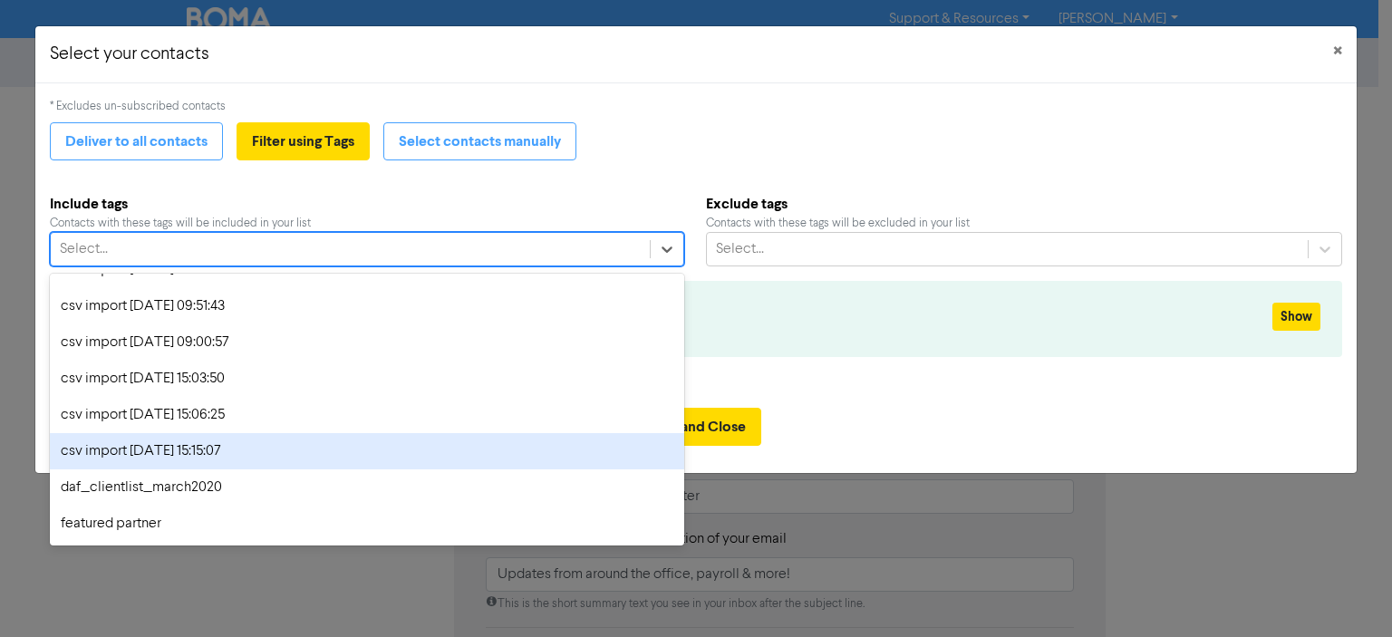
click at [210, 449] on div "csv import [DATE] 15:15:07" at bounding box center [367, 451] width 634 height 36
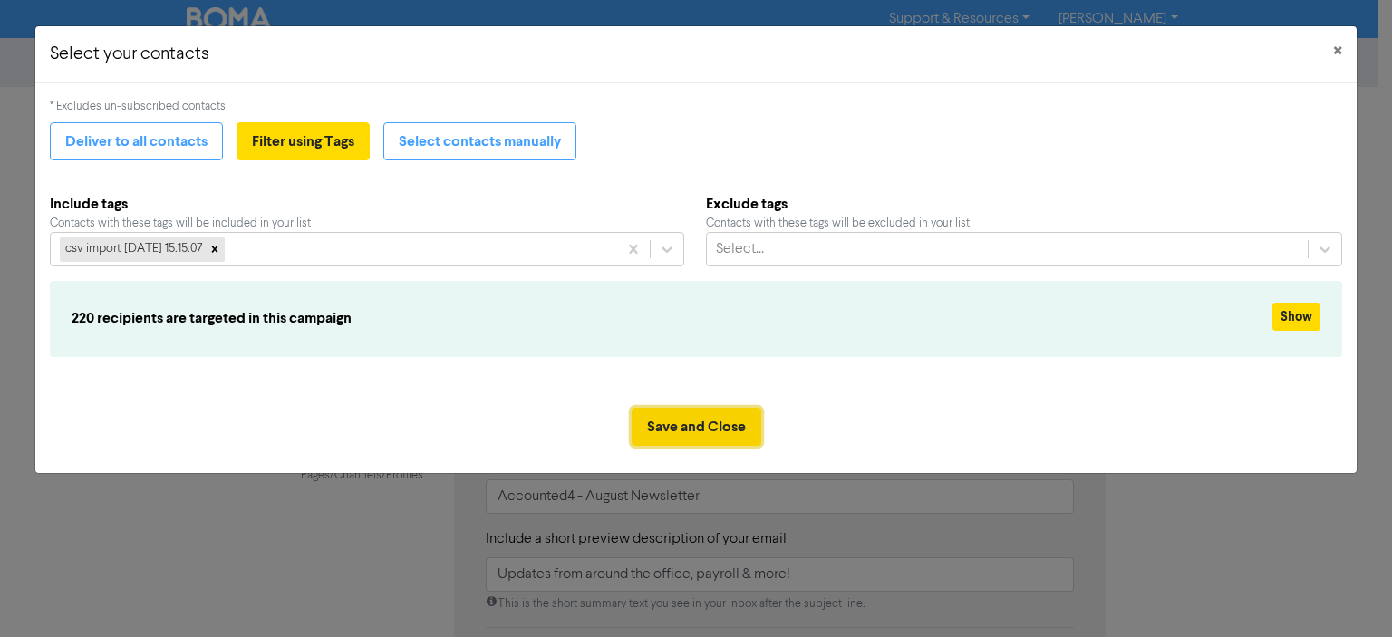
click at [683, 424] on button "Save and Close" at bounding box center [697, 427] width 130 height 38
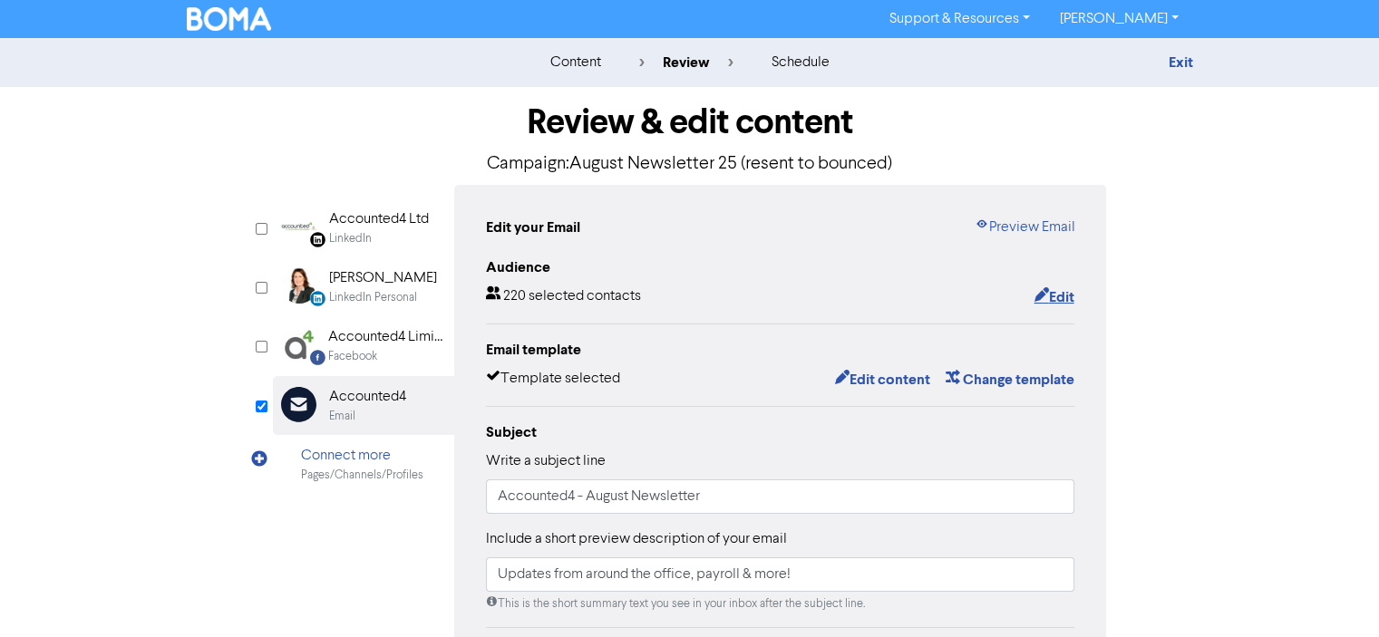
scroll to position [181, 0]
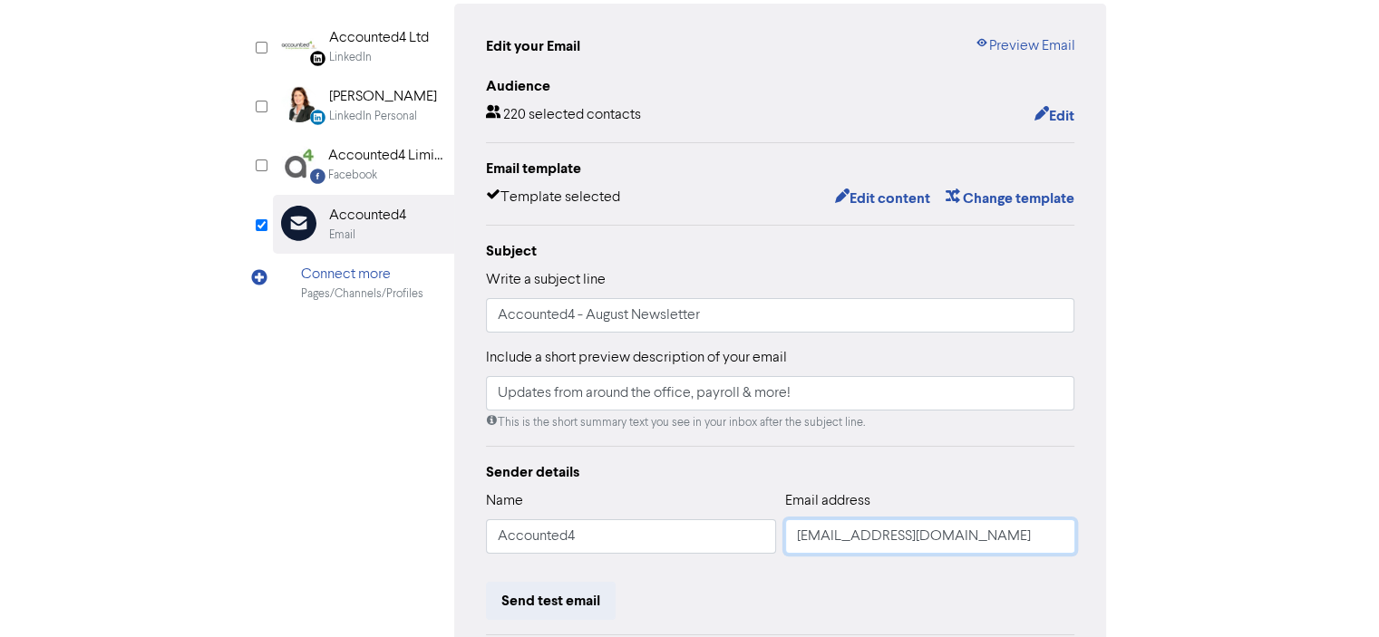
click at [840, 545] on input "[EMAIL_ADDRESS][DOMAIN_NAME]" at bounding box center [930, 536] width 290 height 34
type input "[PERSON_NAME][EMAIL_ADDRESS][DOMAIN_NAME]"
click at [1250, 351] on div "content review schedule Exit Review & edit content Campaign: August Newsletter …" at bounding box center [689, 356] width 1379 height 999
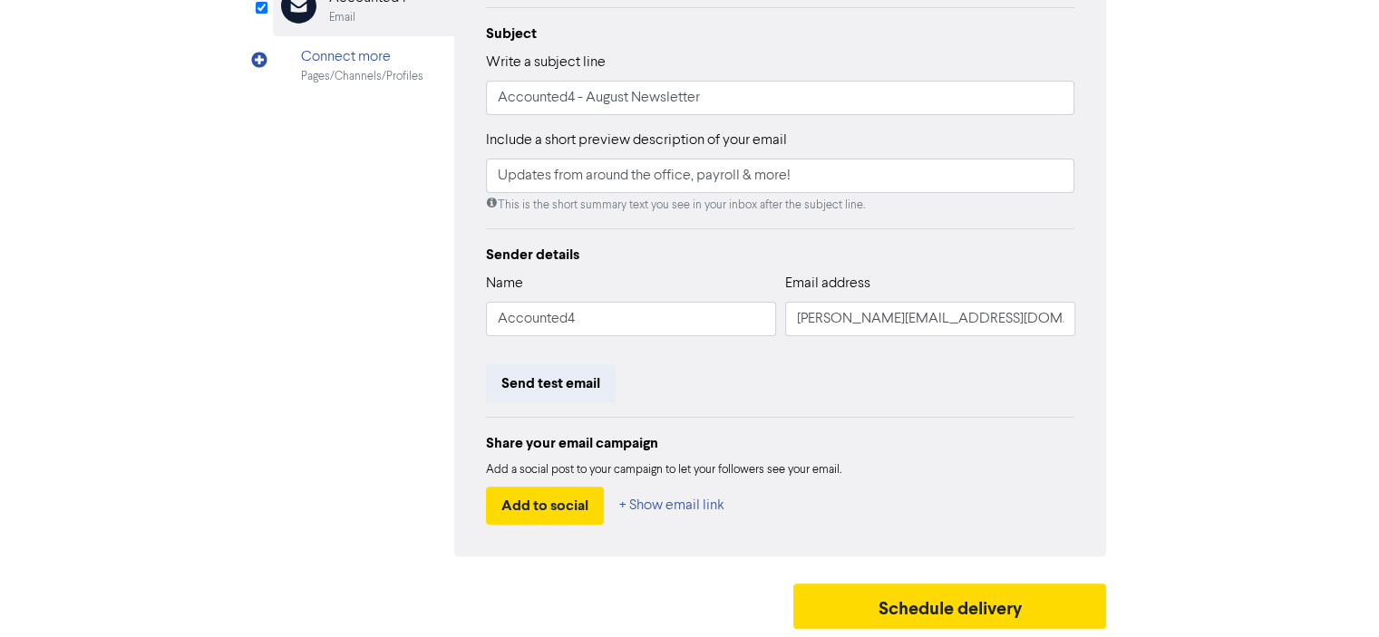
scroll to position [0, 0]
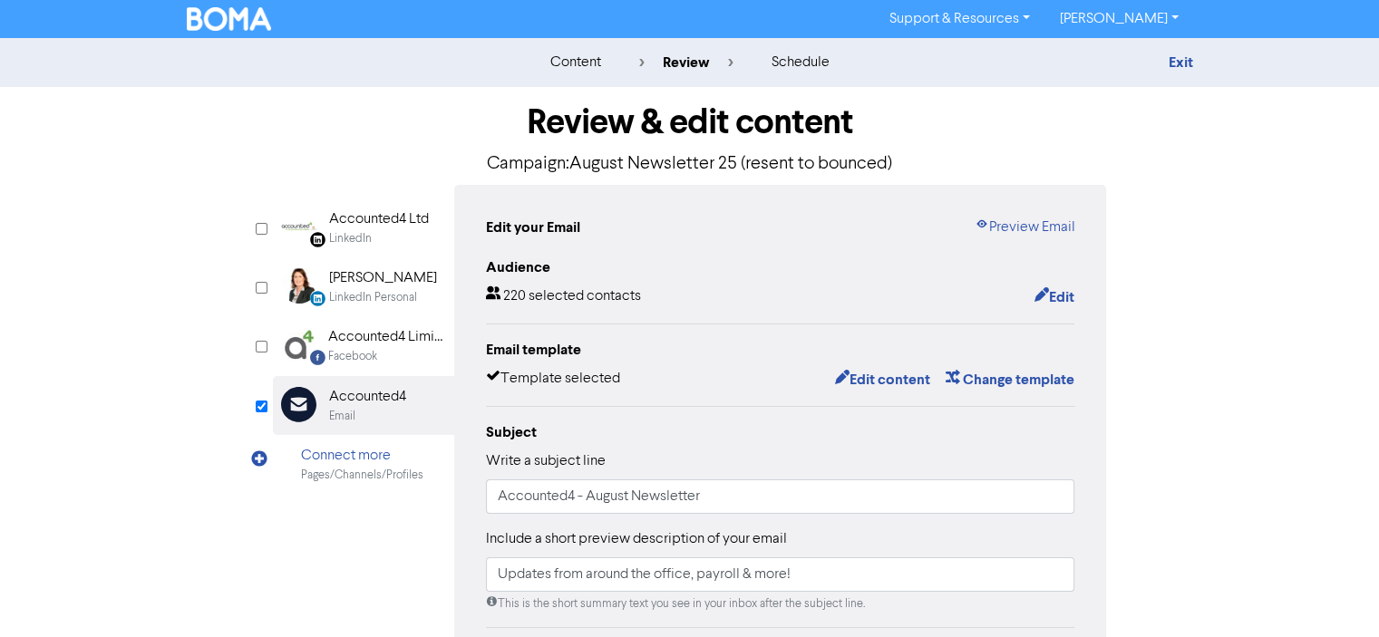
click at [1328, 234] on div "content review schedule Exit Review & edit content Campaign: August Newsletter …" at bounding box center [689, 537] width 1379 height 999
click at [305, 126] on h1 "Review & edit content" at bounding box center [690, 123] width 834 height 42
click at [881, 380] on button "Edit content" at bounding box center [881, 380] width 97 height 24
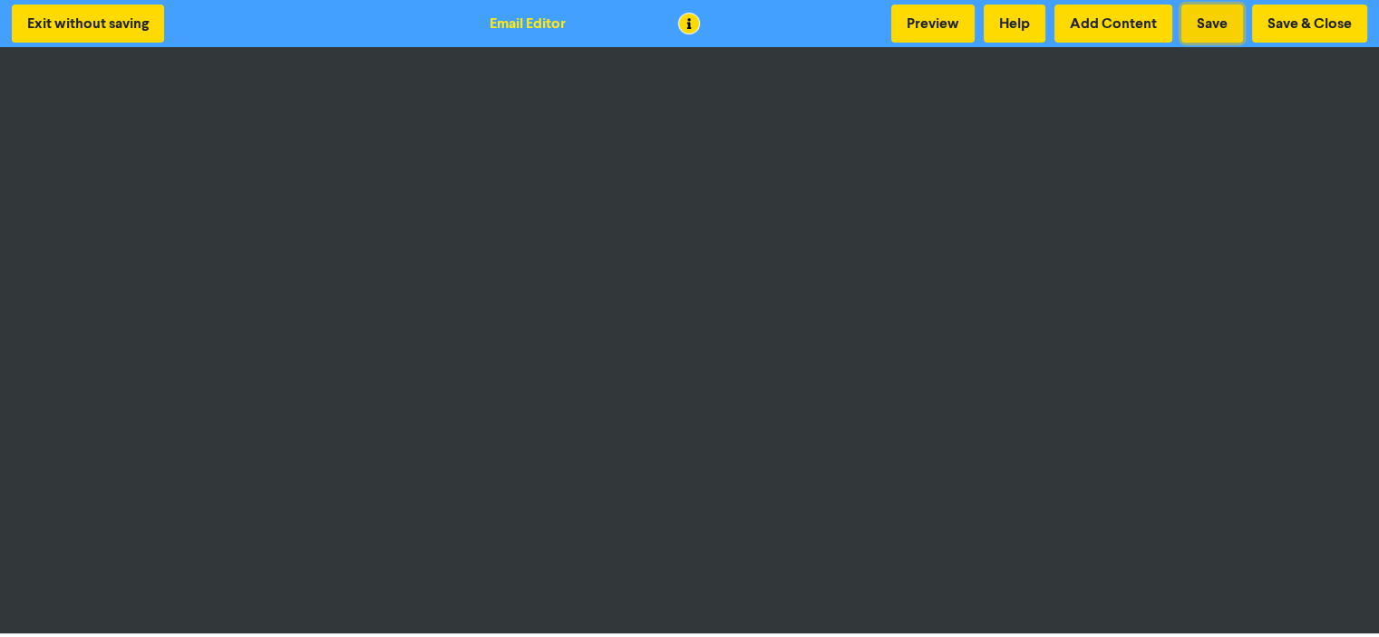
click at [1217, 20] on button "Save" at bounding box center [1212, 24] width 62 height 38
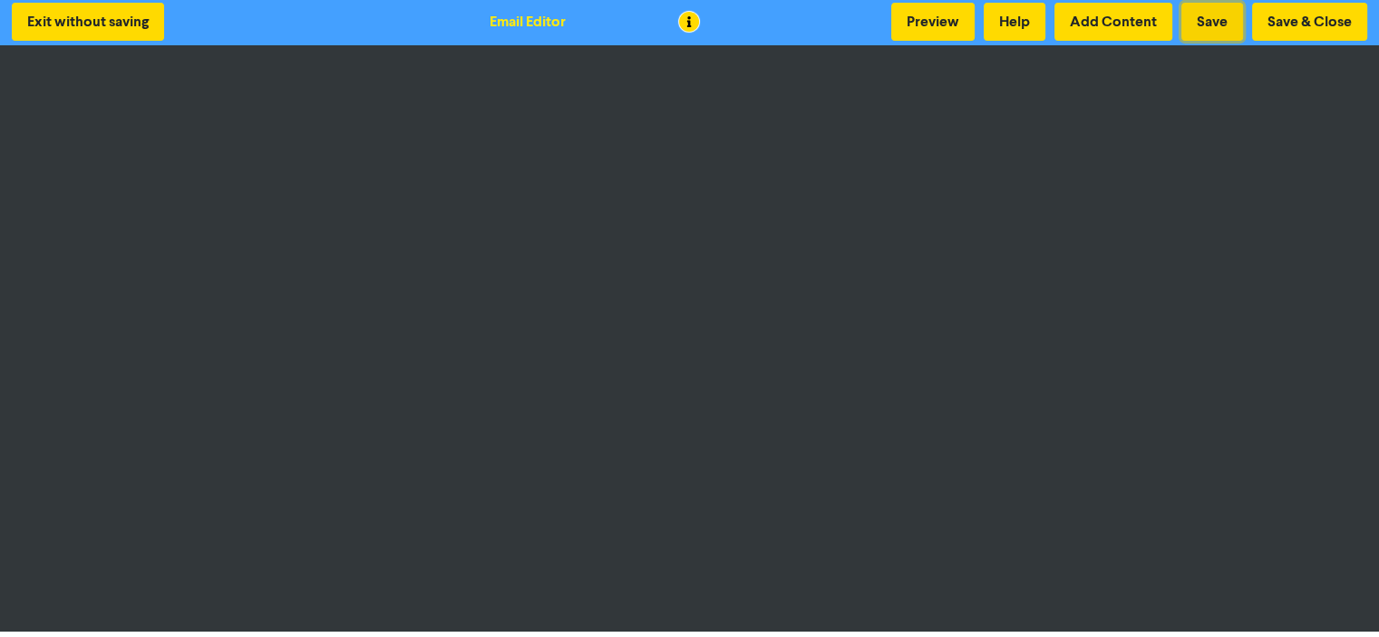
click at [1211, 24] on button "Save" at bounding box center [1212, 22] width 62 height 38
click at [1296, 18] on button "Save & Close" at bounding box center [1309, 22] width 115 height 38
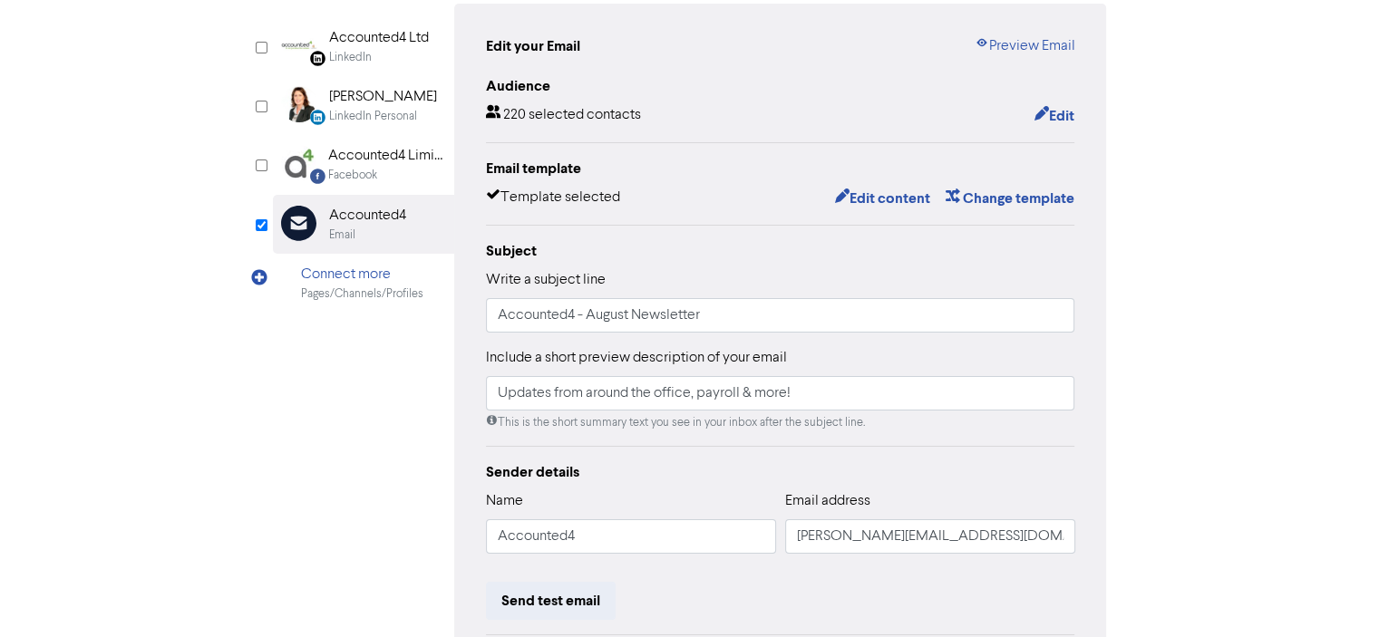
scroll to position [363, 0]
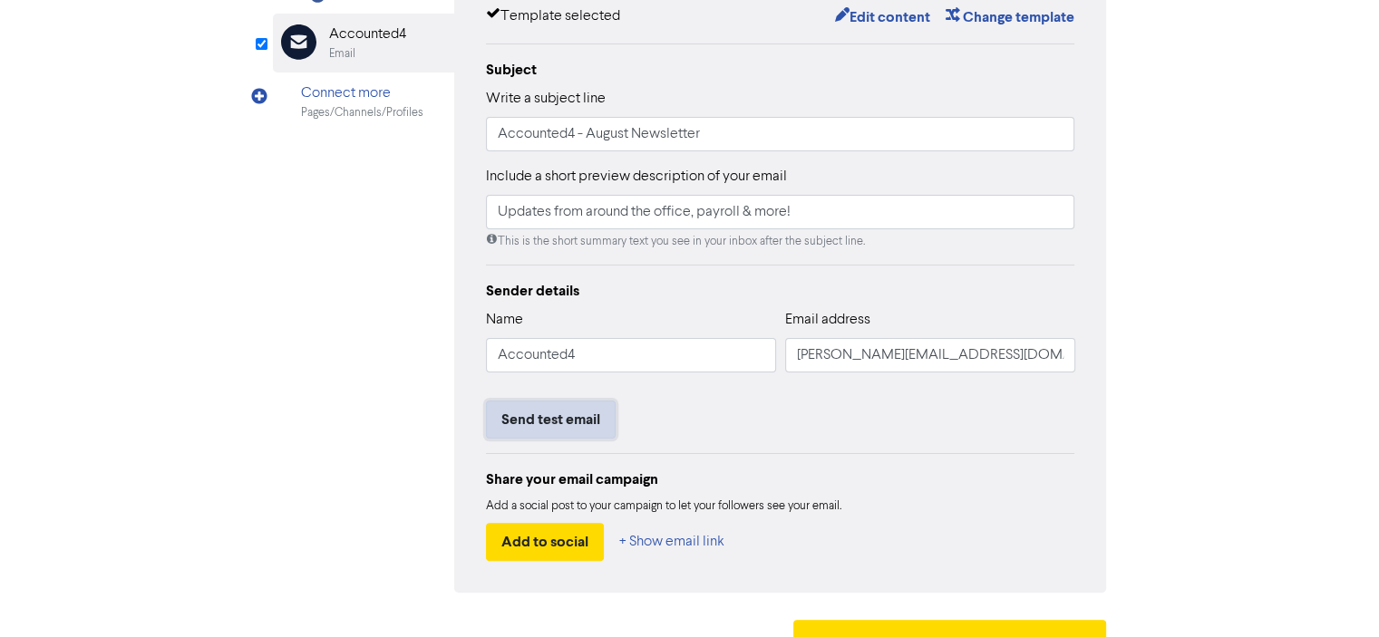
click at [545, 416] on button "Send test email" at bounding box center [551, 420] width 130 height 38
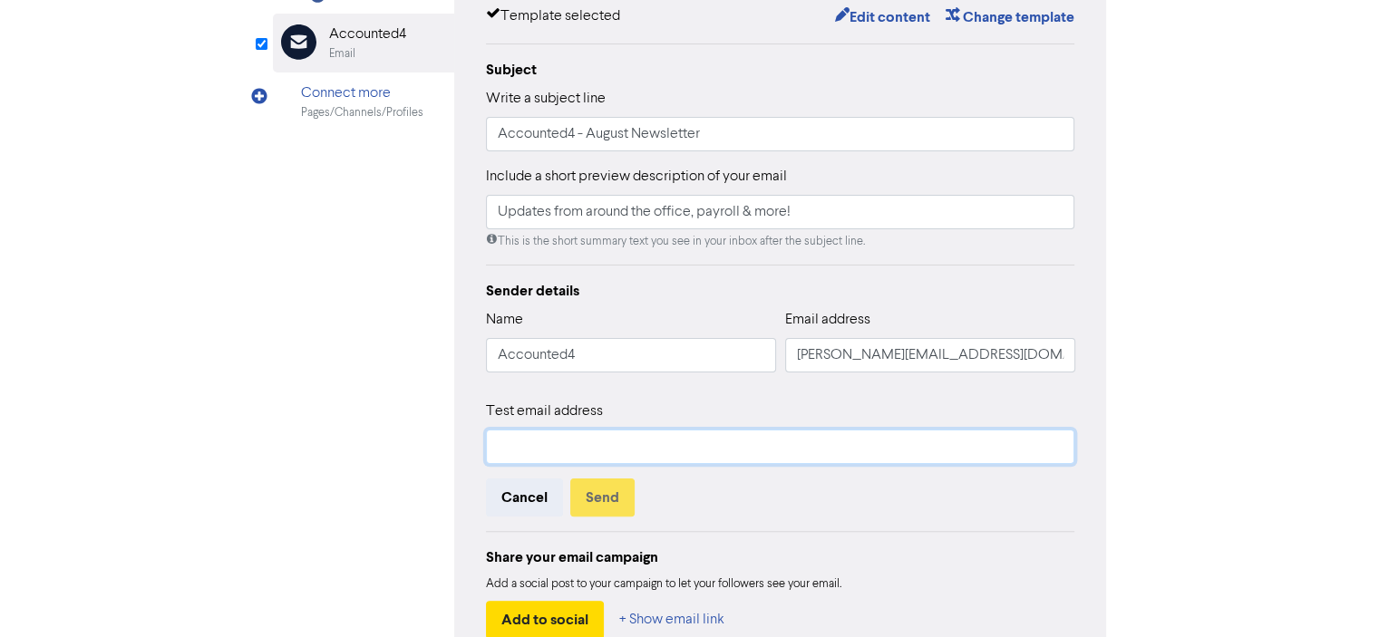
click at [526, 439] on input "text" at bounding box center [780, 447] width 589 height 34
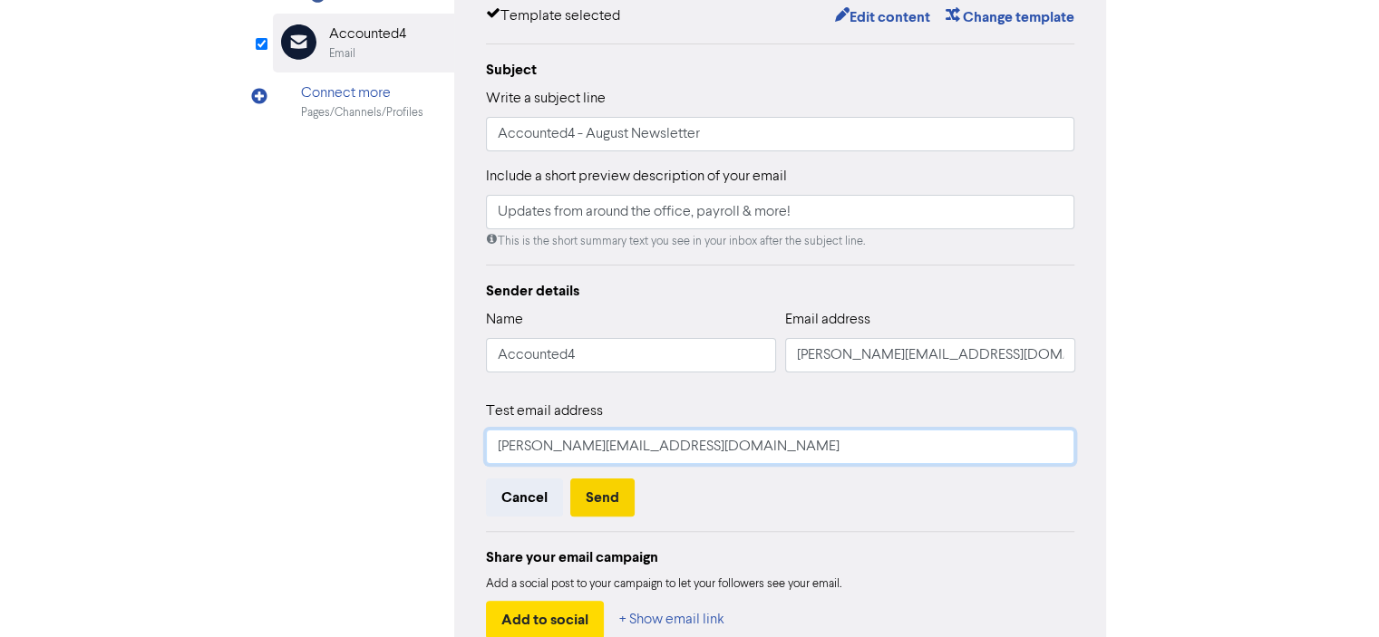
type input "[PERSON_NAME][EMAIL_ADDRESS][DOMAIN_NAME]"
click at [595, 496] on button "Send" at bounding box center [602, 498] width 64 height 38
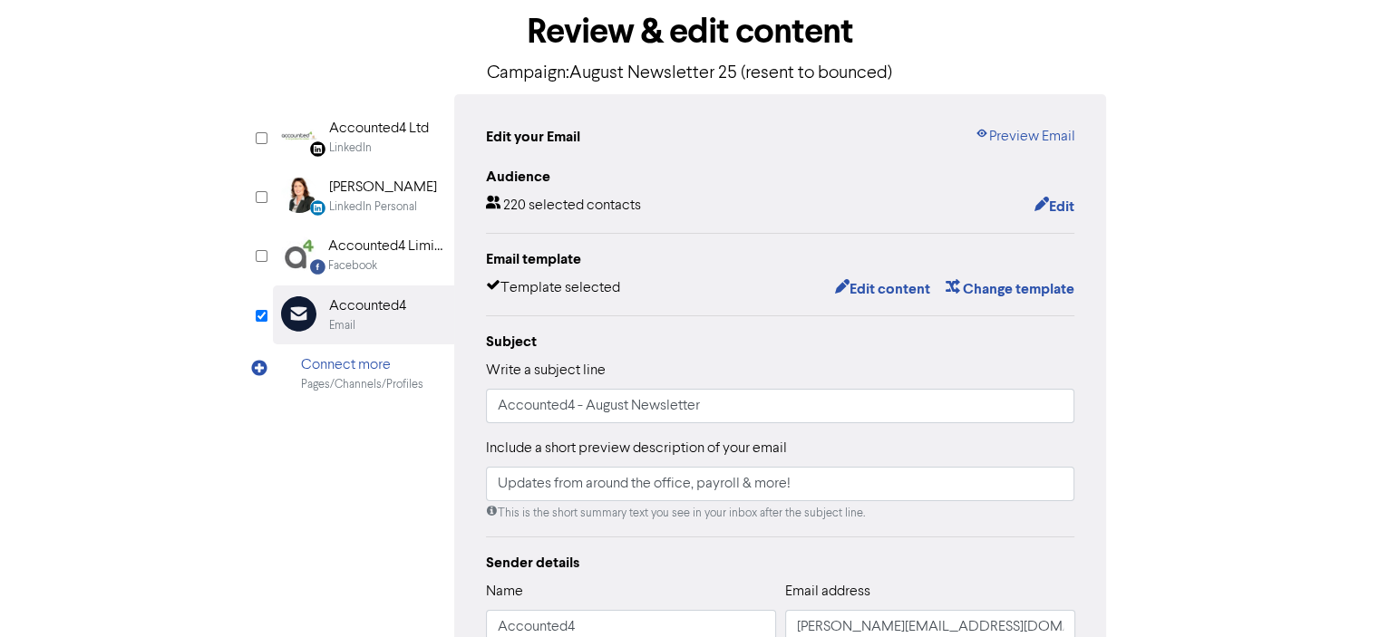
scroll to position [399, 0]
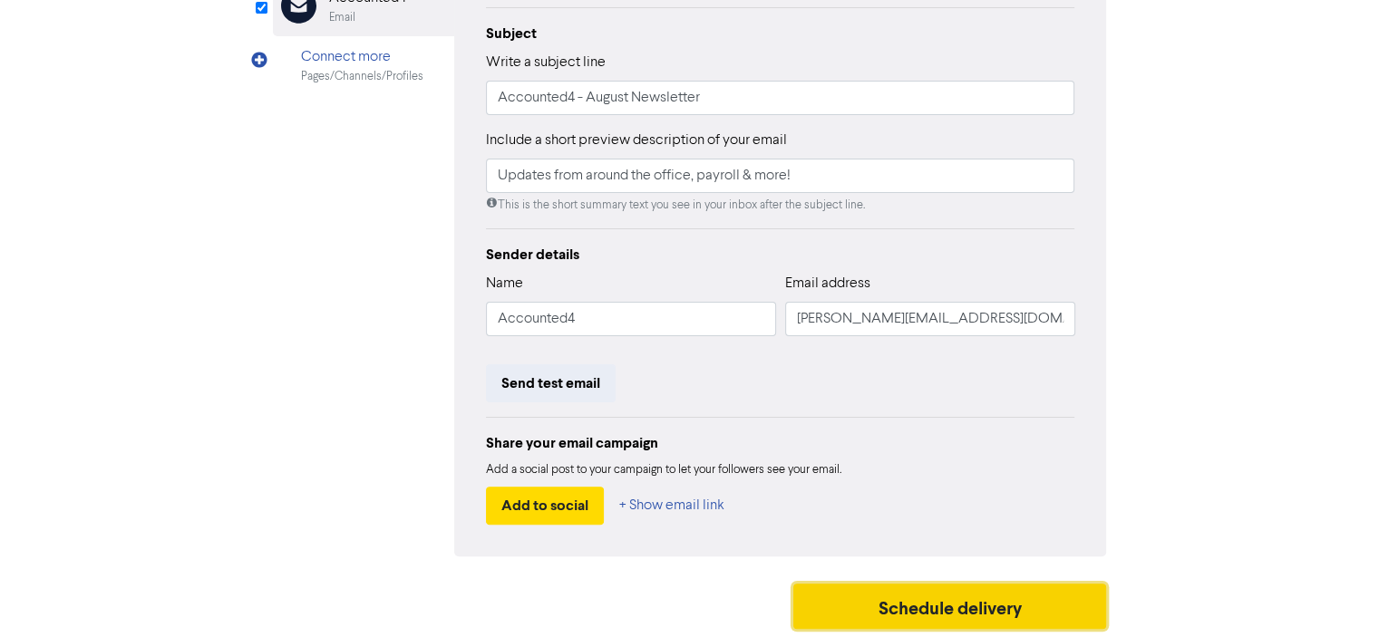
click at [939, 608] on button "Schedule delivery" at bounding box center [950, 606] width 314 height 45
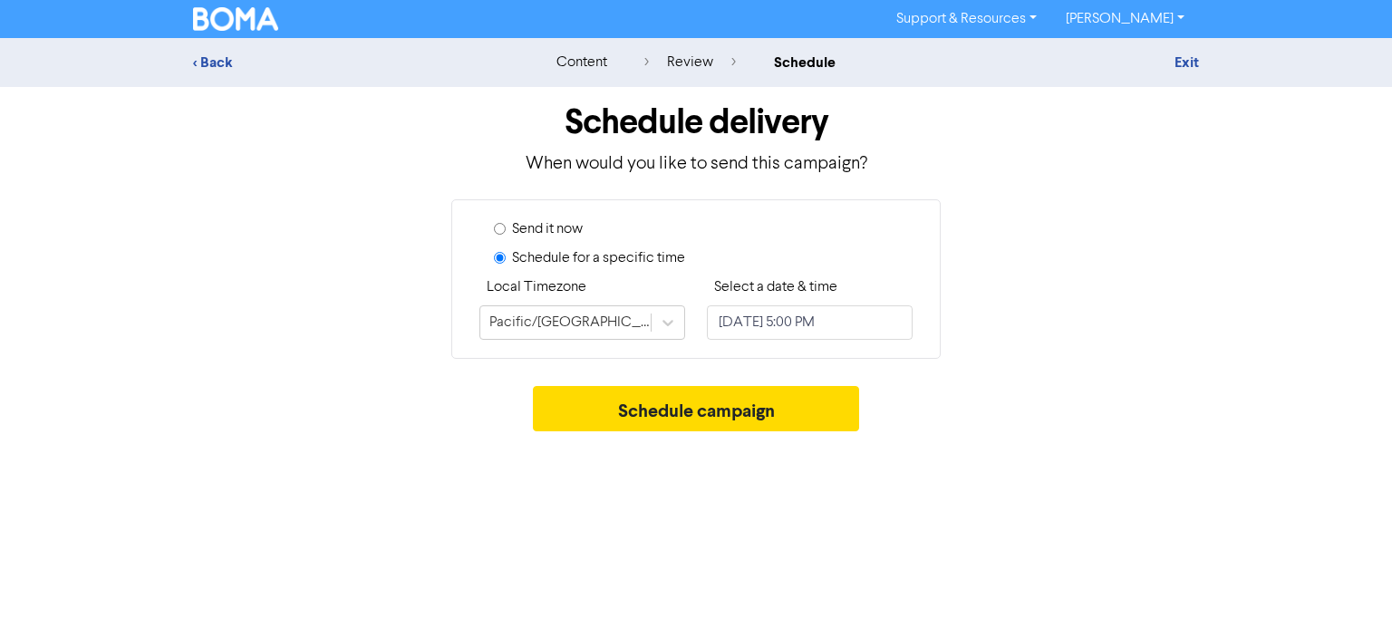
click at [500, 231] on input "Send it now" at bounding box center [500, 229] width 12 height 12
radio input "true"
radio input "false"
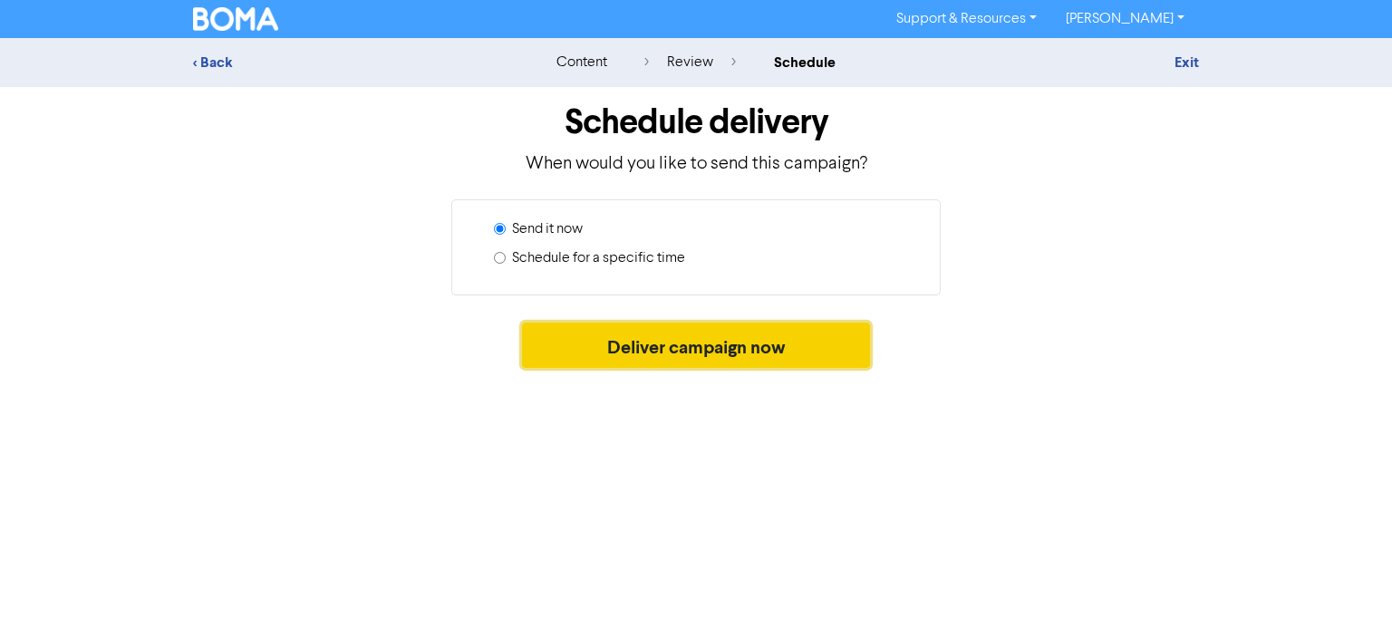
click at [686, 344] on button "Deliver campaign now" at bounding box center [696, 345] width 349 height 45
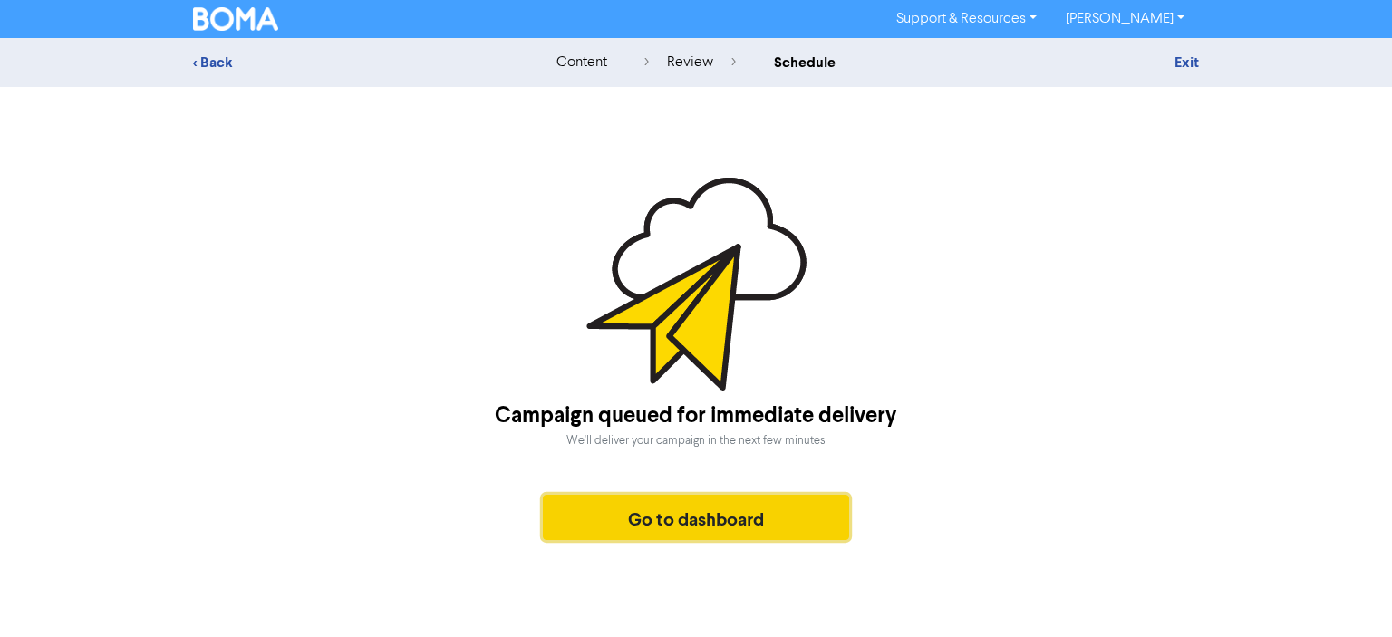
click at [699, 514] on button "Go to dashboard" at bounding box center [696, 517] width 306 height 45
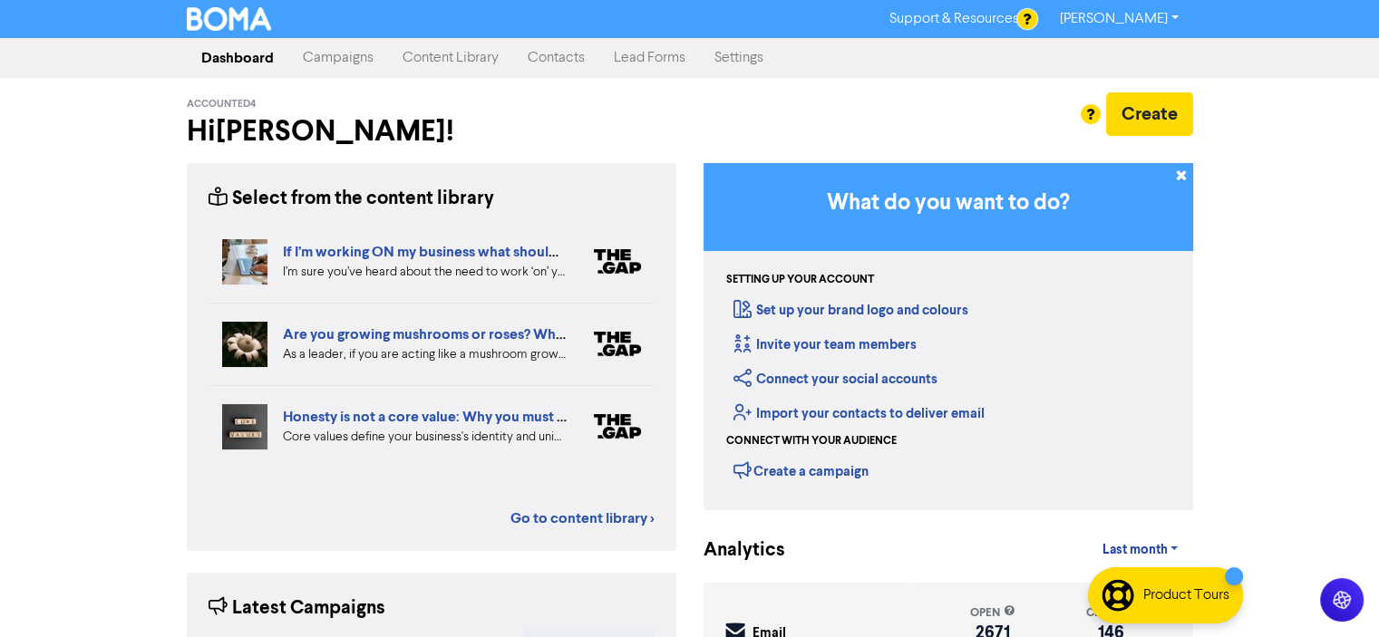
click at [343, 59] on link "Campaigns" at bounding box center [338, 58] width 100 height 36
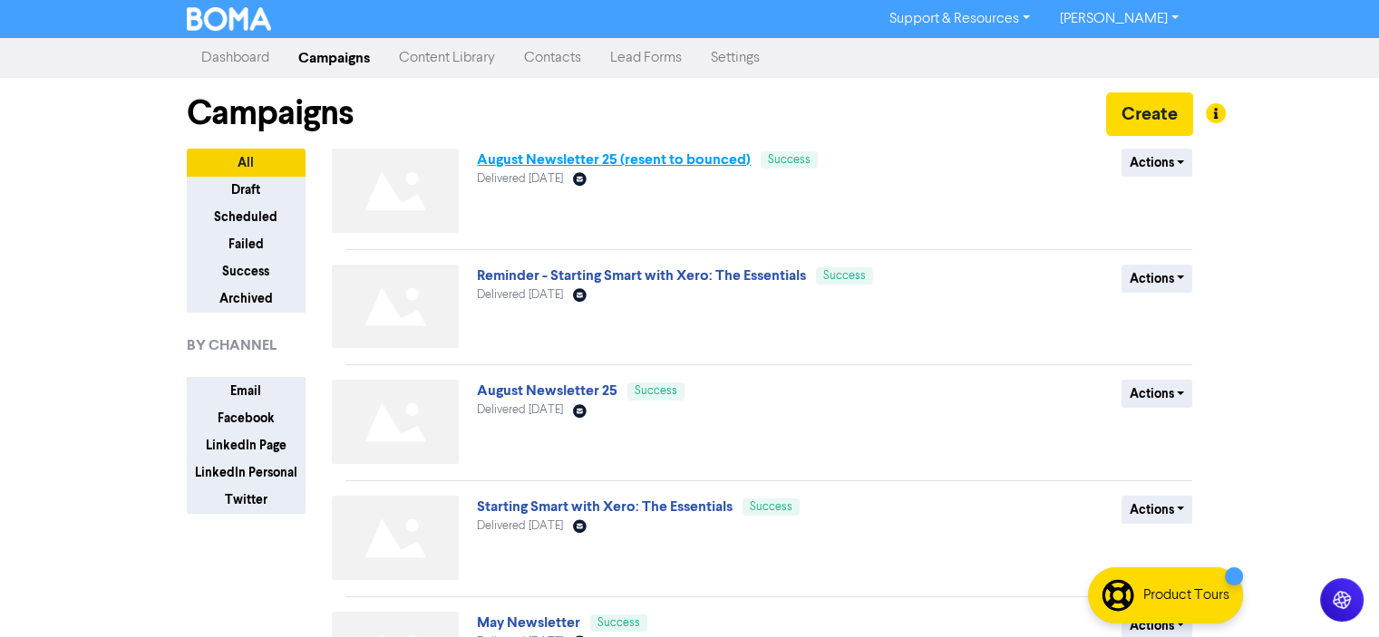
click at [553, 160] on link "August Newsletter 25 (resent to bounced)" at bounding box center [614, 159] width 274 height 18
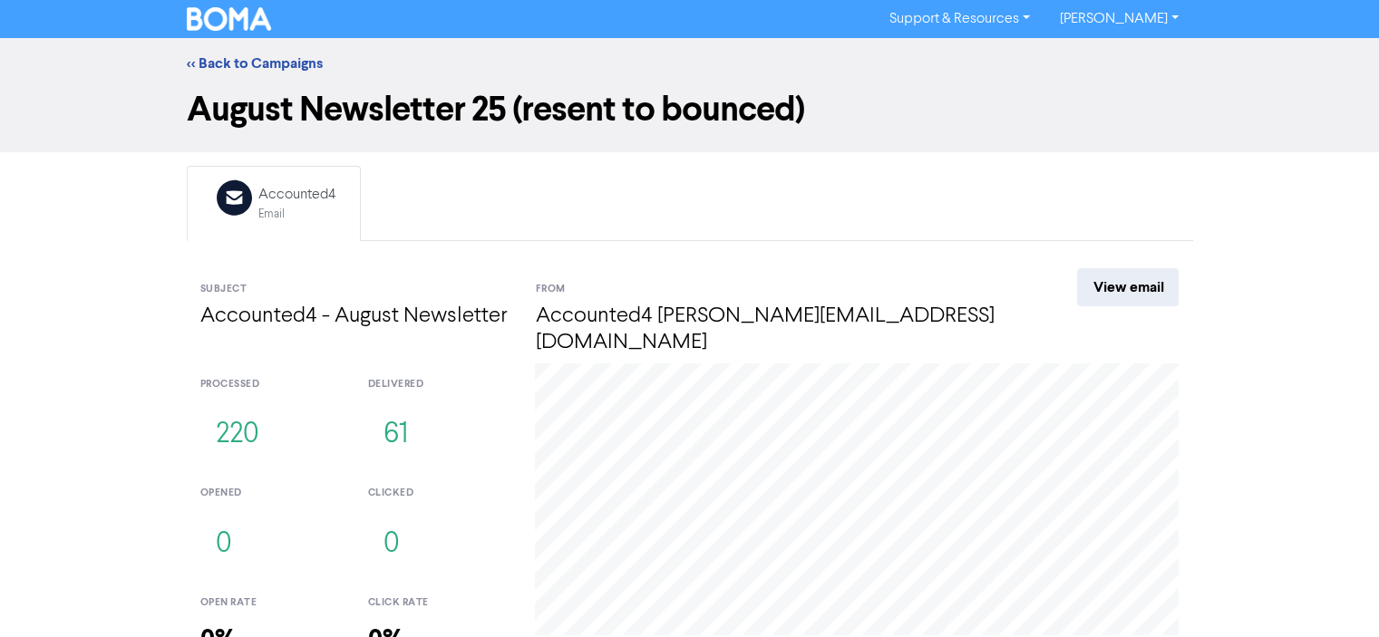
scroll to position [108, 0]
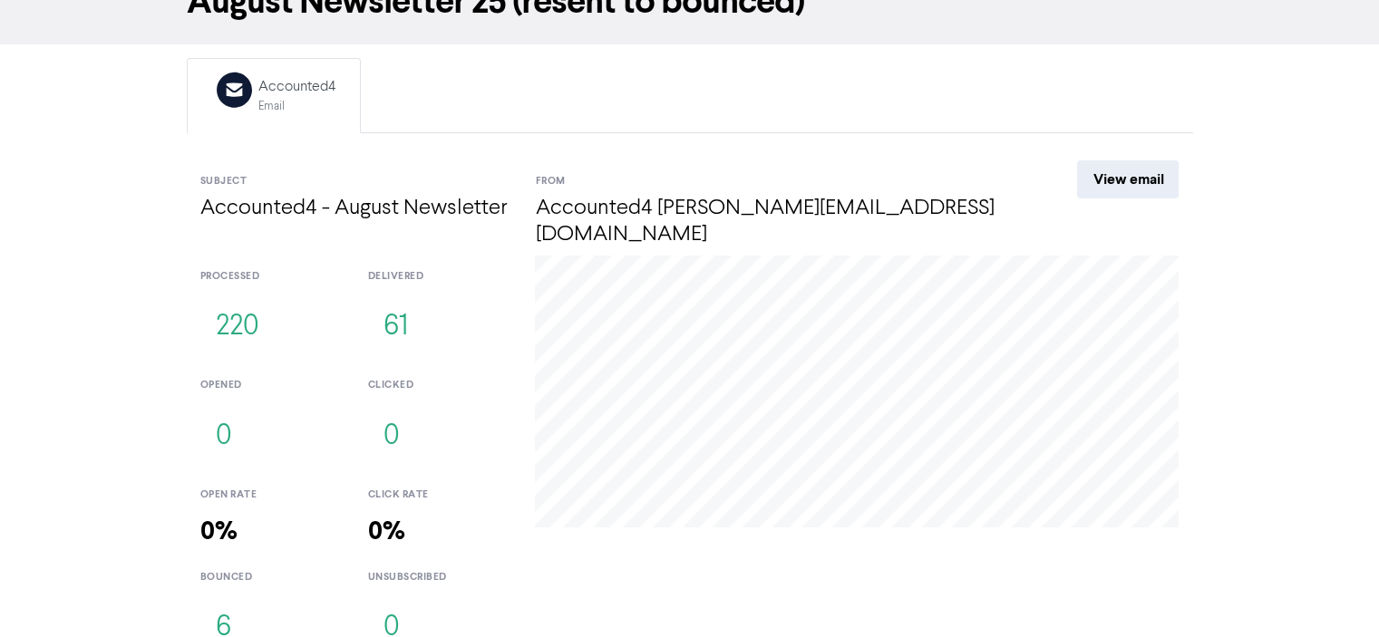
click at [222, 604] on button "6" at bounding box center [223, 628] width 46 height 60
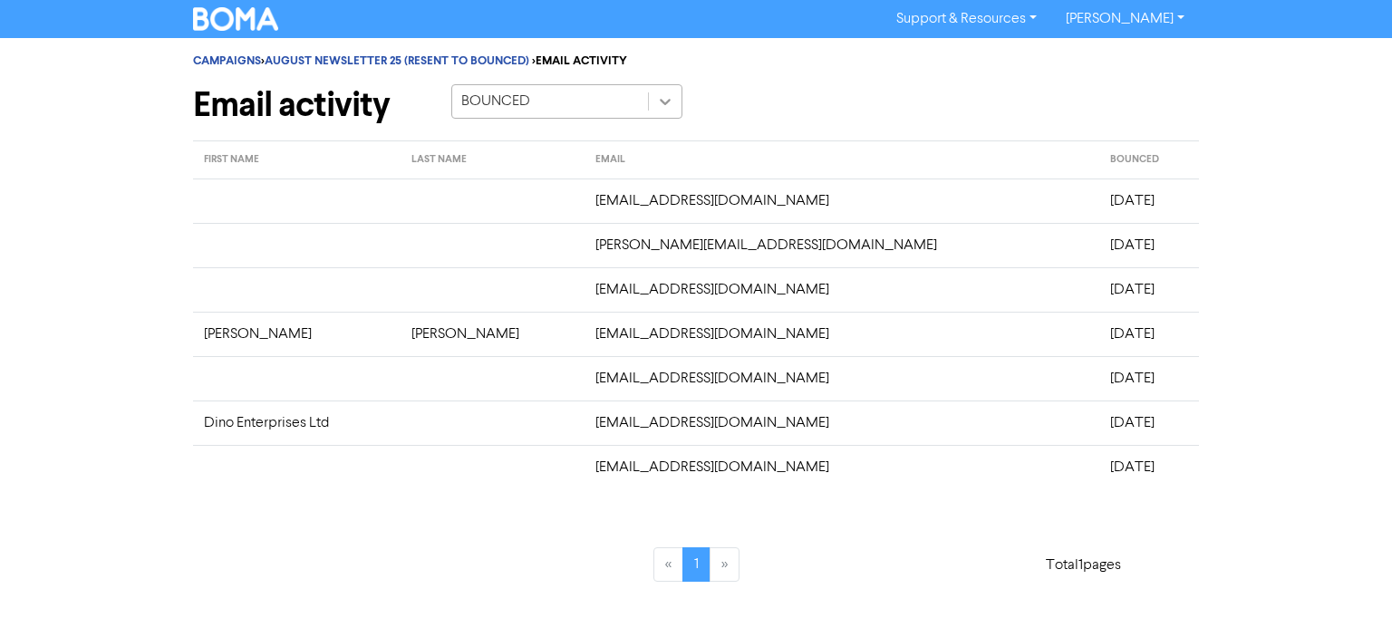
click at [666, 100] on icon at bounding box center [665, 101] width 18 height 18
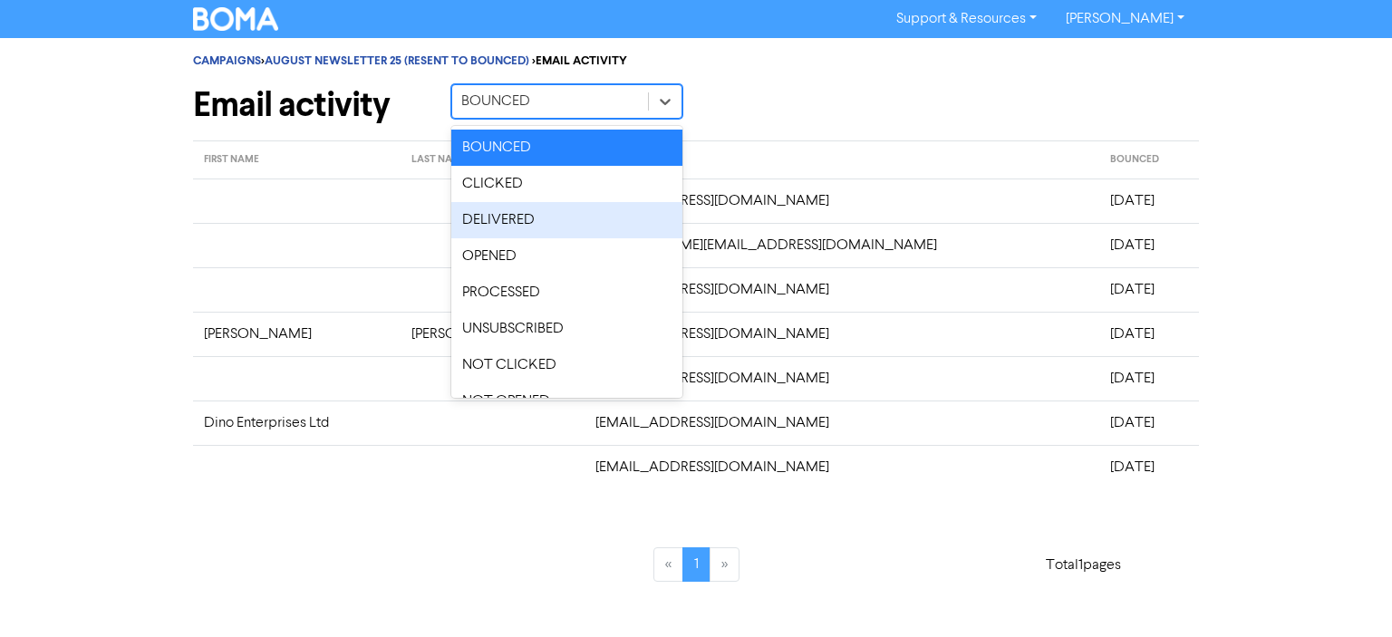
click at [521, 219] on div "DELIVERED" at bounding box center [566, 220] width 231 height 36
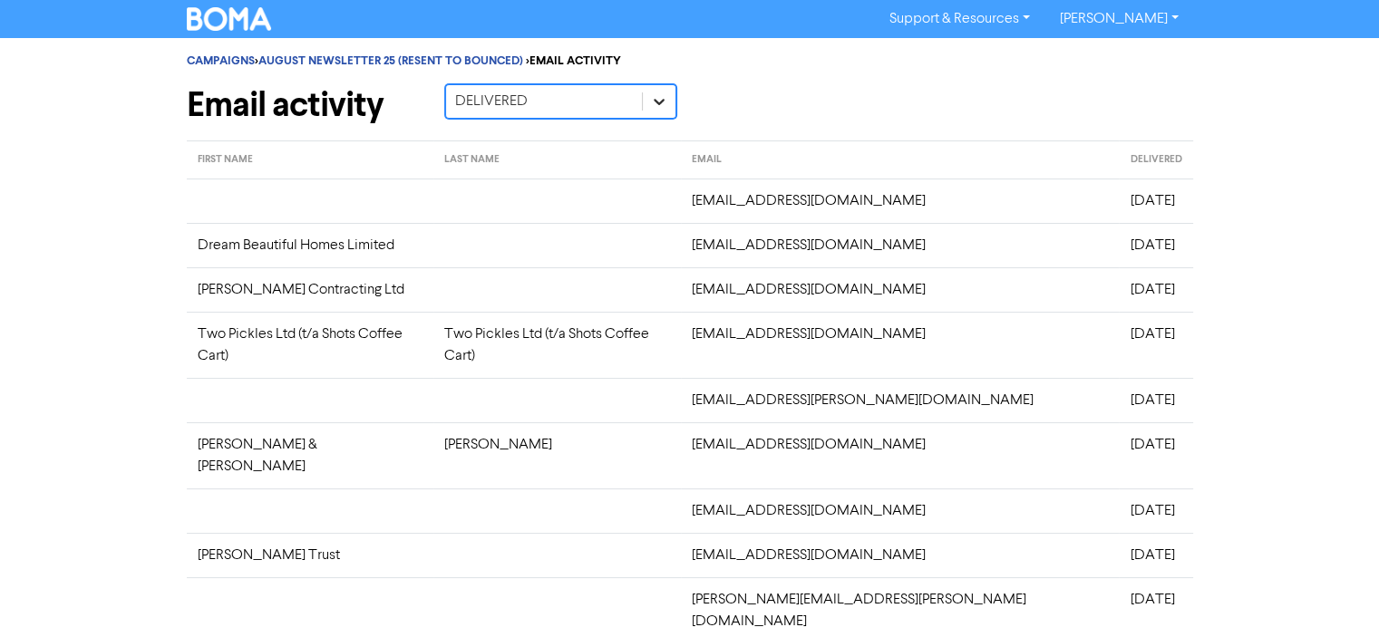
click at [661, 100] on icon at bounding box center [659, 101] width 18 height 18
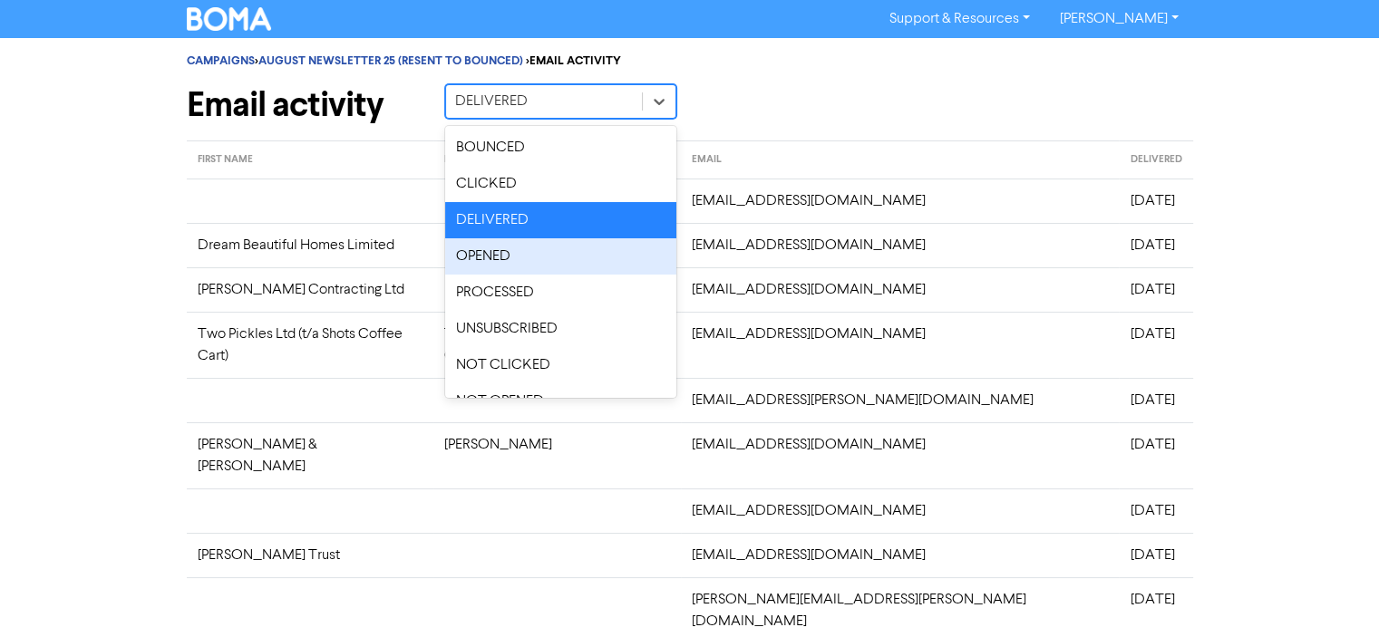
click at [500, 257] on div "OPENED" at bounding box center [560, 256] width 231 height 36
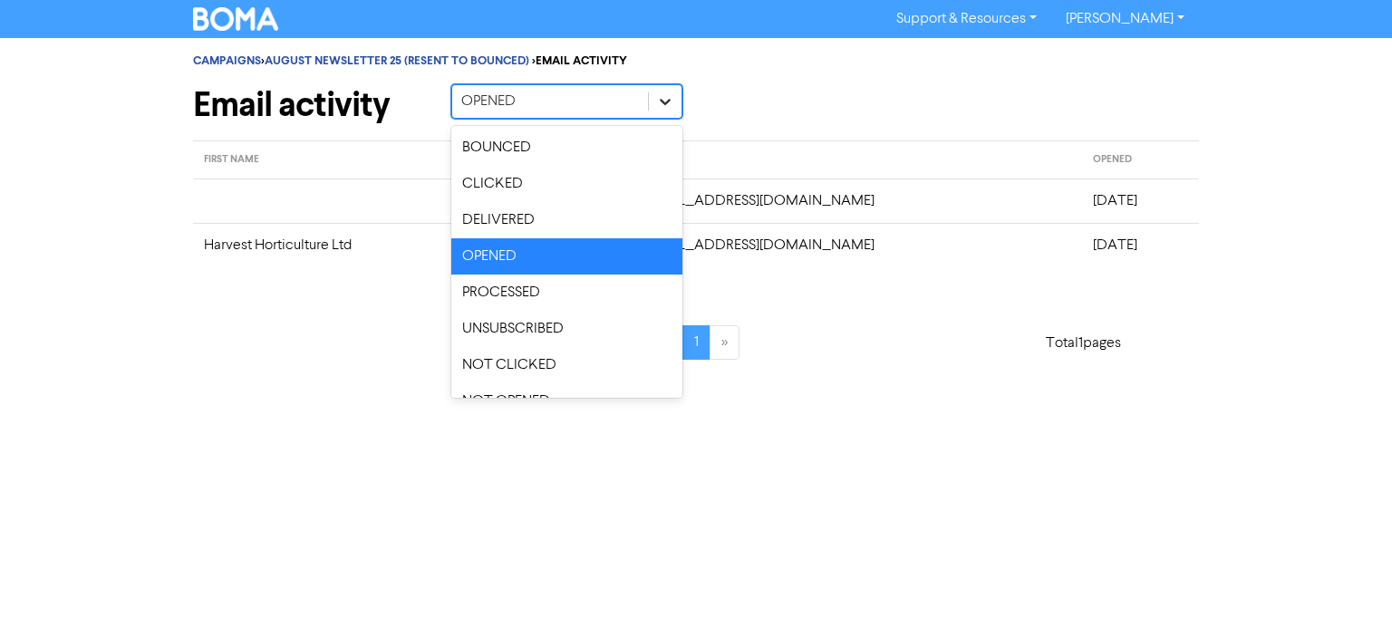
click at [664, 98] on icon at bounding box center [665, 101] width 18 height 18
click at [502, 178] on div "CLICKED" at bounding box center [566, 184] width 231 height 36
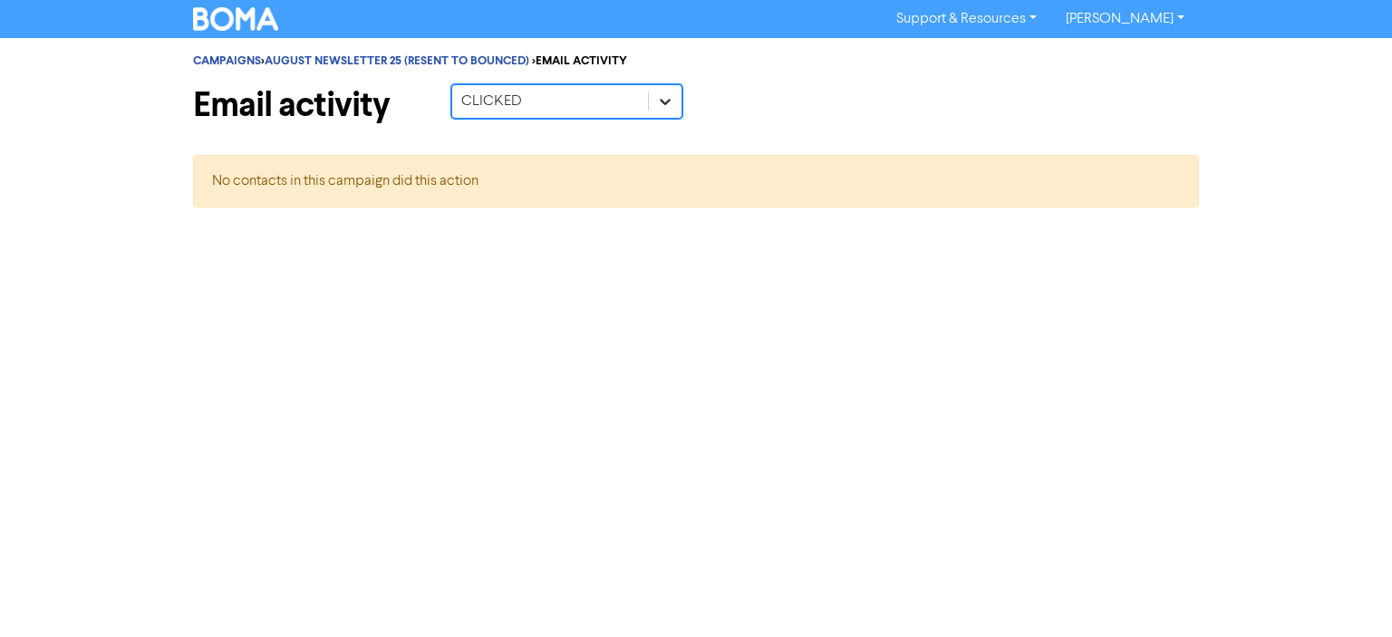
click at [666, 102] on icon at bounding box center [665, 102] width 11 height 6
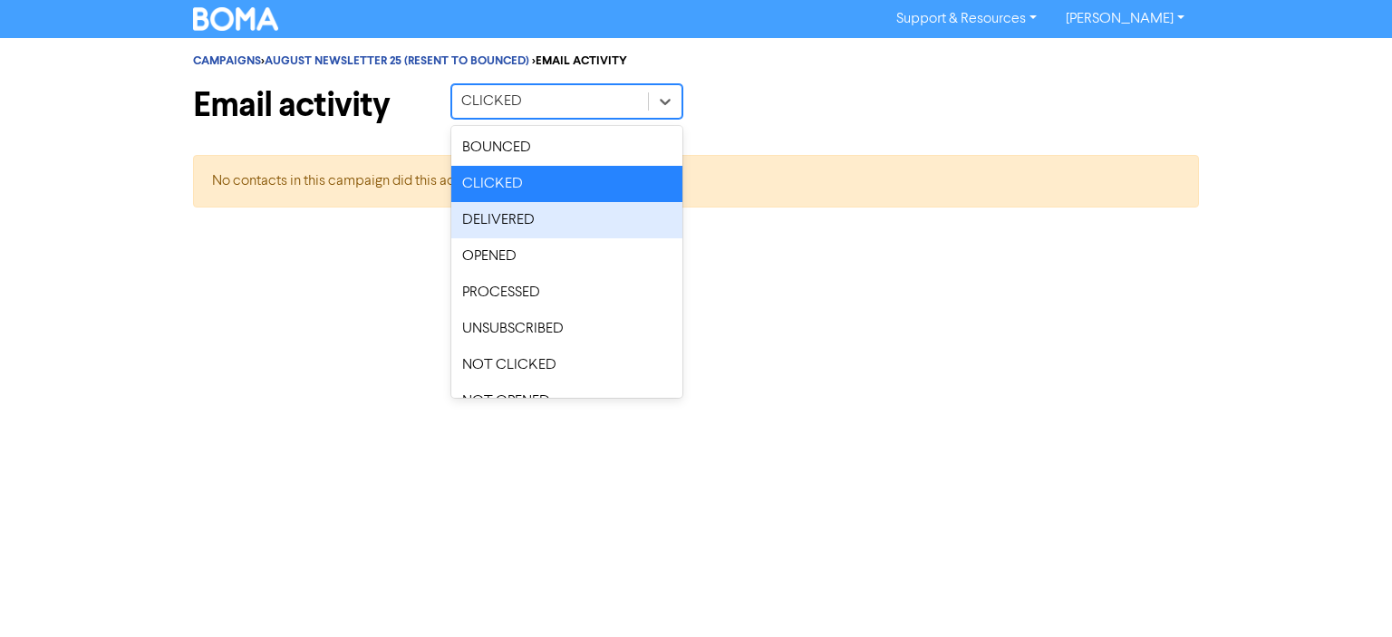
click at [491, 218] on div "DELIVERED" at bounding box center [566, 220] width 231 height 36
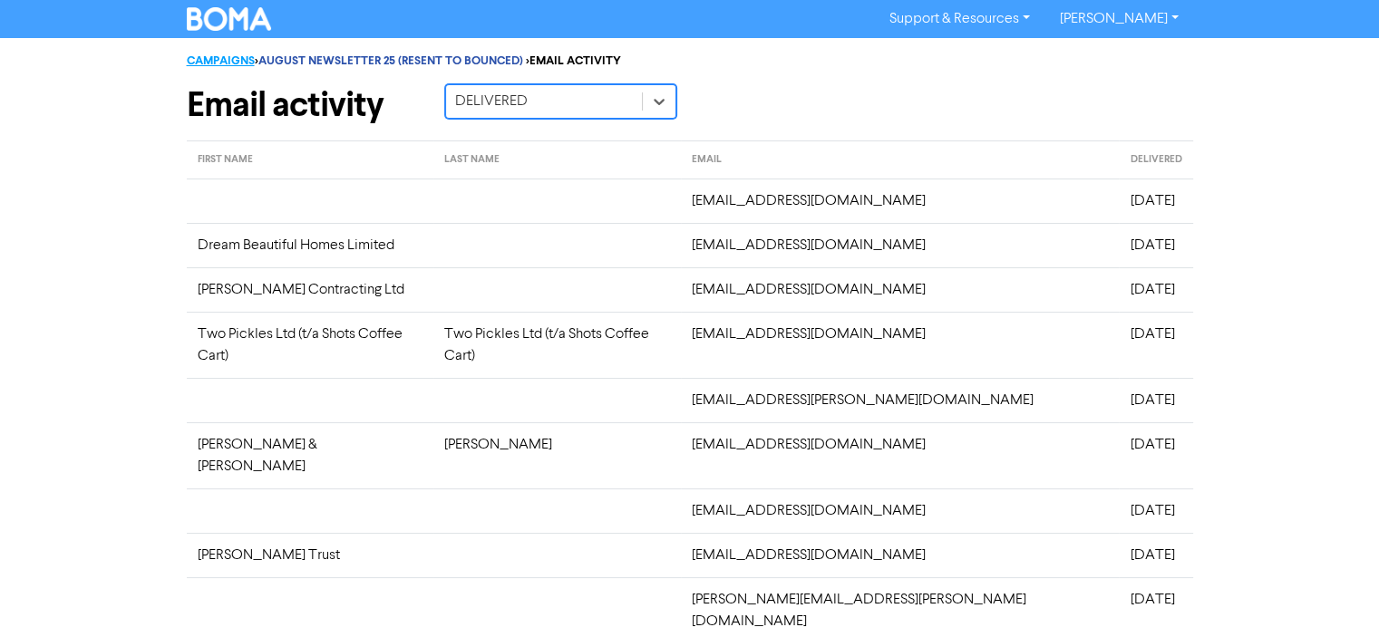
click at [222, 60] on link "CAMPAIGNS" at bounding box center [221, 60] width 68 height 15
